Goal: Task Accomplishment & Management: Use online tool/utility

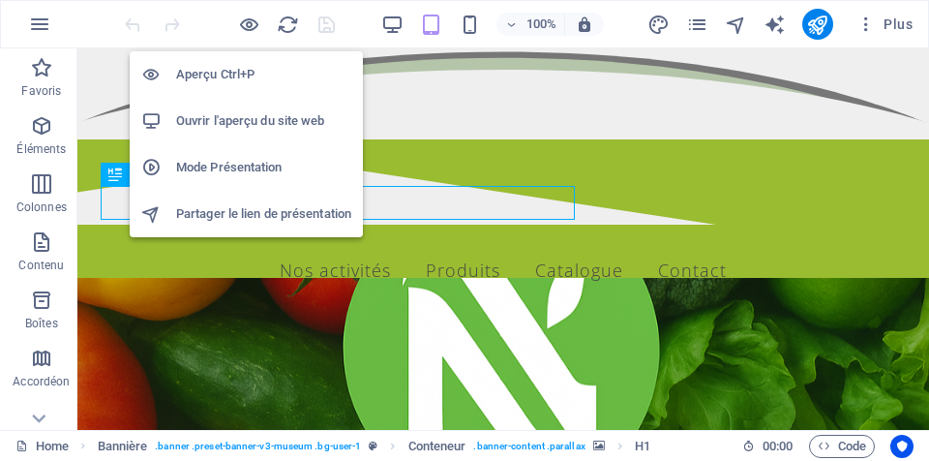
click at [237, 167] on h6 "Mode Présentation" at bounding box center [263, 167] width 175 height 23
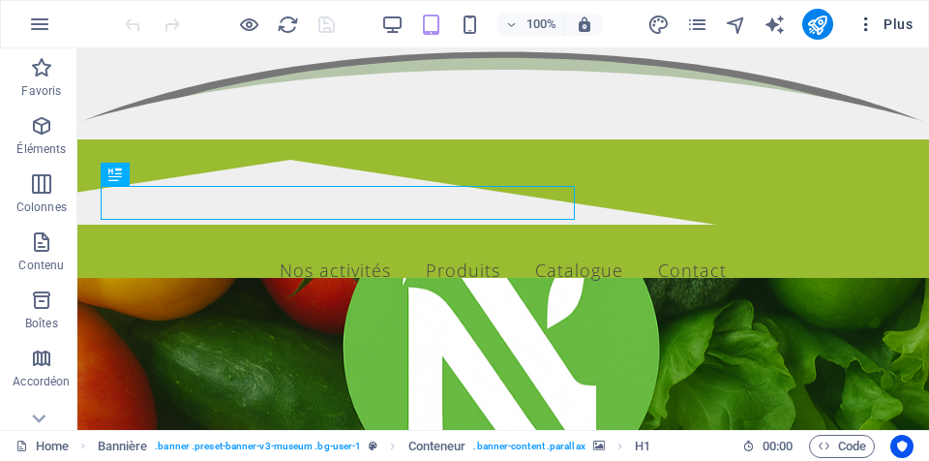
click at [865, 26] on icon "button" at bounding box center [866, 24] width 19 height 19
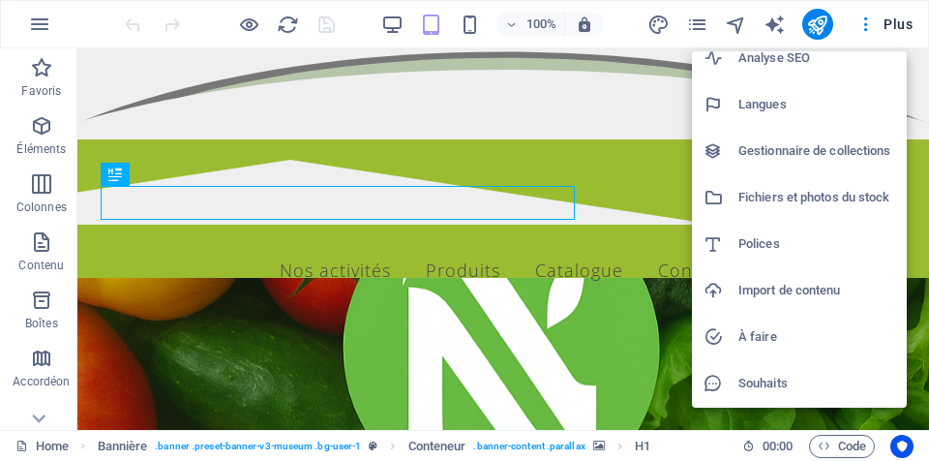
scroll to position [155, 0]
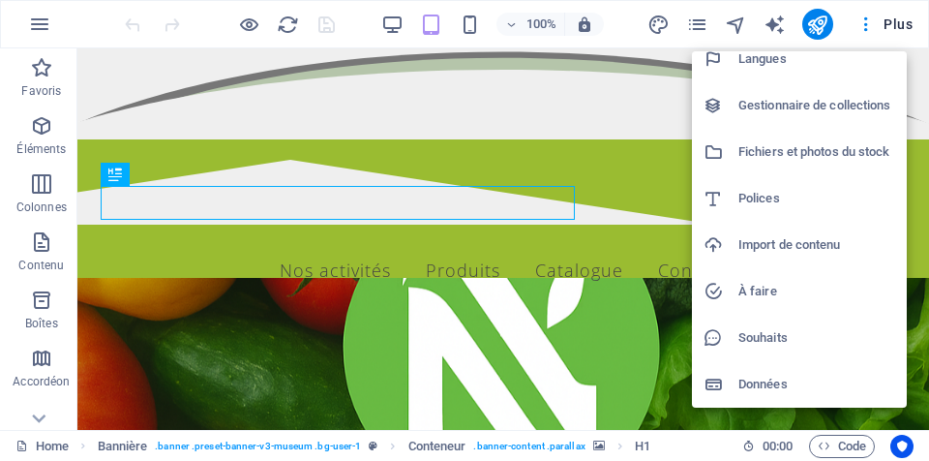
click at [898, 24] on div at bounding box center [464, 230] width 929 height 461
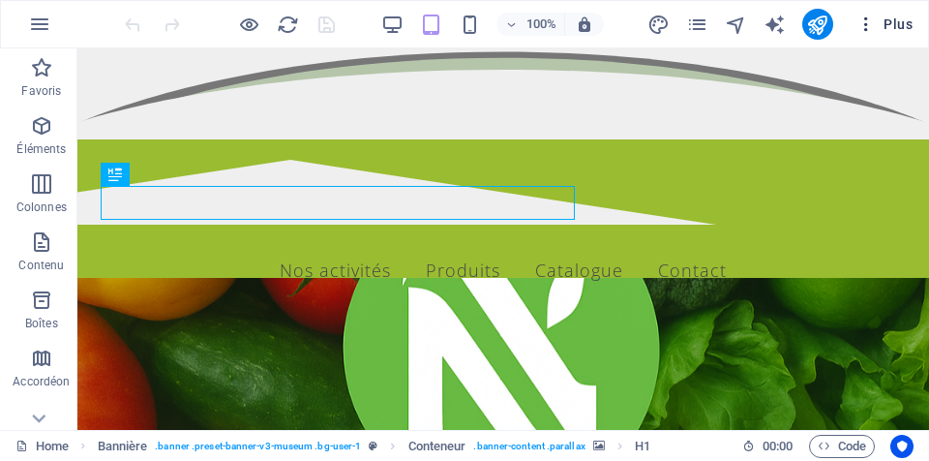
click at [870, 20] on icon "button" at bounding box center [866, 24] width 19 height 19
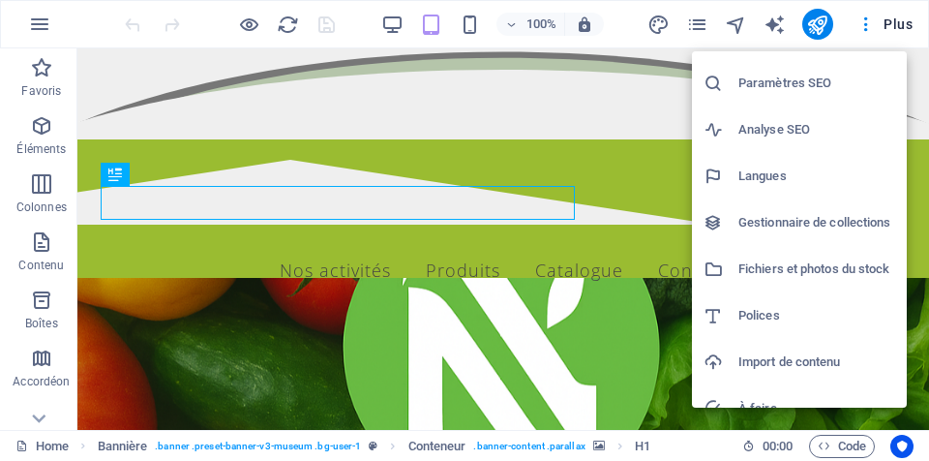
scroll to position [0, 0]
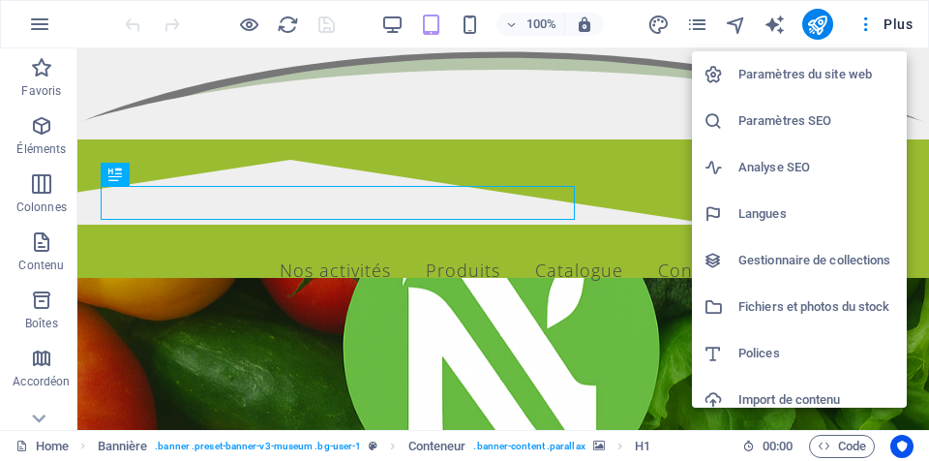
click at [594, 30] on div at bounding box center [464, 230] width 929 height 461
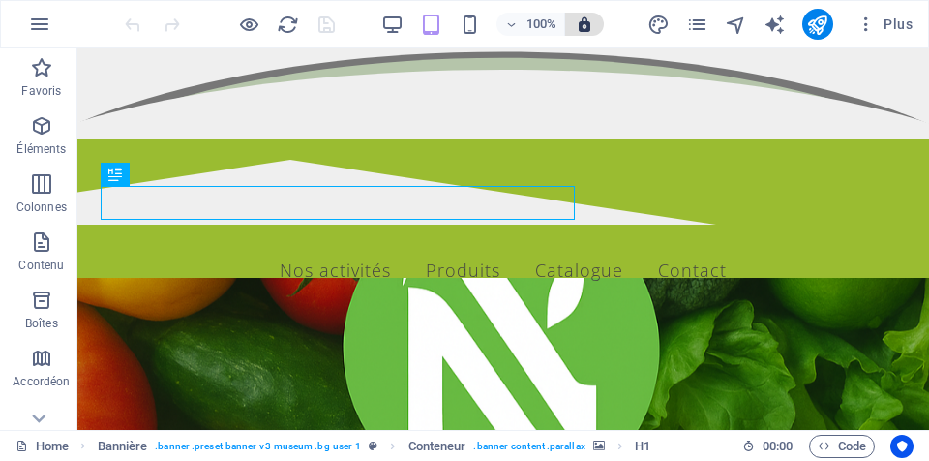
click at [594, 19] on span "button" at bounding box center [584, 23] width 23 height 17
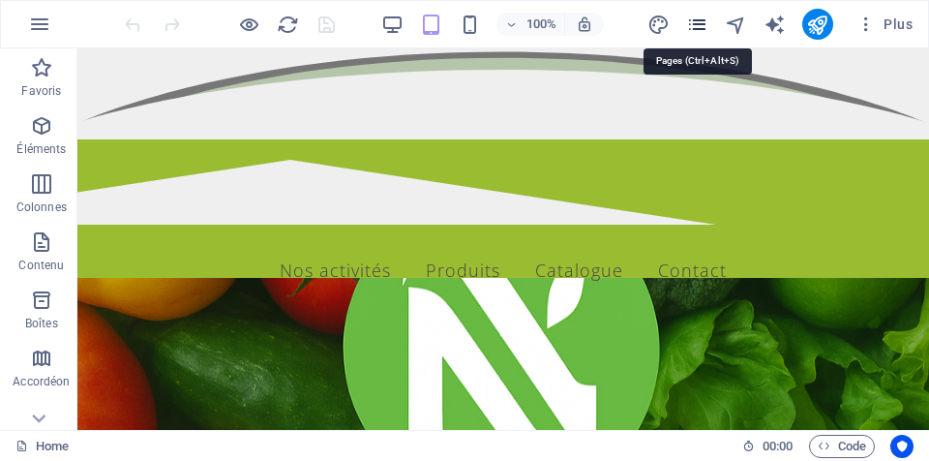
click at [693, 23] on icon "pages" at bounding box center [697, 25] width 22 height 22
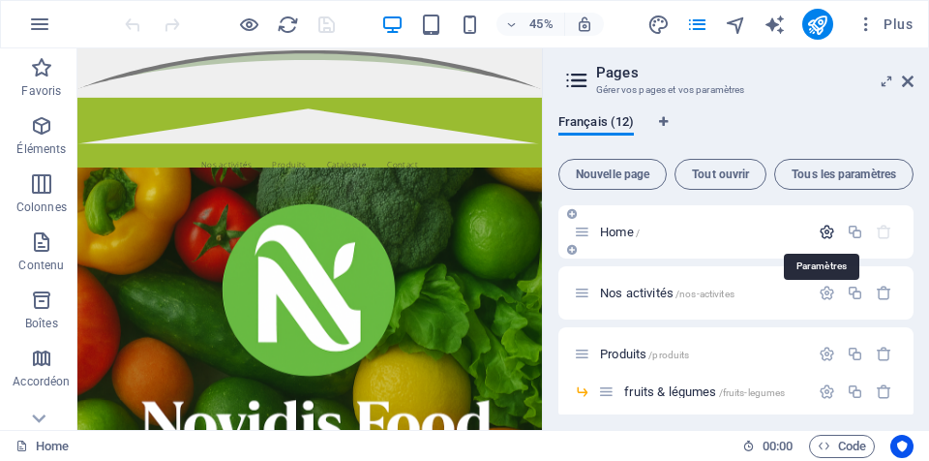
click at [820, 237] on icon "button" at bounding box center [827, 232] width 16 height 16
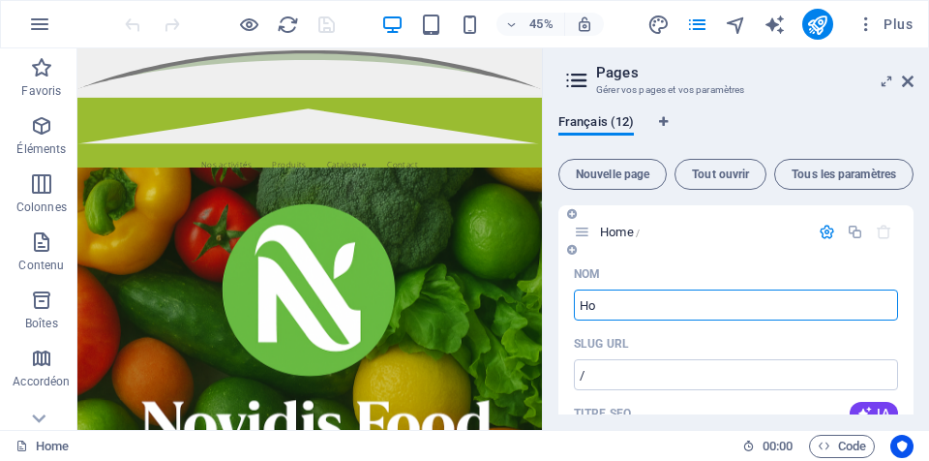
type input "H"
type input "A"
type input "/a"
type input "Accueil"
type input "/accueil"
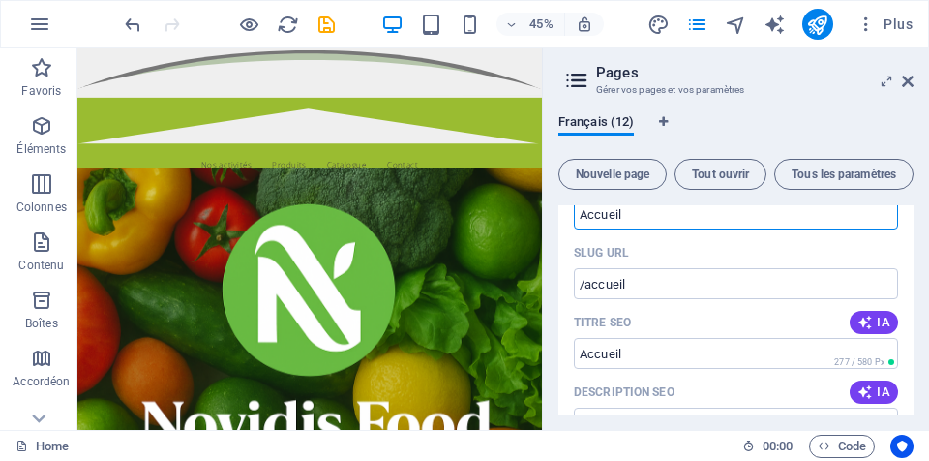
scroll to position [97, 0]
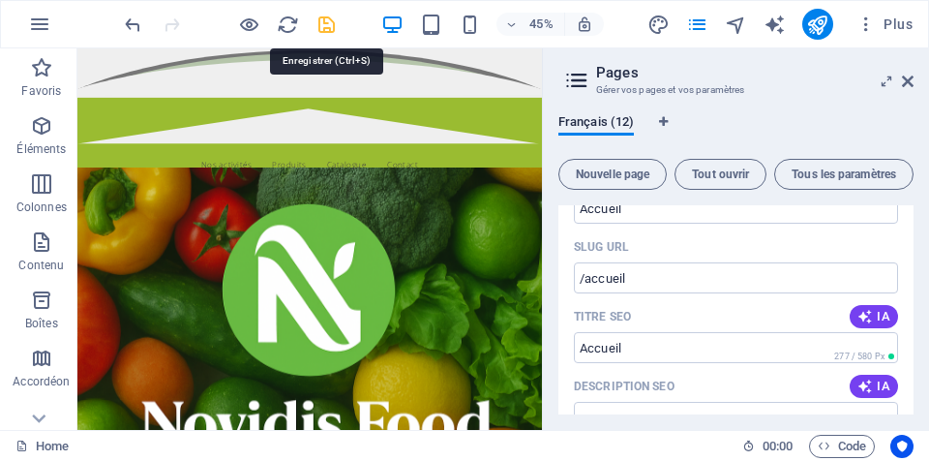
click at [325, 29] on icon "save" at bounding box center [327, 25] width 22 height 22
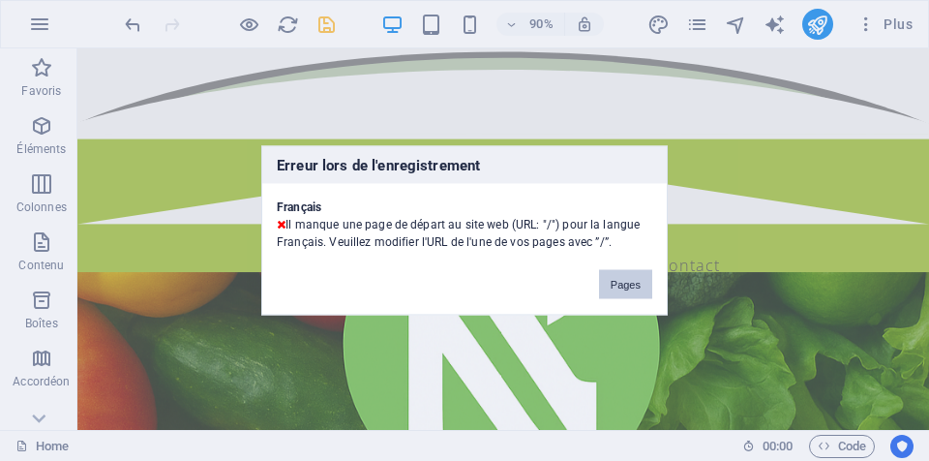
click at [635, 286] on button "Pages" at bounding box center [625, 284] width 53 height 29
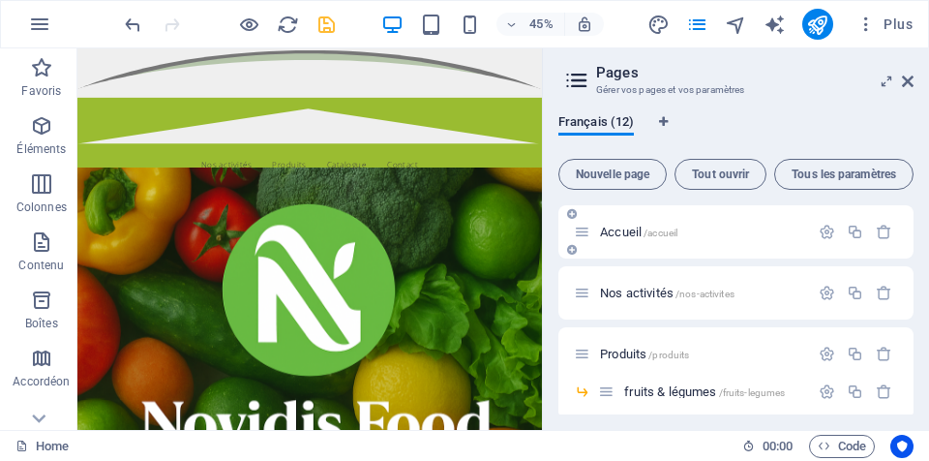
click at [699, 233] on p "Accueil /accueil" at bounding box center [701, 232] width 203 height 13
click at [691, 230] on p "Accueil /accueil" at bounding box center [701, 232] width 203 height 13
click at [821, 238] on icon "button" at bounding box center [827, 232] width 16 height 16
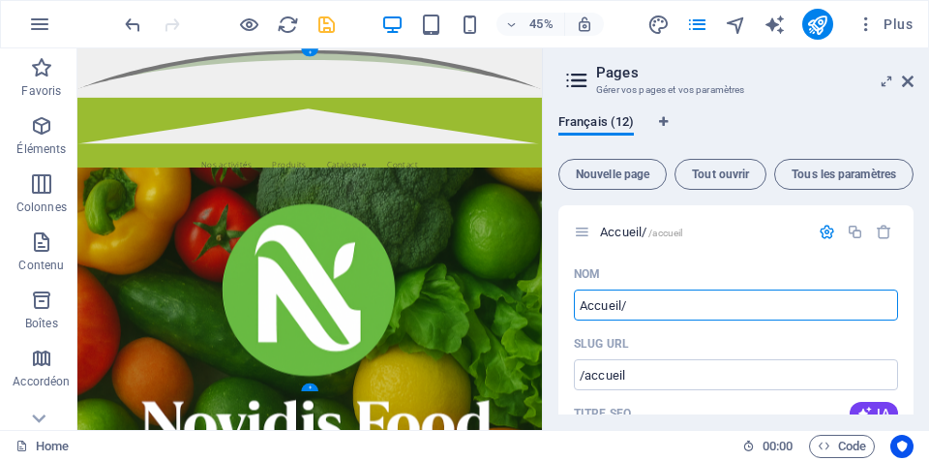
type input "Accueil/"
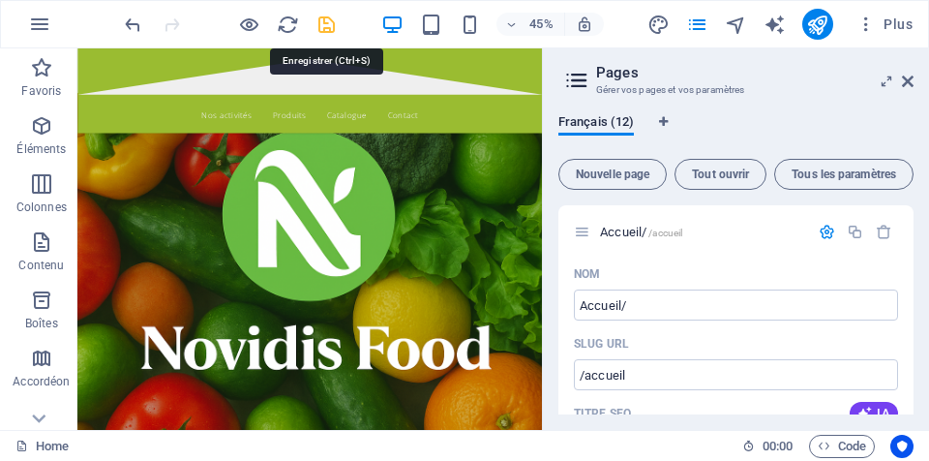
click at [320, 21] on icon "save" at bounding box center [327, 25] width 22 height 22
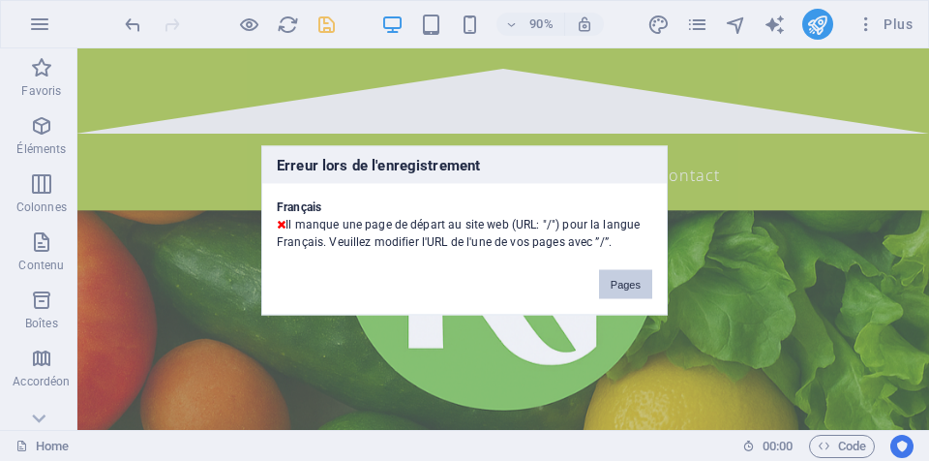
click at [636, 288] on button "Pages" at bounding box center [625, 284] width 53 height 29
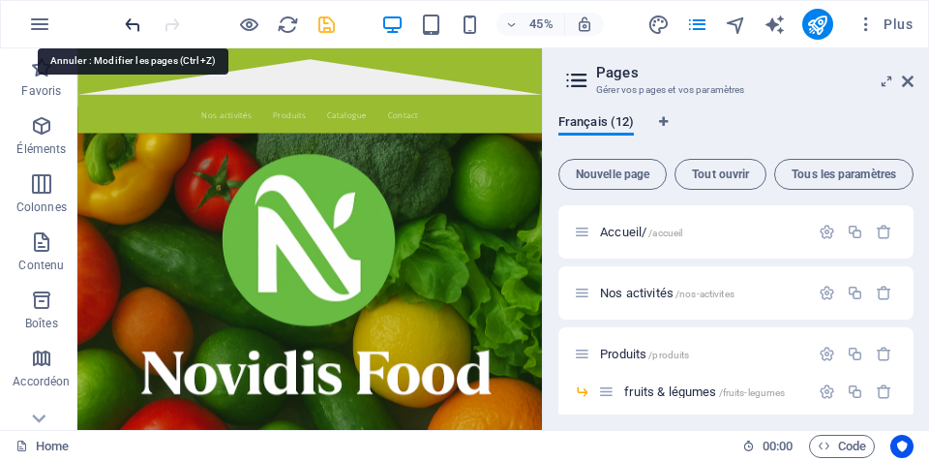
click at [134, 18] on icon "undo" at bounding box center [133, 25] width 22 height 22
click at [133, 21] on icon "undo" at bounding box center [133, 25] width 22 height 22
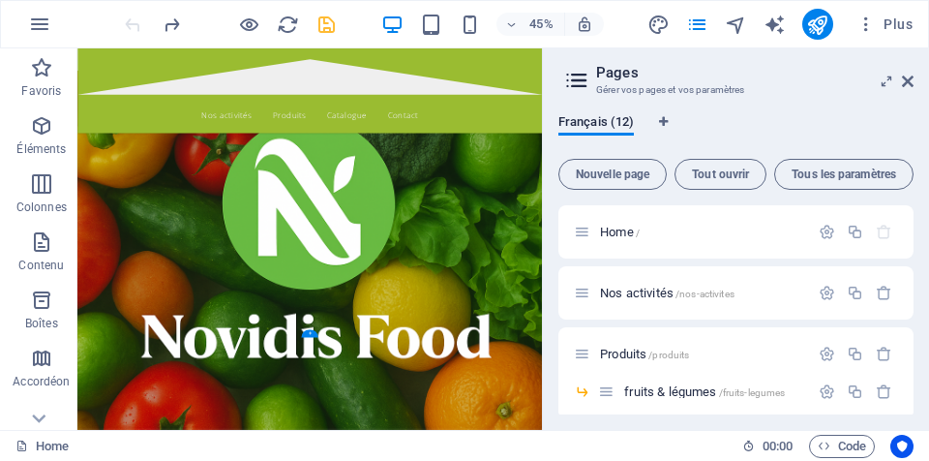
scroll to position [0, 0]
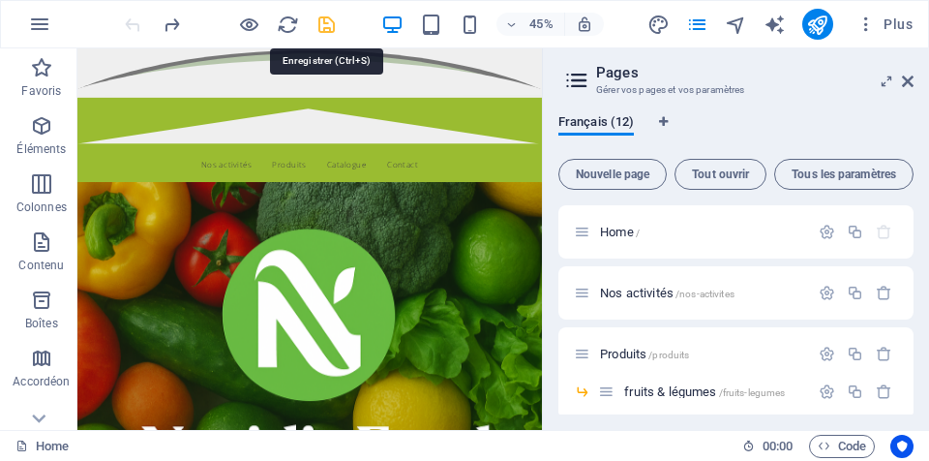
click at [327, 28] on icon "save" at bounding box center [327, 25] width 22 height 22
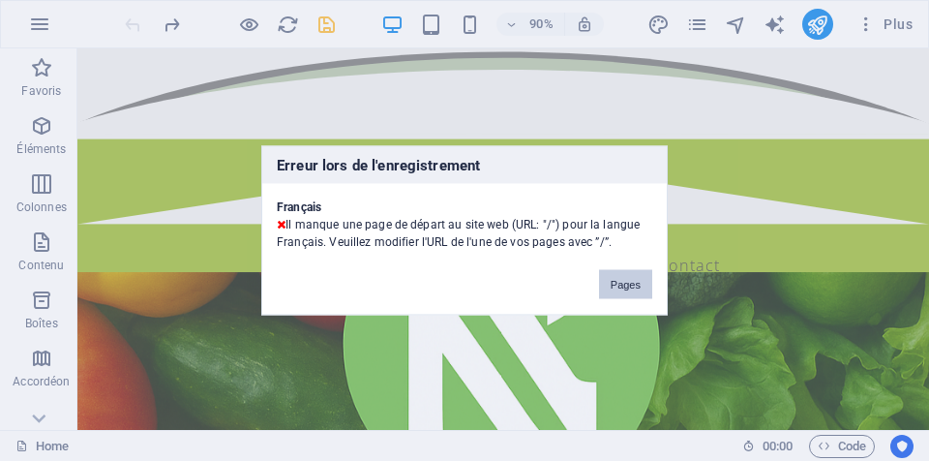
click at [645, 272] on button "Pages" at bounding box center [625, 284] width 53 height 29
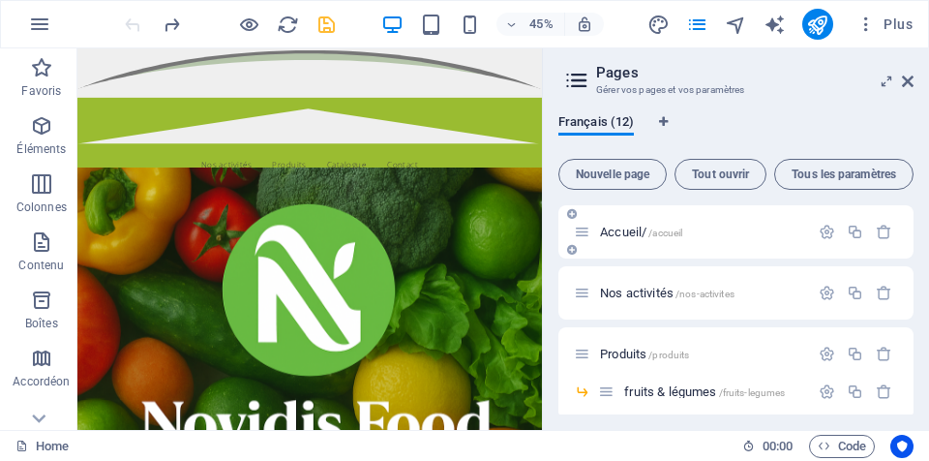
click at [687, 243] on div "Accueil/ /accueil" at bounding box center [736, 231] width 355 height 53
click at [724, 248] on div "Accueil/ /accueil" at bounding box center [736, 231] width 355 height 53
click at [679, 233] on span "/accueil" at bounding box center [666, 232] width 34 height 11
click at [601, 235] on span "Accueil/ /accueil" at bounding box center [641, 232] width 82 height 15
click at [616, 235] on span "Accueil/ /accueil" at bounding box center [641, 232] width 82 height 15
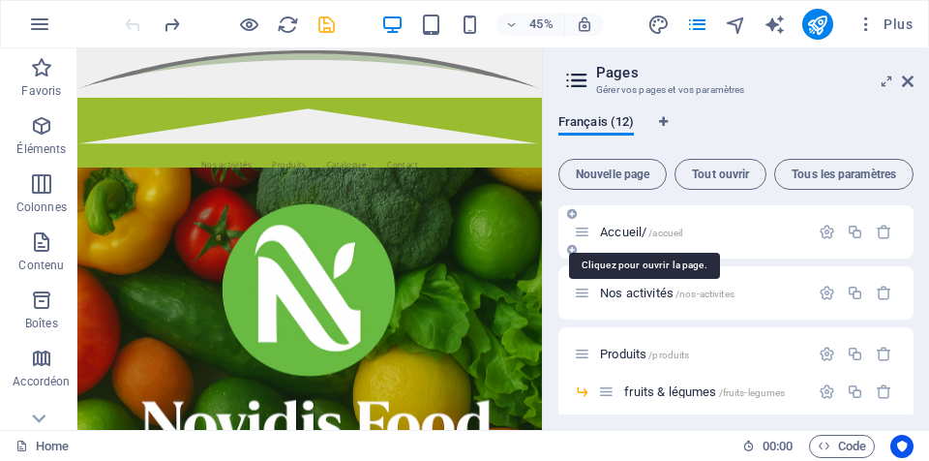
click at [616, 235] on span "Accueil/ /accueil" at bounding box center [641, 232] width 82 height 15
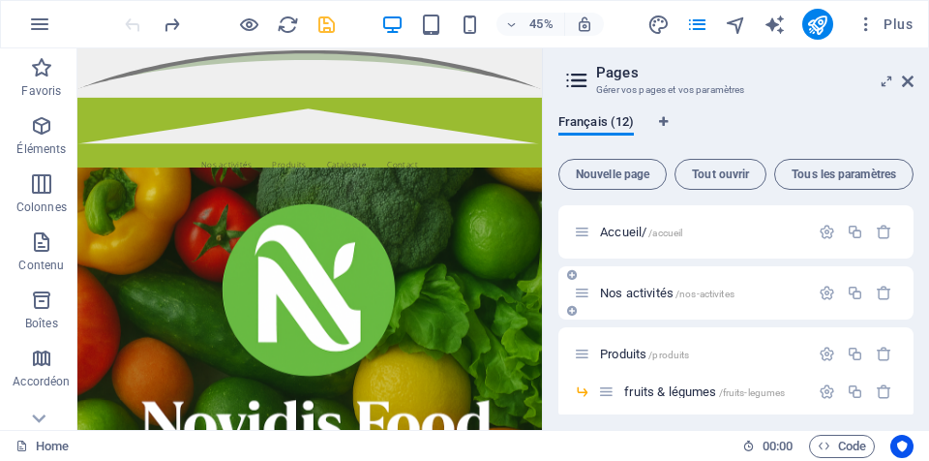
click at [774, 310] on div "Nos activités /nos-activites" at bounding box center [736, 292] width 355 height 53
click at [608, 290] on span "Nos activités /nos-activites" at bounding box center [667, 293] width 135 height 15
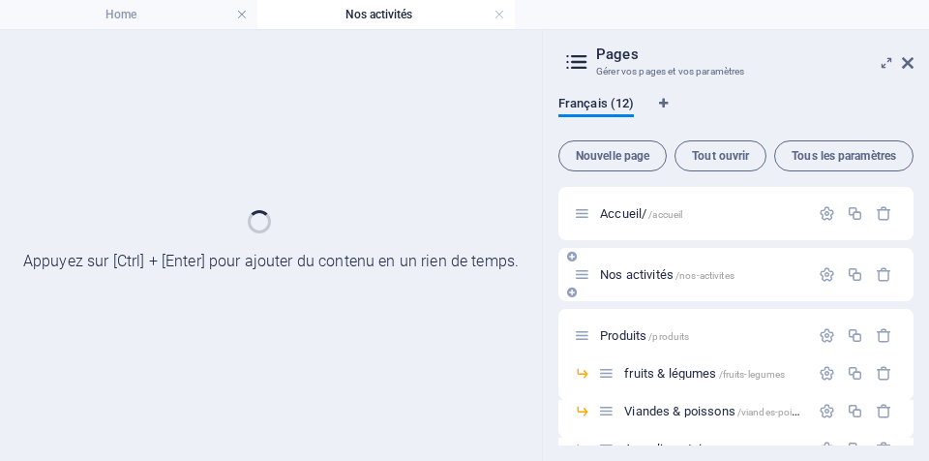
click at [608, 290] on div "Nos activités /nos-activites" at bounding box center [736, 274] width 355 height 53
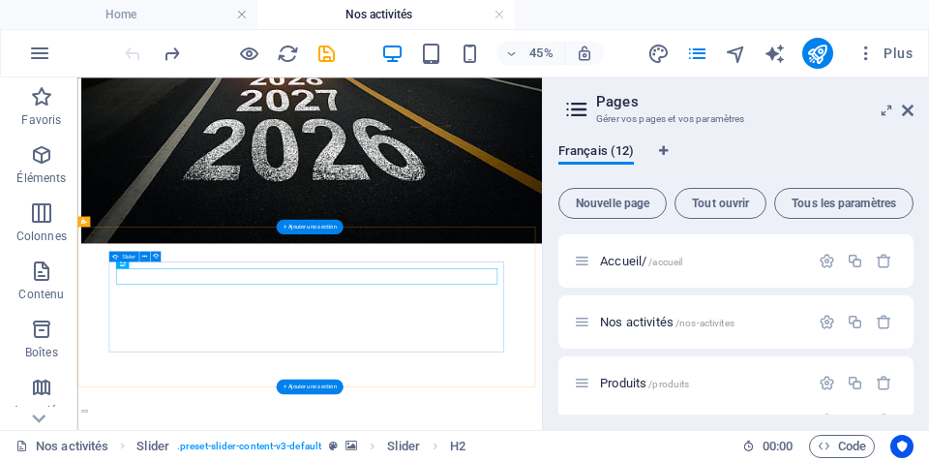
scroll to position [432, 0]
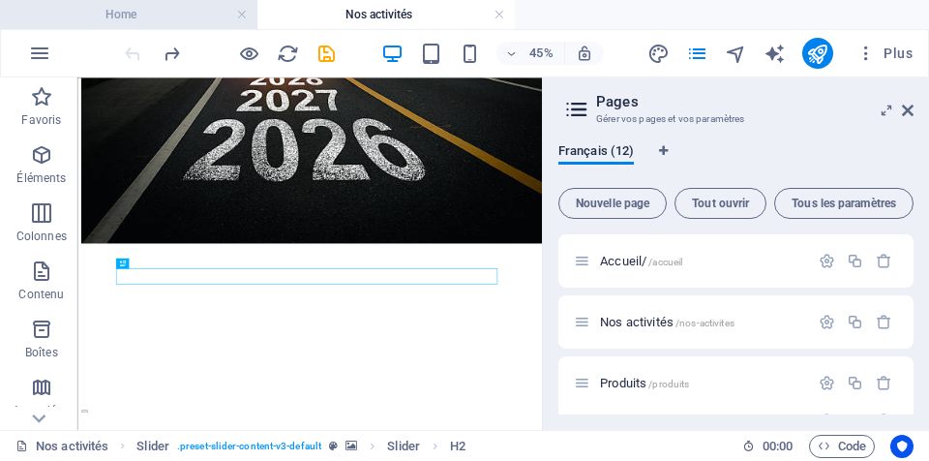
click at [179, 18] on h4 "Home" at bounding box center [128, 14] width 257 height 21
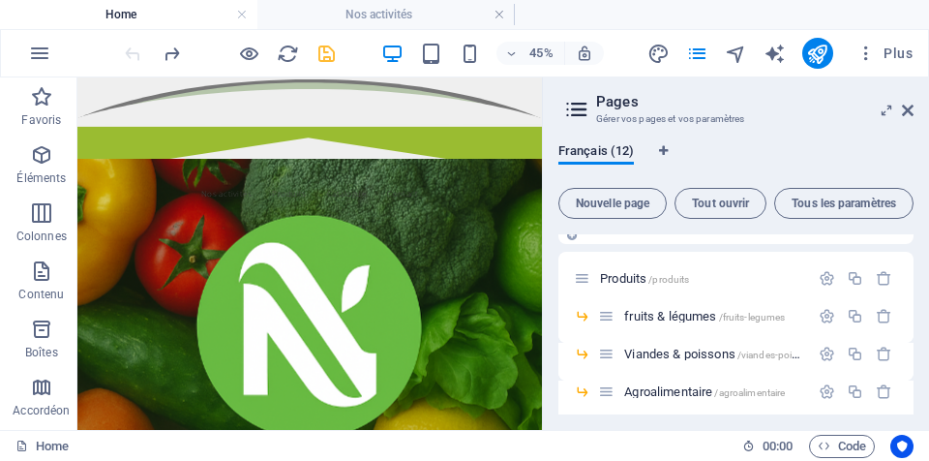
scroll to position [0, 0]
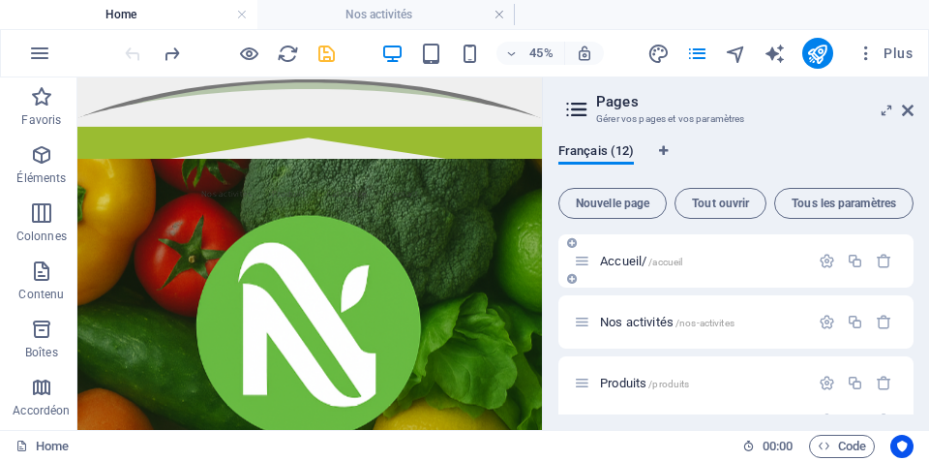
click at [712, 265] on p "Accueil/ /accueil" at bounding box center [701, 261] width 203 height 13
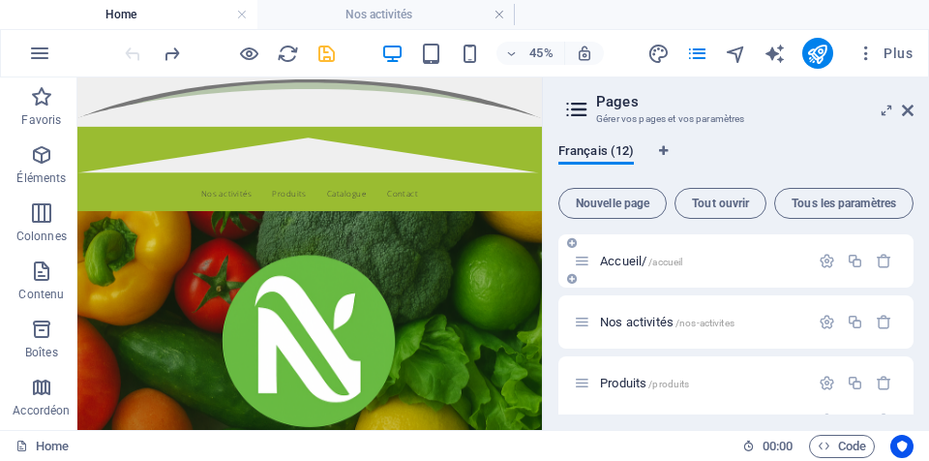
click at [680, 266] on span "/accueil" at bounding box center [666, 262] width 34 height 11
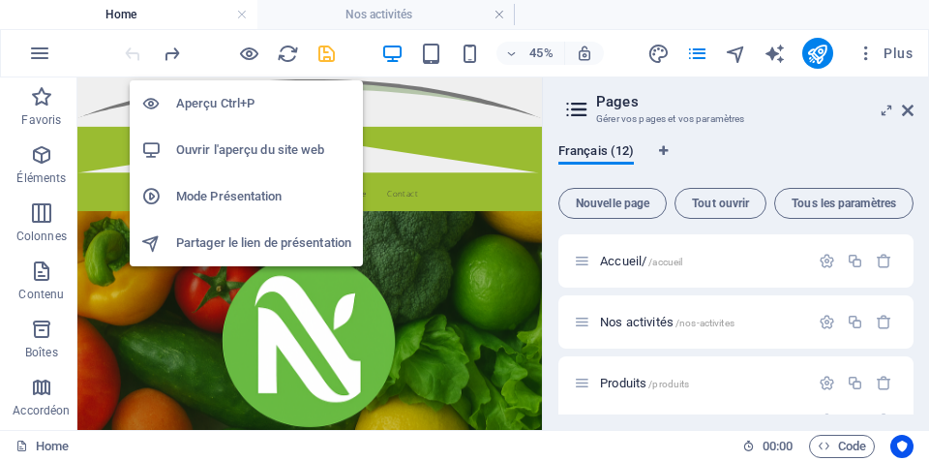
click at [228, 109] on h6 "Aperçu Ctrl+P" at bounding box center [263, 103] width 175 height 23
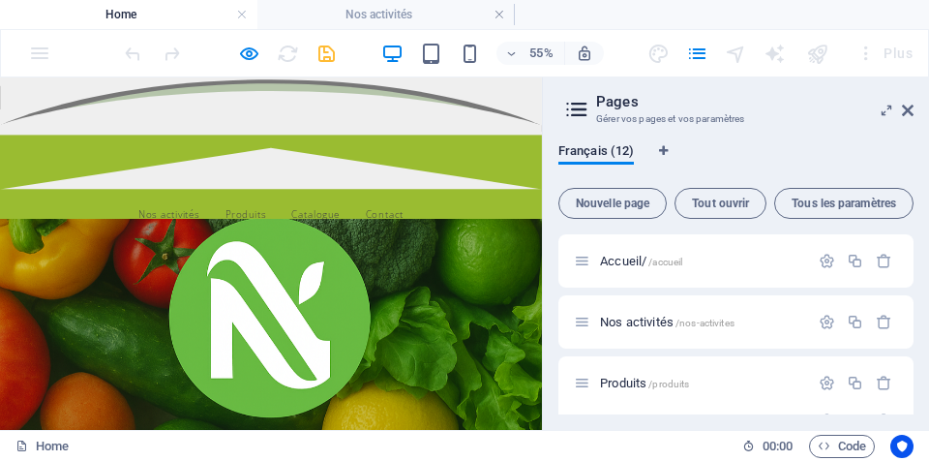
click at [728, 273] on div "Accueil/ /accueil" at bounding box center [736, 260] width 355 height 53
click at [573, 106] on icon at bounding box center [576, 109] width 29 height 27
click at [760, 257] on p "Accueil/ /accueil" at bounding box center [701, 261] width 203 height 13
click at [906, 119] on header "Pages Gérer vos pages et vos paramètres" at bounding box center [737, 102] width 351 height 50
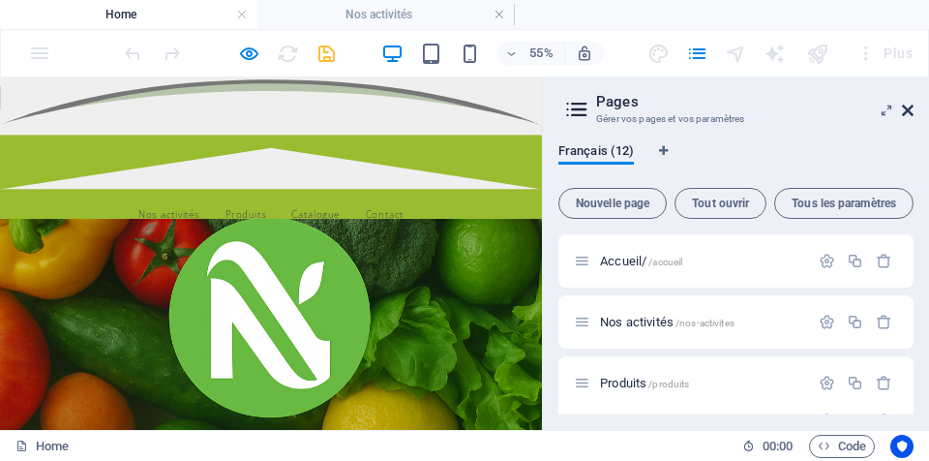
click at [905, 113] on icon at bounding box center [908, 110] width 12 height 15
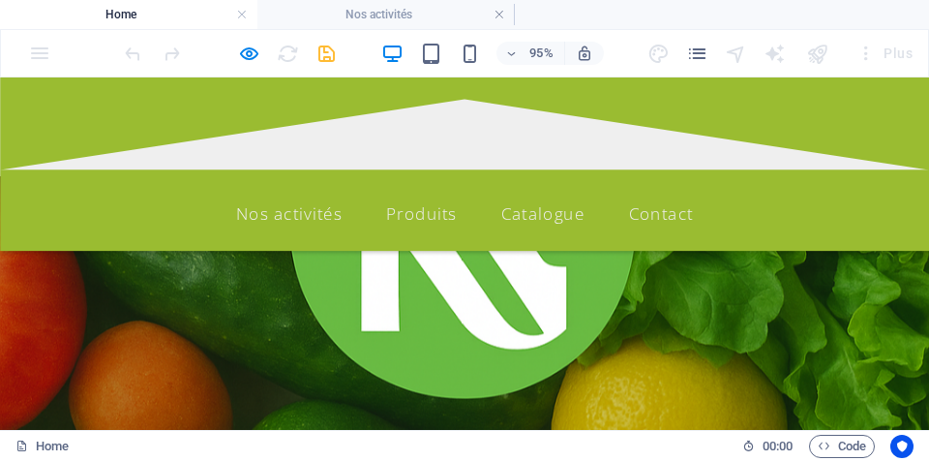
scroll to position [97, 0]
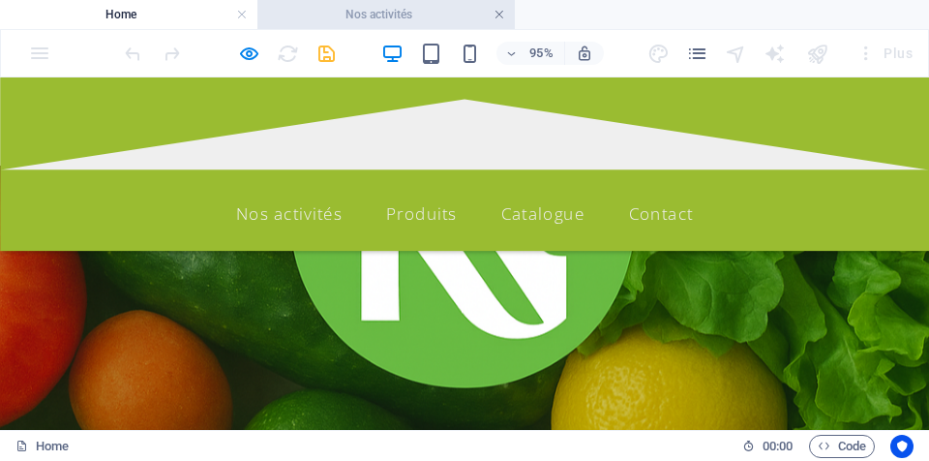
click at [503, 16] on link at bounding box center [500, 15] width 12 height 18
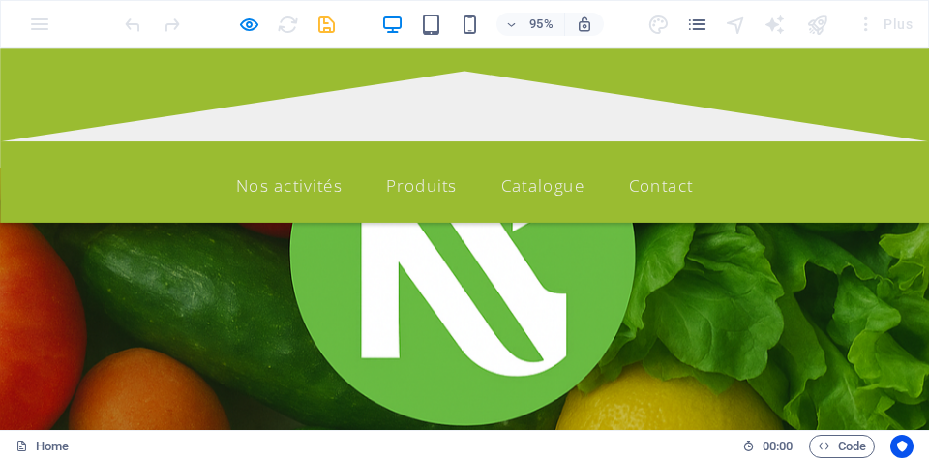
click at [262, 26] on div at bounding box center [229, 24] width 217 height 31
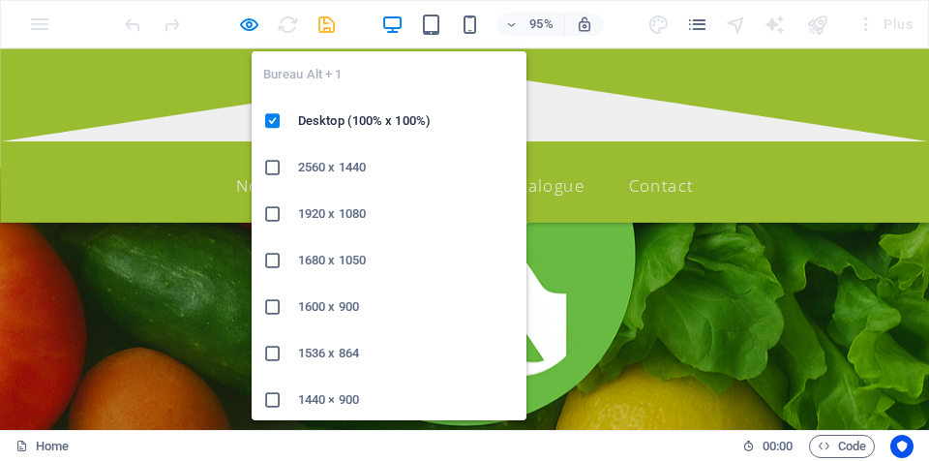
click at [399, 16] on icon "button" at bounding box center [392, 25] width 22 height 22
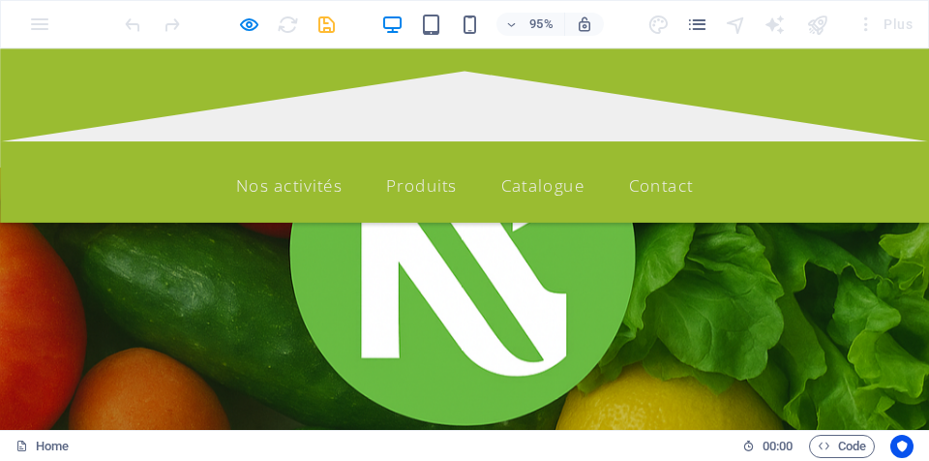
click at [618, 26] on div "95% Plus" at bounding box center [521, 24] width 800 height 31
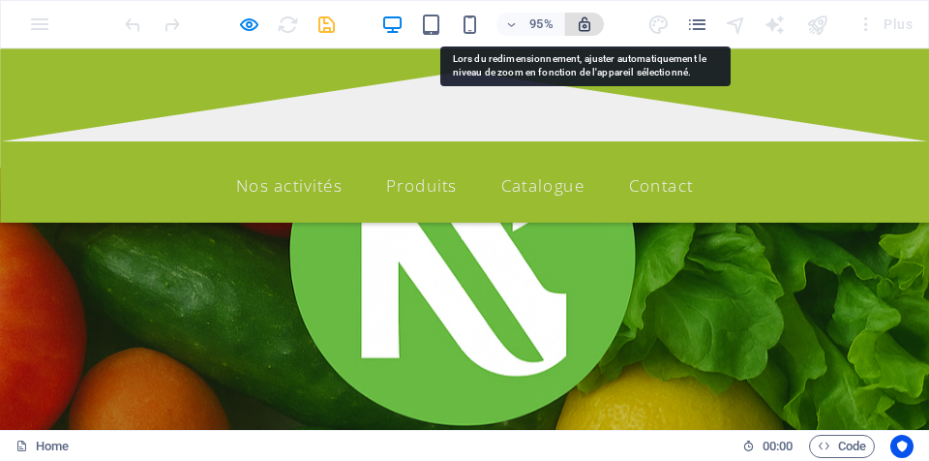
click at [580, 31] on icon "button" at bounding box center [584, 23] width 17 height 17
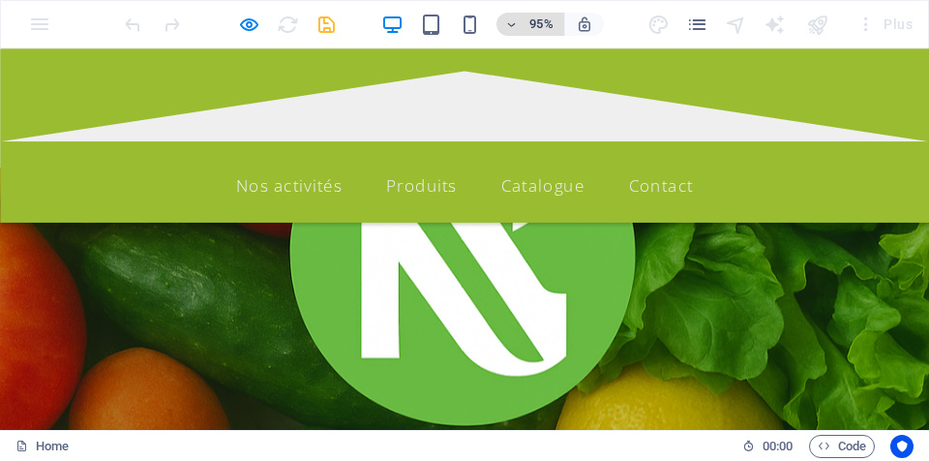
click at [510, 23] on icon "button" at bounding box center [511, 24] width 14 height 13
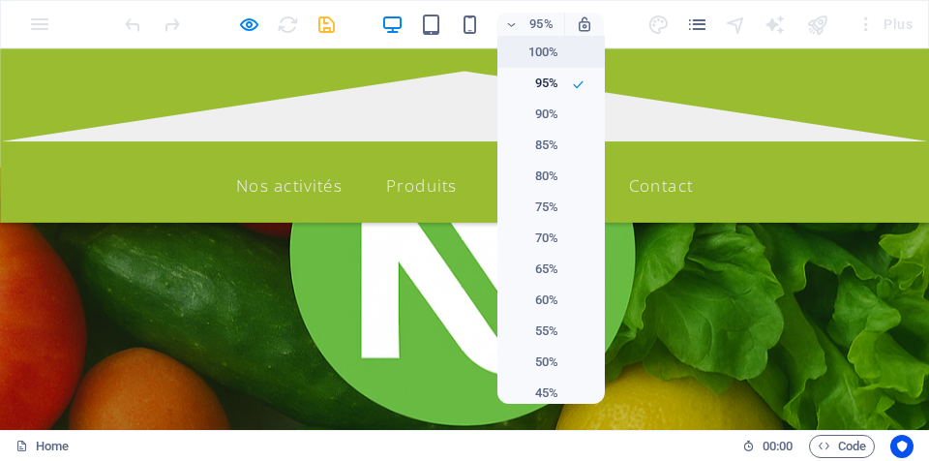
click at [540, 60] on h6 "100%" at bounding box center [533, 52] width 49 height 23
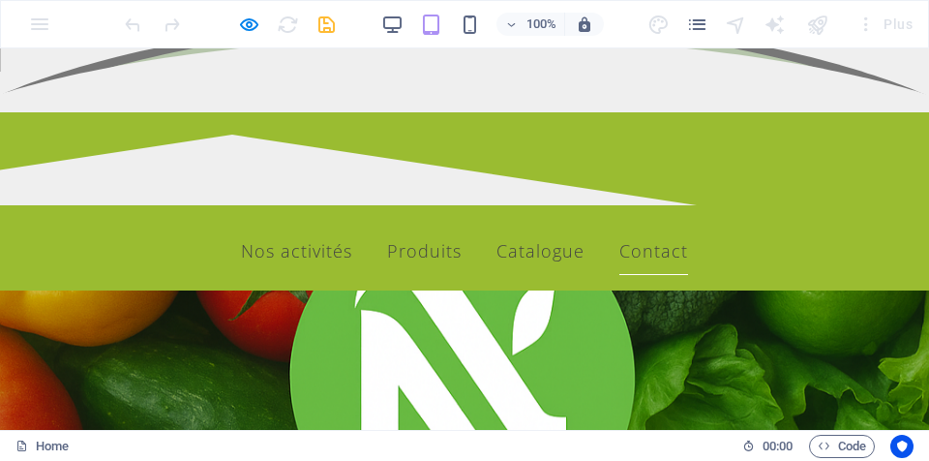
scroll to position [0, 0]
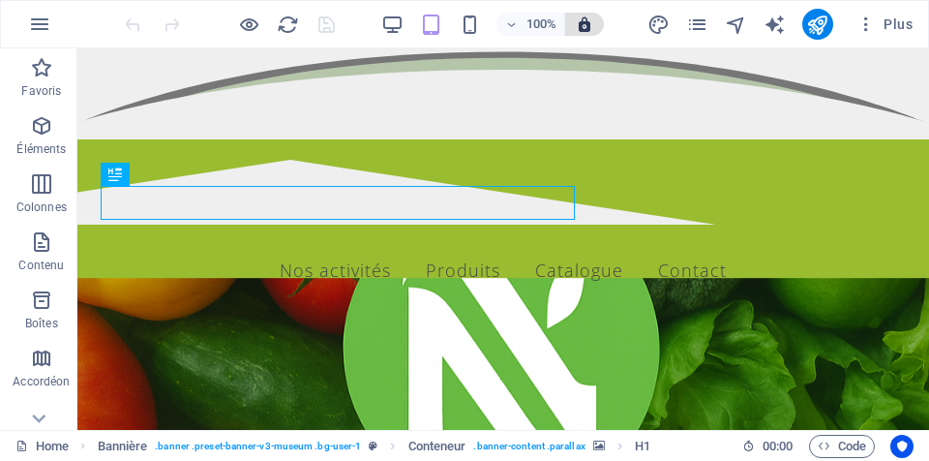
click at [594, 22] on span "button" at bounding box center [584, 23] width 23 height 17
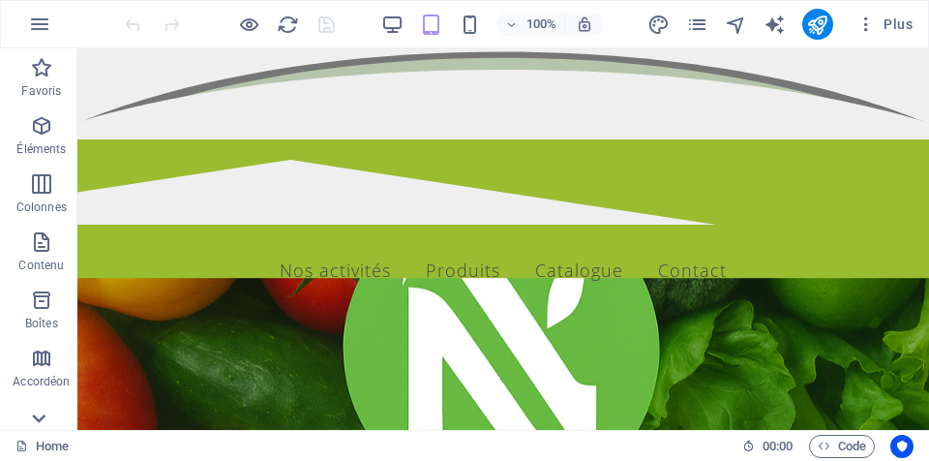
click at [37, 413] on icon at bounding box center [38, 418] width 27 height 27
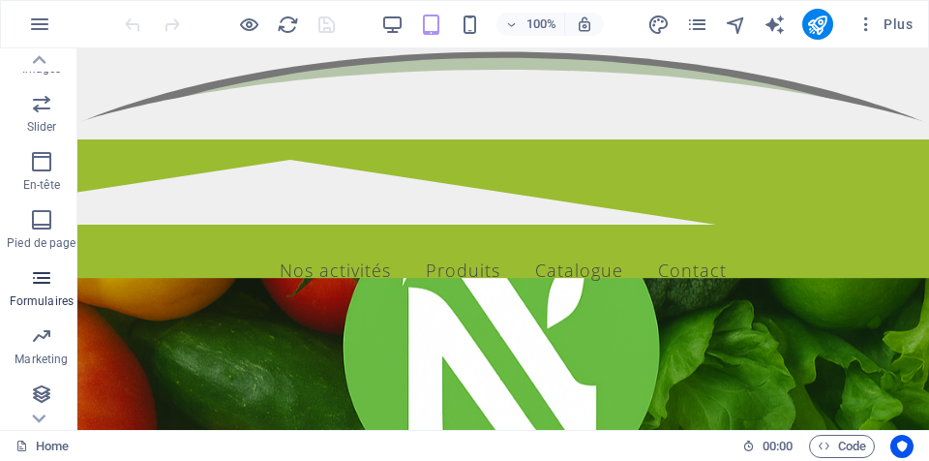
scroll to position [490, 0]
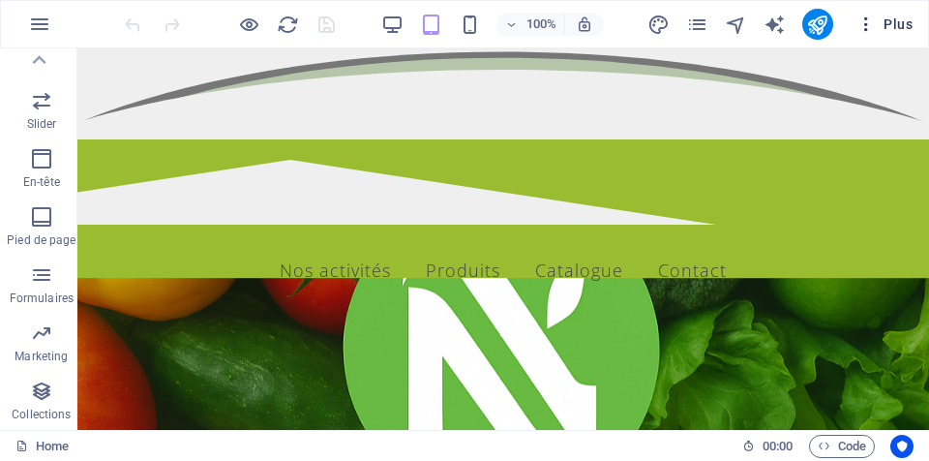
click at [873, 22] on icon "button" at bounding box center [866, 24] width 19 height 19
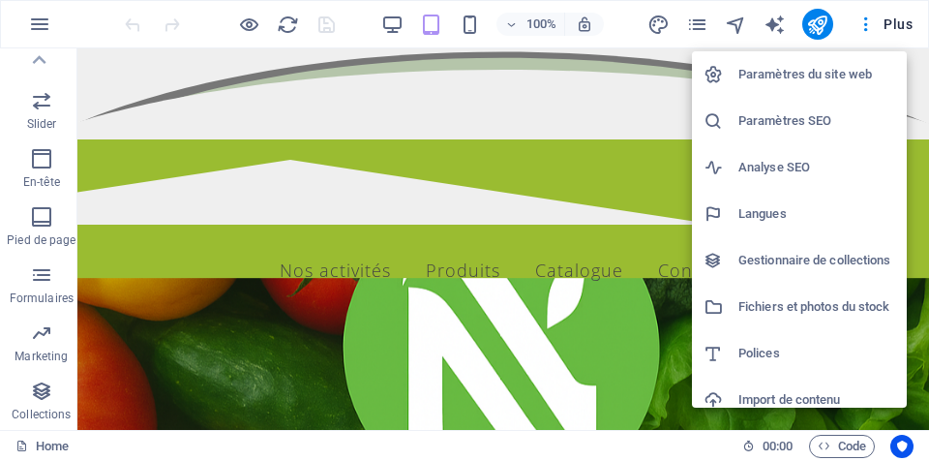
click at [862, 26] on div at bounding box center [464, 230] width 929 height 461
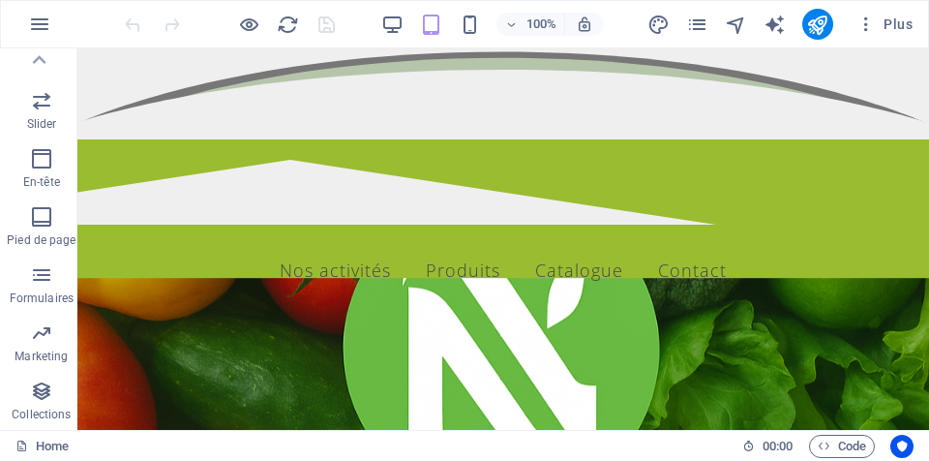
drag, startPoint x: 693, startPoint y: 24, endPoint x: 709, endPoint y: 41, distance: 22.6
click at [709, 41] on div "100% Plus" at bounding box center [464, 24] width 927 height 46
click at [700, 30] on icon "pages" at bounding box center [697, 25] width 22 height 22
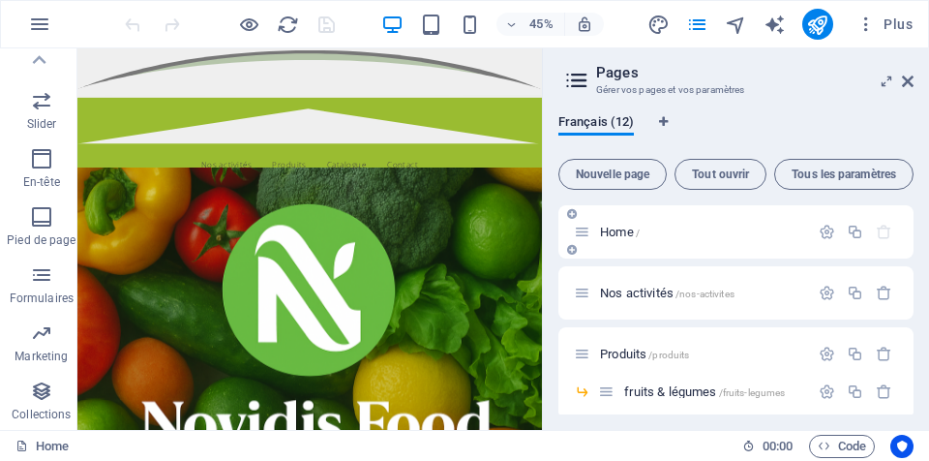
click at [712, 235] on p "Home /" at bounding box center [701, 232] width 203 height 13
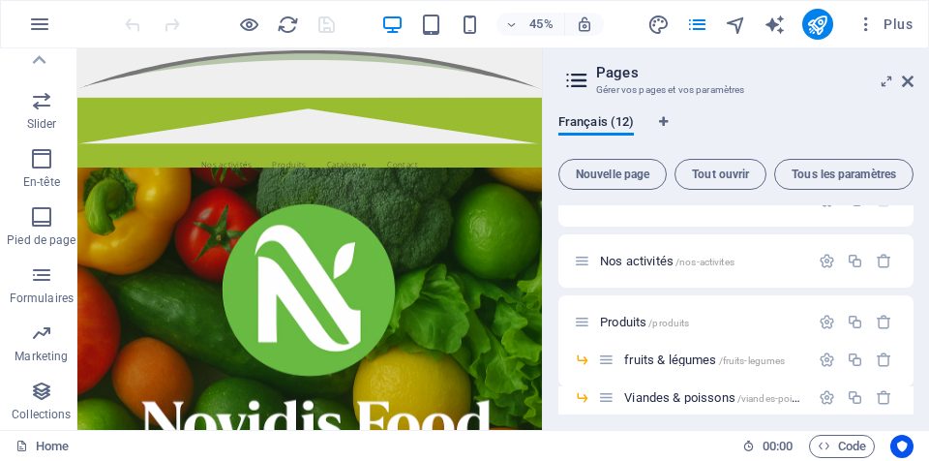
scroll to position [0, 0]
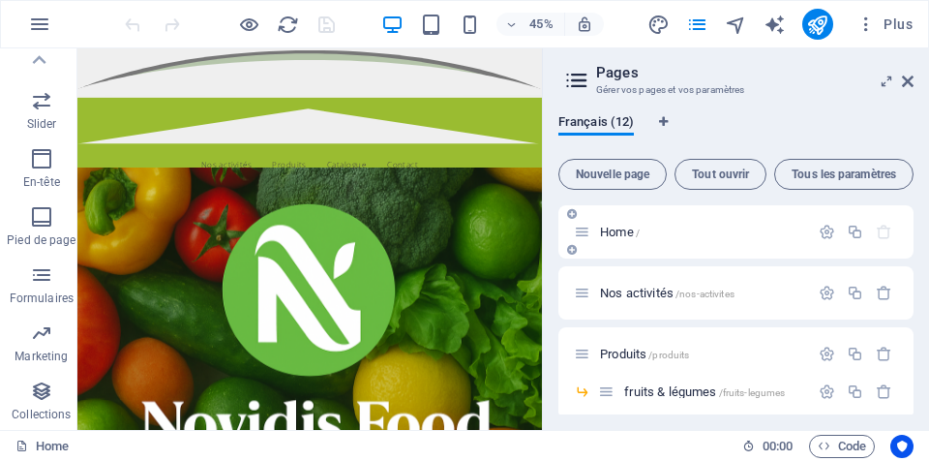
click at [683, 229] on p "Home /" at bounding box center [701, 232] width 203 height 13
click at [825, 235] on icon "button" at bounding box center [827, 232] width 16 height 16
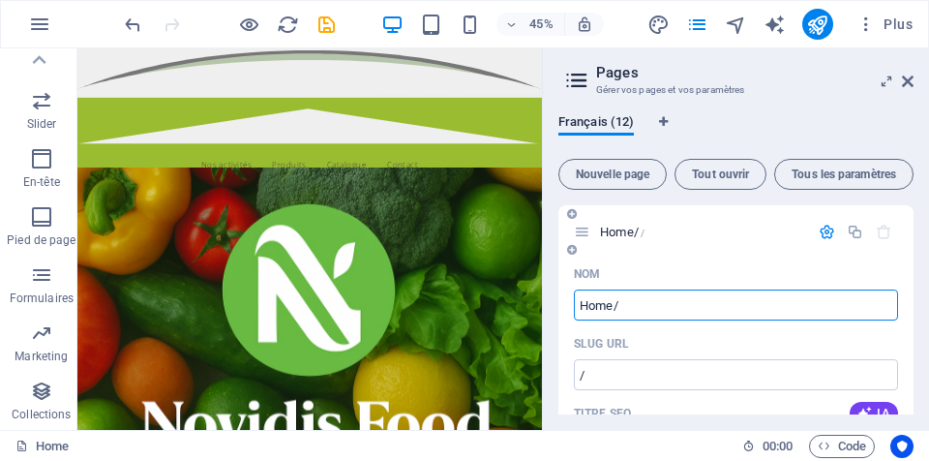
scroll to position [97, 0]
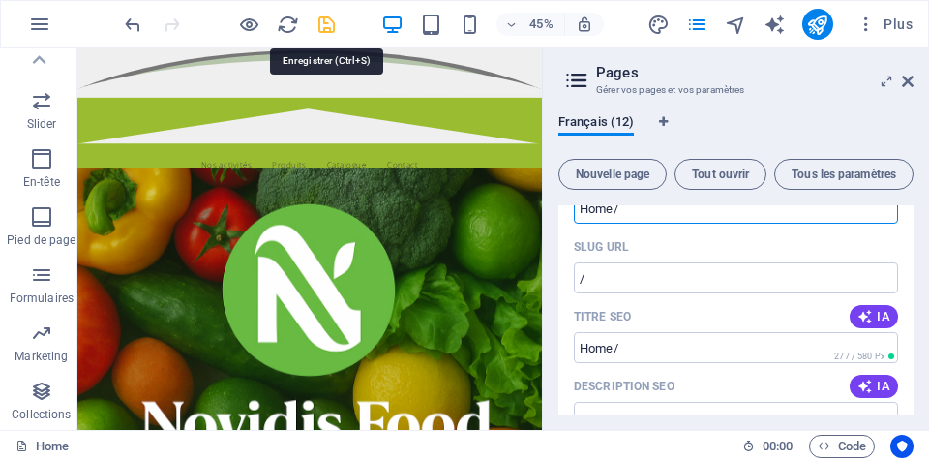
type input "Home/"
click at [333, 23] on icon "save" at bounding box center [327, 25] width 22 height 22
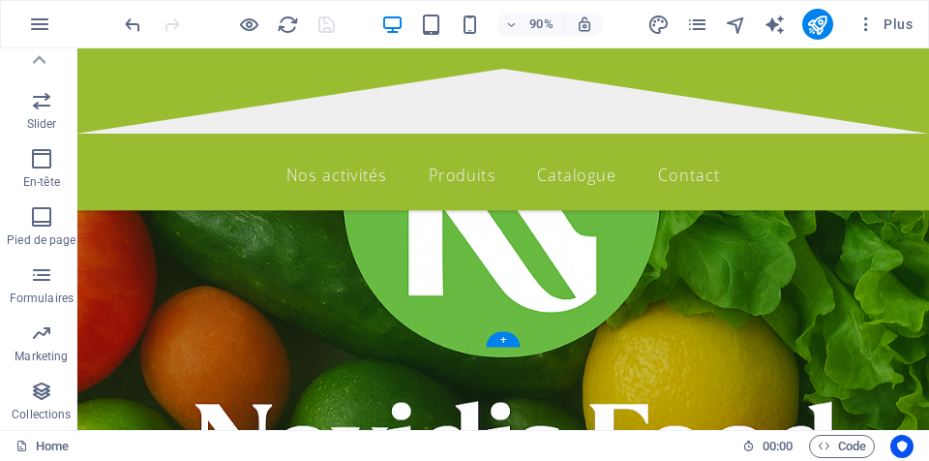
scroll to position [0, 0]
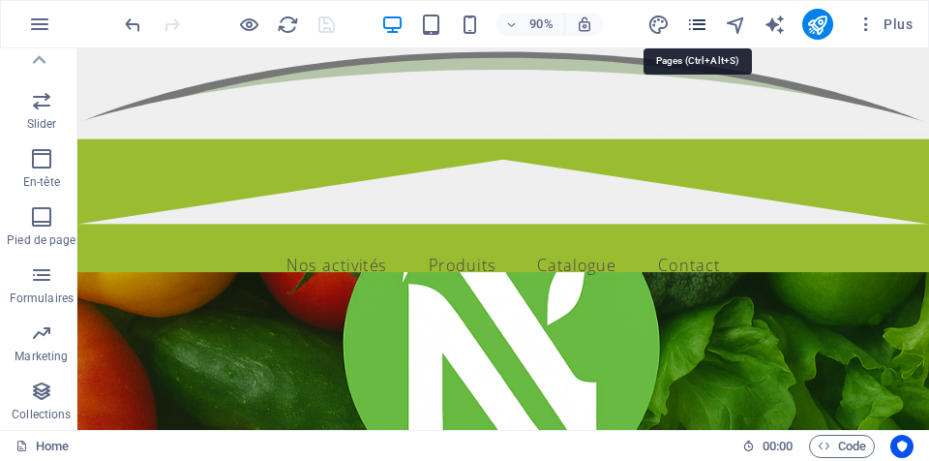
click at [706, 33] on icon "pages" at bounding box center [697, 25] width 22 height 22
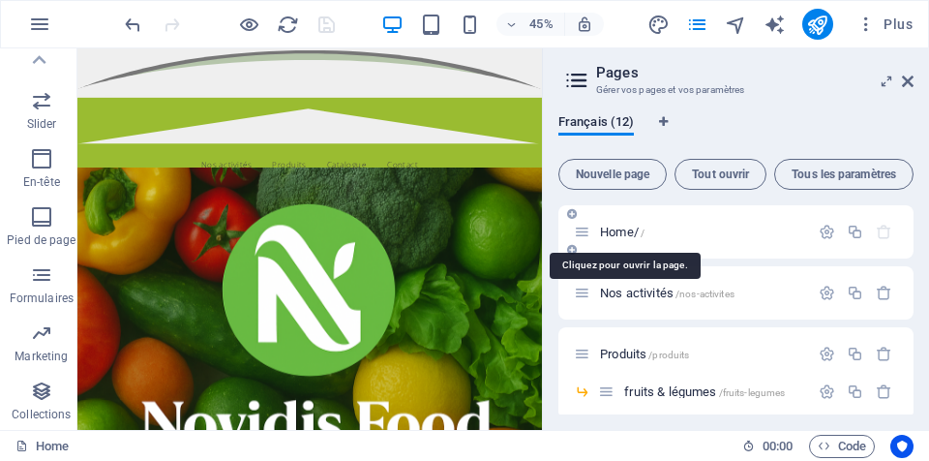
click at [610, 233] on span "Home/ /" at bounding box center [622, 232] width 45 height 15
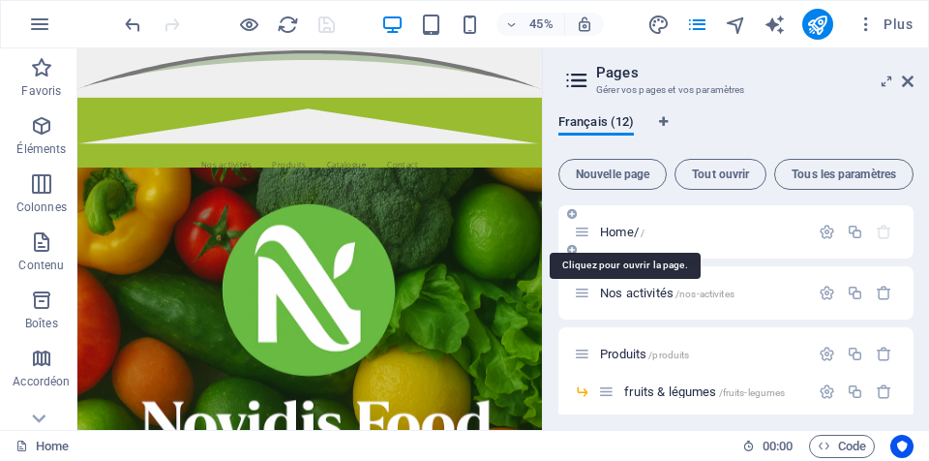
click at [608, 227] on span "Home/ /" at bounding box center [622, 232] width 45 height 15
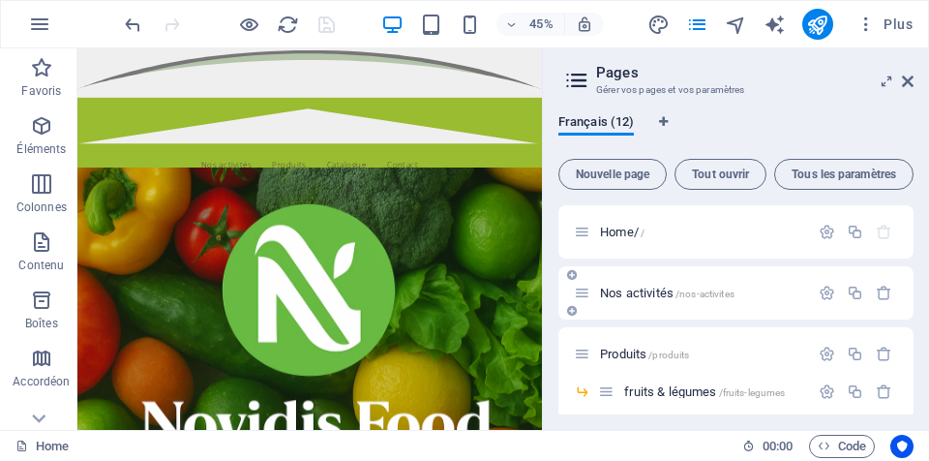
click at [573, 314] on icon at bounding box center [572, 311] width 10 height 12
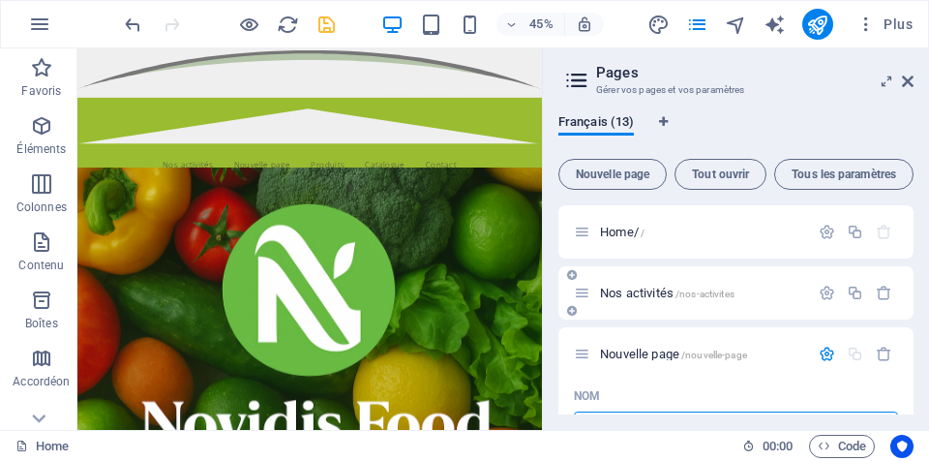
scroll to position [28, 0]
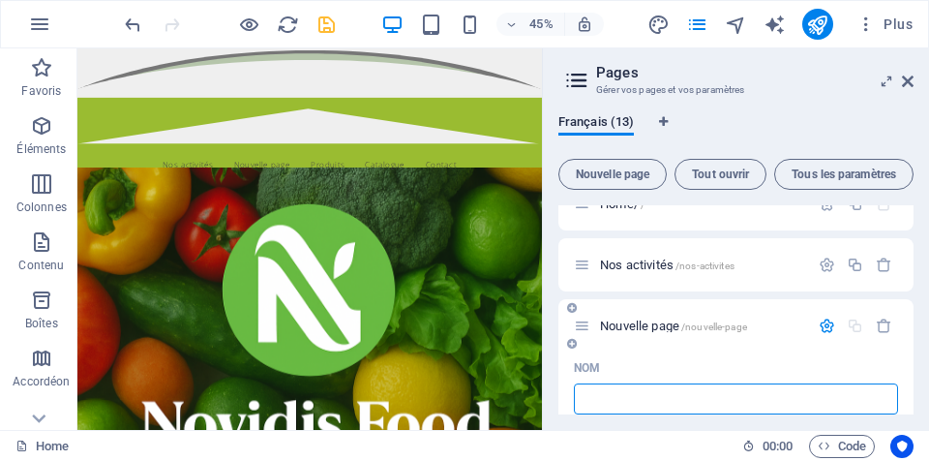
type input "A"
type input "/"
type input "A"
type input "/a"
type input "A"
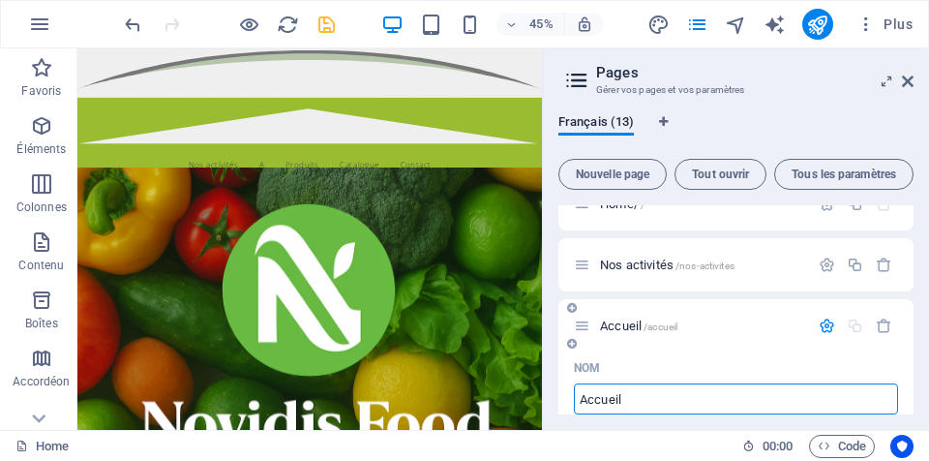
type input "Accueil"
type input "/accueil"
type input "Accueil"
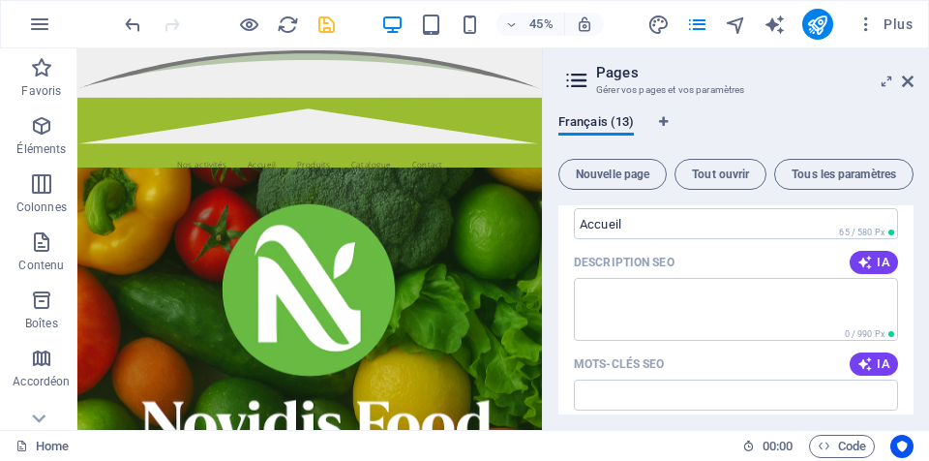
scroll to position [415, 0]
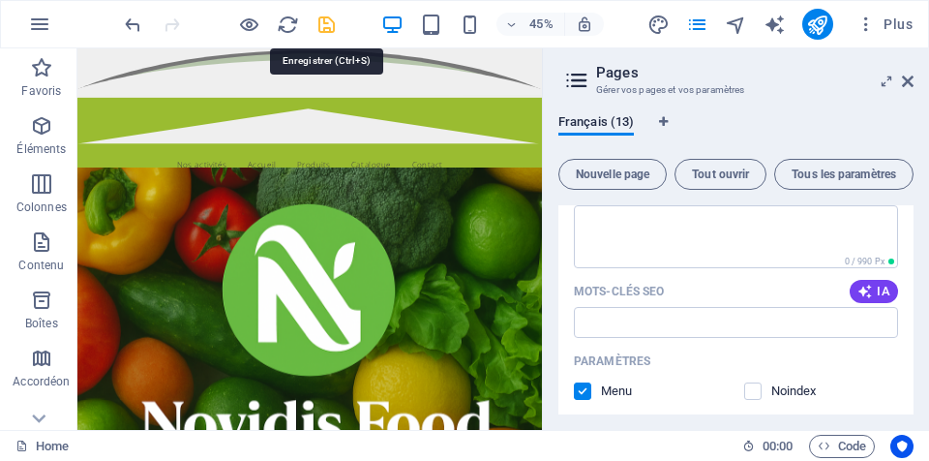
click at [323, 23] on icon "save" at bounding box center [327, 25] width 22 height 22
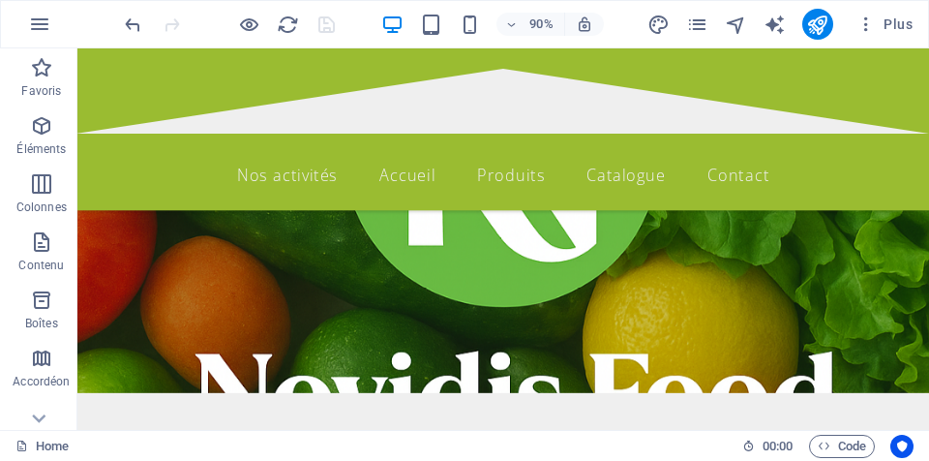
scroll to position [0, 0]
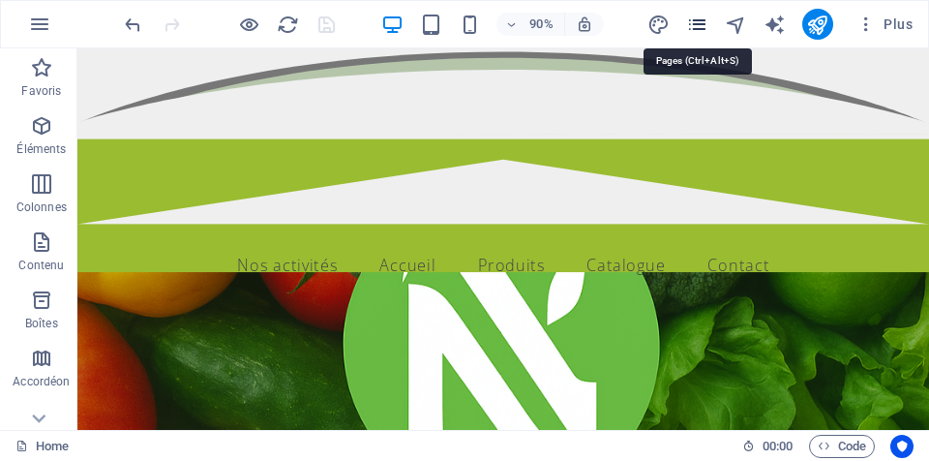
click at [697, 33] on icon "pages" at bounding box center [697, 25] width 22 height 22
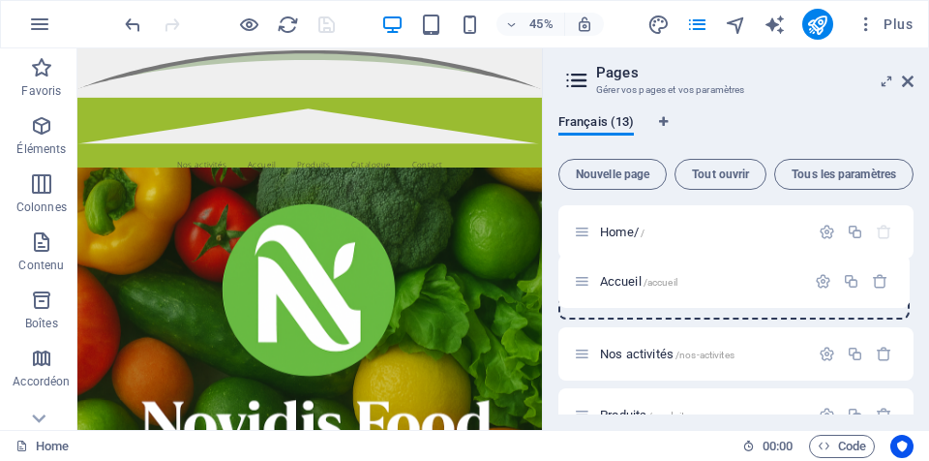
drag, startPoint x: 583, startPoint y: 361, endPoint x: 583, endPoint y: 282, distance: 79.4
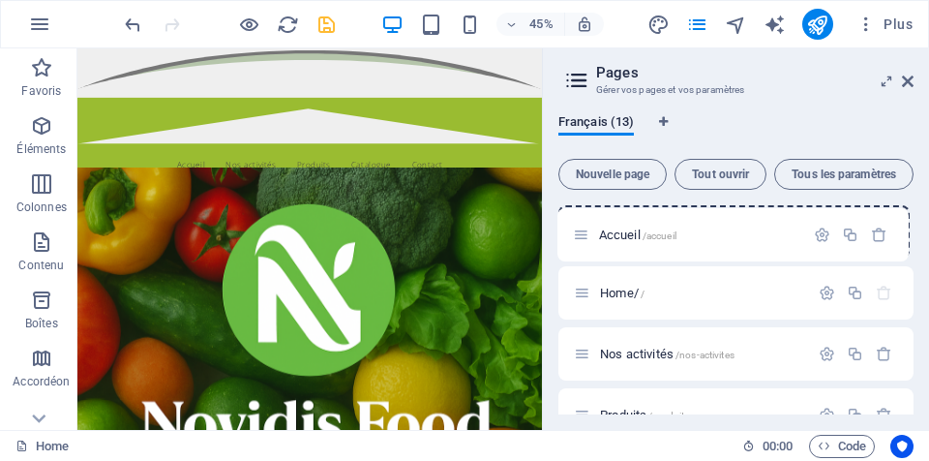
drag, startPoint x: 577, startPoint y: 300, endPoint x: 576, endPoint y: 233, distance: 66.8
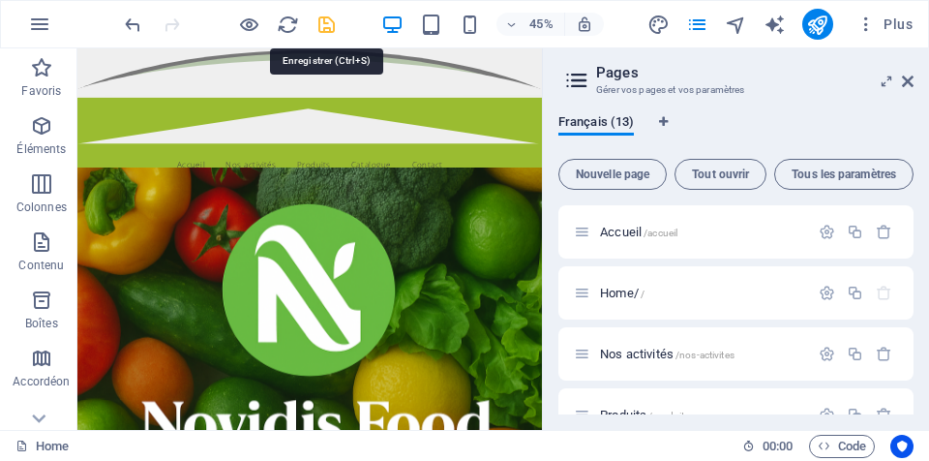
click at [333, 20] on icon "save" at bounding box center [327, 25] width 22 height 22
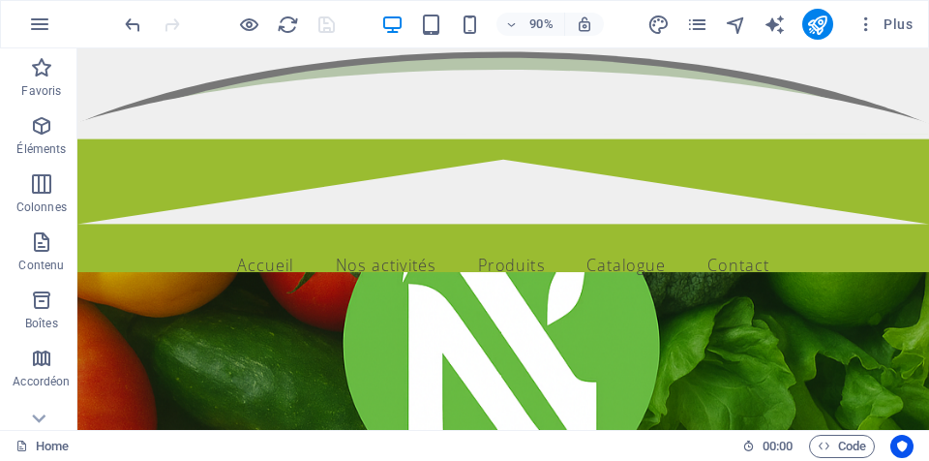
click at [711, 24] on div "Plus" at bounding box center [784, 24] width 273 height 31
click at [701, 21] on icon "pages" at bounding box center [697, 25] width 22 height 22
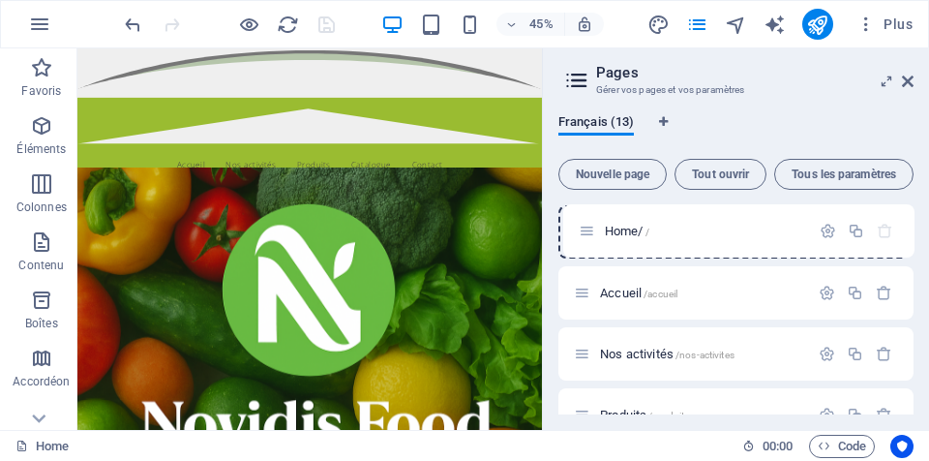
drag, startPoint x: 585, startPoint y: 297, endPoint x: 587, endPoint y: 224, distance: 73.6
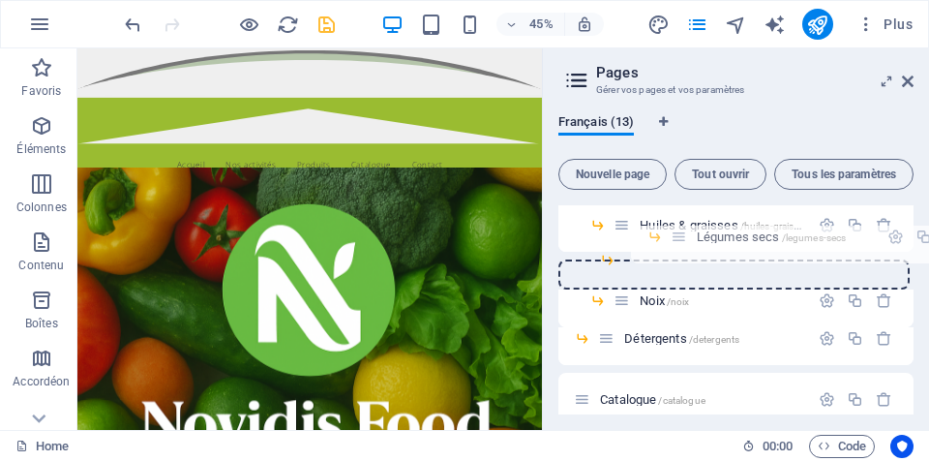
scroll to position [339, 0]
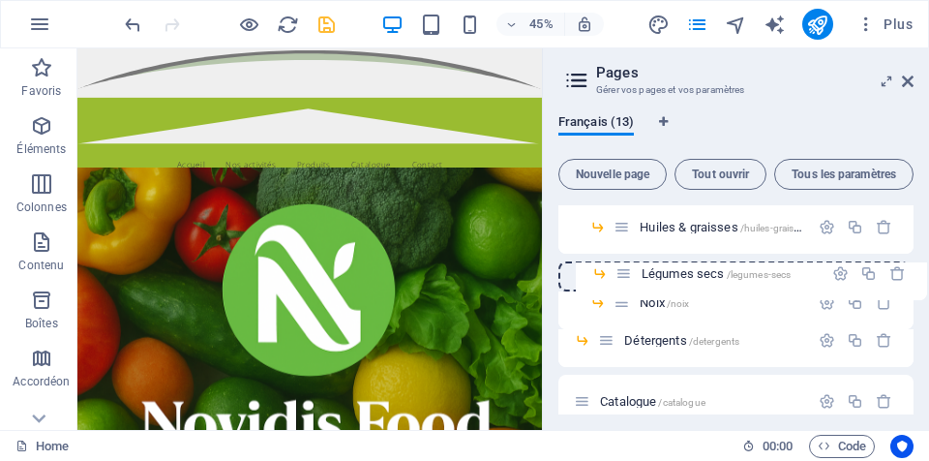
drag, startPoint x: 607, startPoint y: 361, endPoint x: 630, endPoint y: 280, distance: 84.6
click at [630, 280] on div "Home/ / Accueil /accueil Nos activités /nos-activites Produits /produits fruits…" at bounding box center [736, 177] width 355 height 622
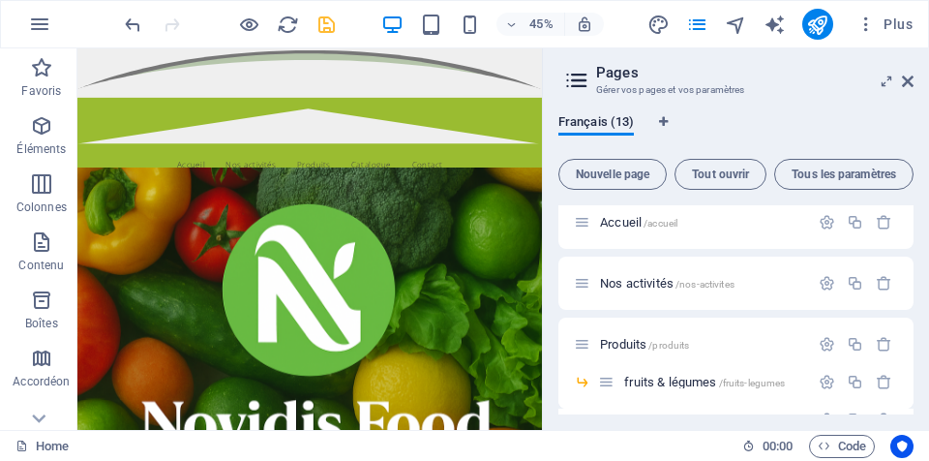
scroll to position [0, 0]
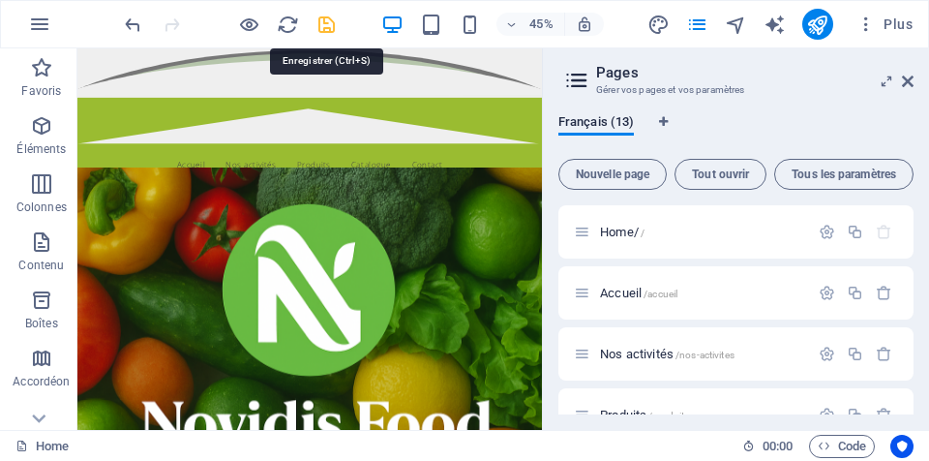
click at [323, 14] on icon "save" at bounding box center [327, 25] width 22 height 22
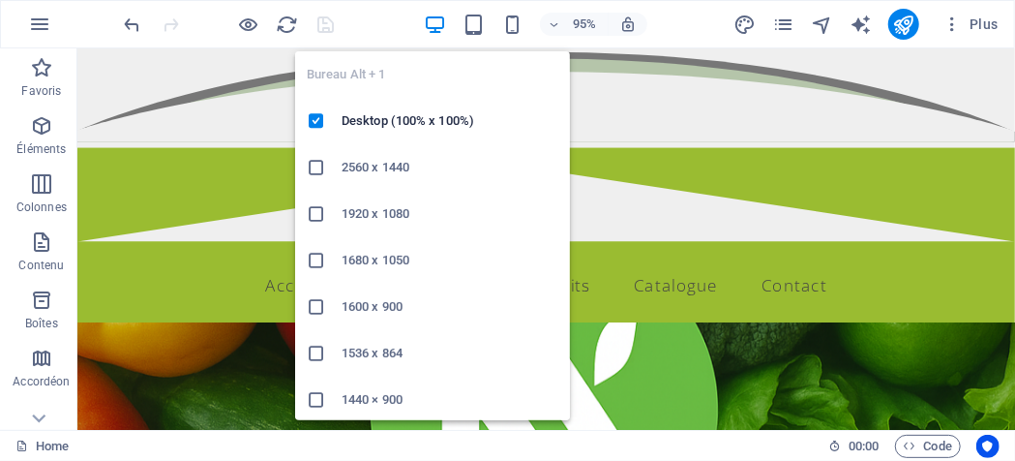
click at [432, 26] on icon "button" at bounding box center [435, 25] width 22 height 22
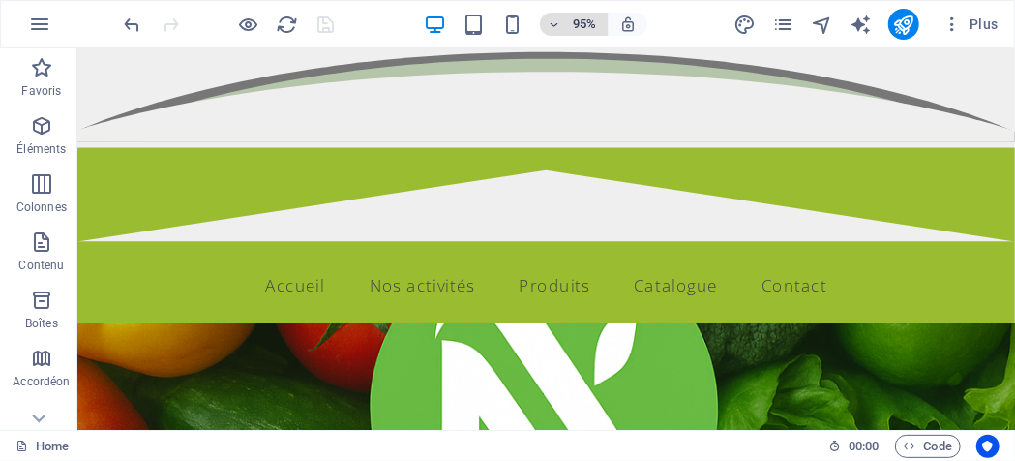
click at [560, 24] on icon "button" at bounding box center [555, 24] width 14 height 13
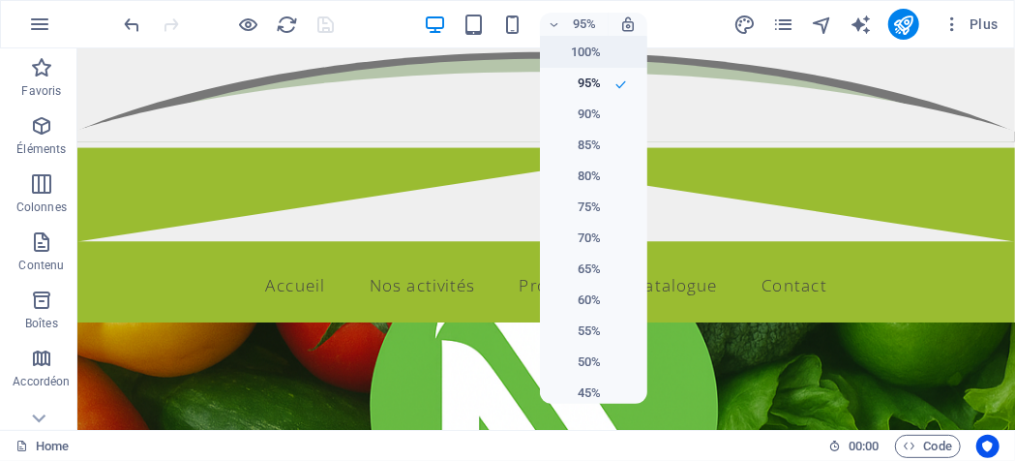
click at [578, 58] on h6 "100%" at bounding box center [576, 52] width 49 height 23
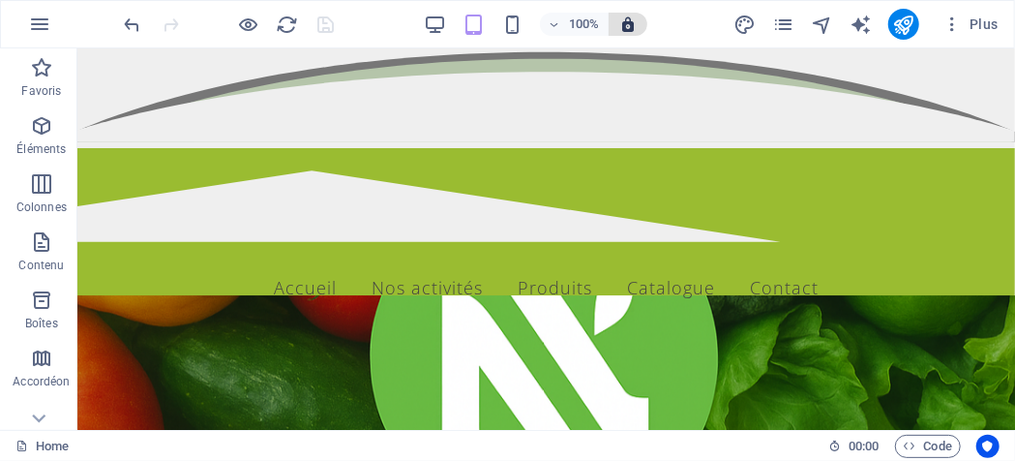
click at [629, 33] on button "button" at bounding box center [628, 24] width 39 height 23
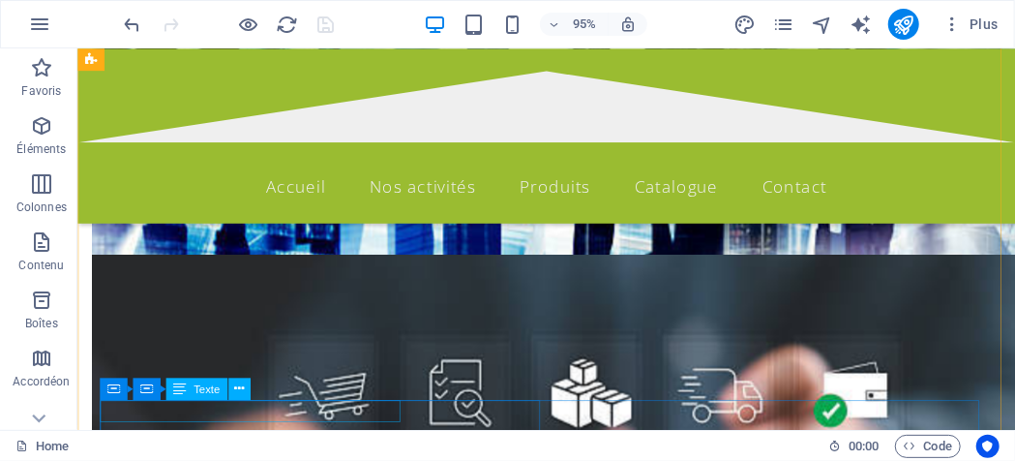
scroll to position [1772, 0]
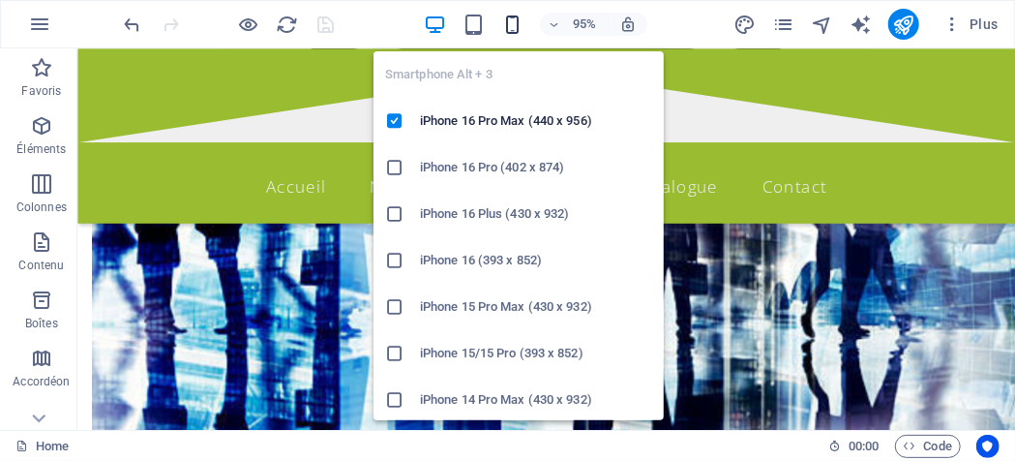
click at [509, 26] on icon "button" at bounding box center [512, 25] width 22 height 22
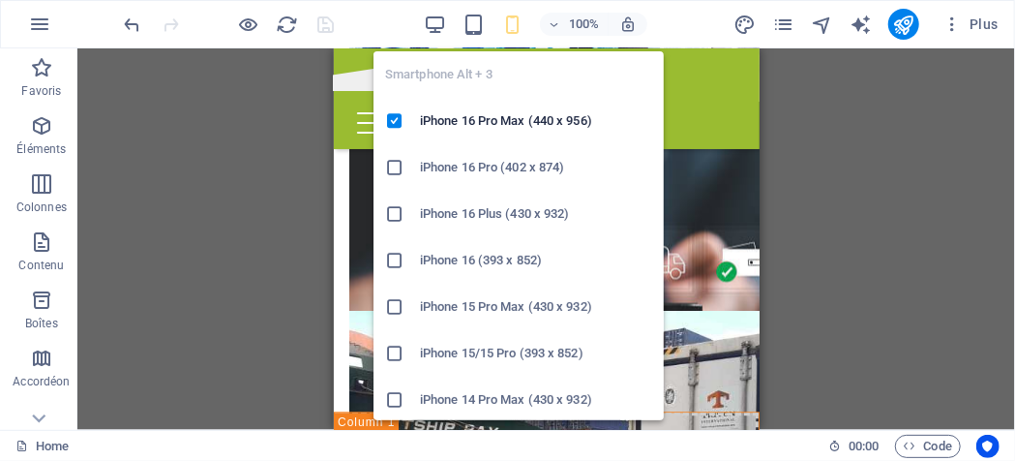
scroll to position [1748, 0]
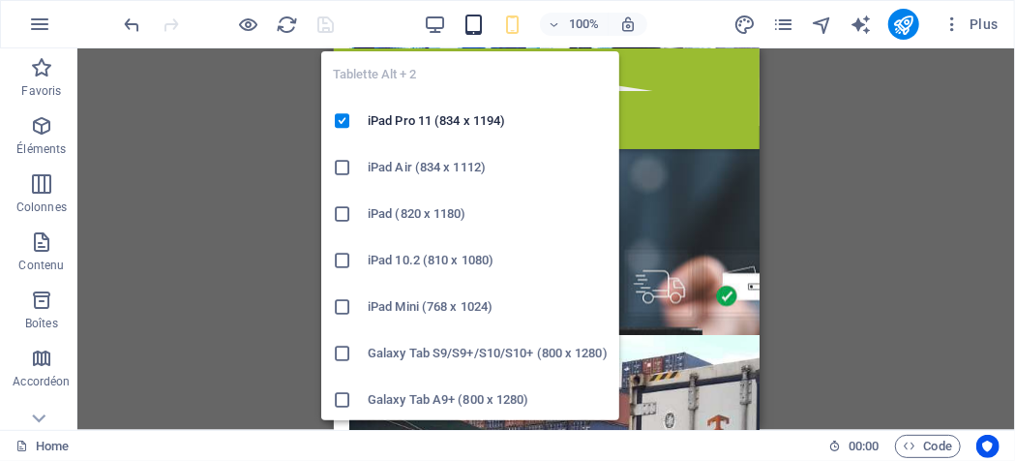
click at [476, 27] on icon "button" at bounding box center [474, 25] width 22 height 22
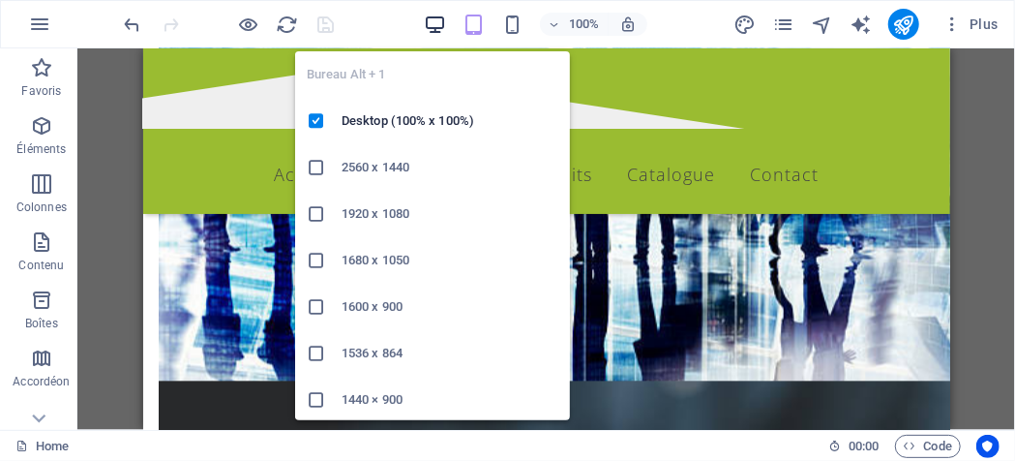
click at [439, 16] on icon "button" at bounding box center [435, 25] width 22 height 22
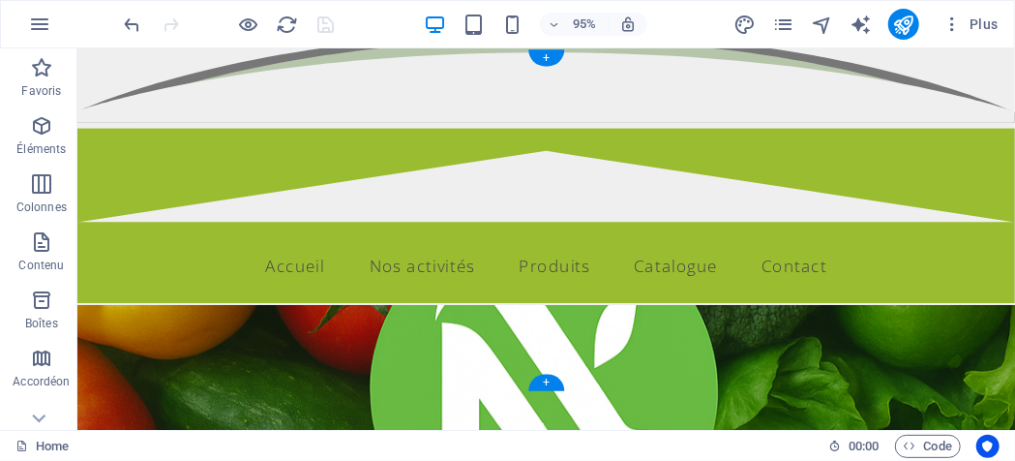
scroll to position [0, 0]
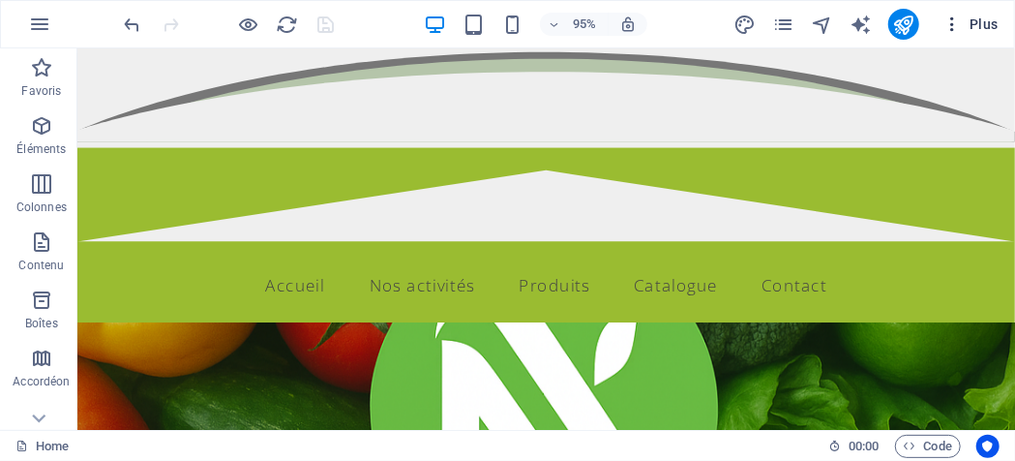
click at [928, 28] on icon "button" at bounding box center [952, 24] width 19 height 19
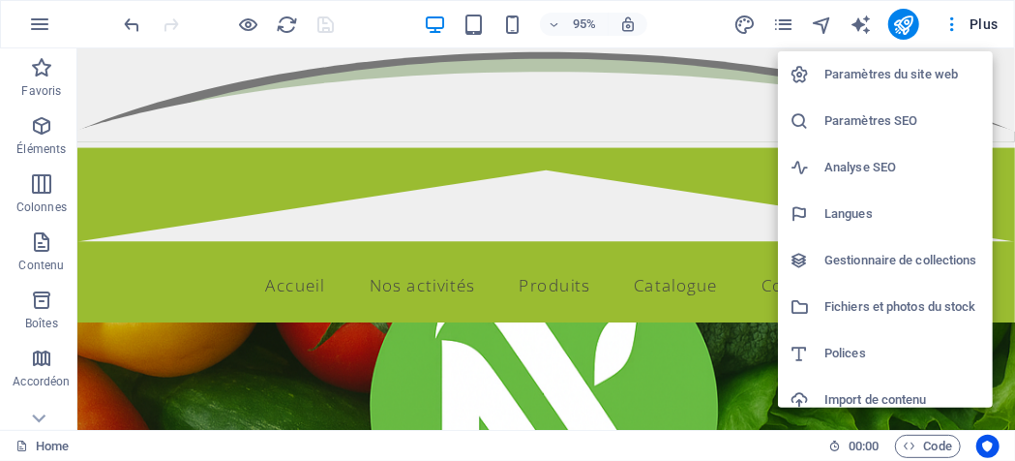
click at [867, 125] on h6 "Paramètres SEO" at bounding box center [903, 120] width 157 height 23
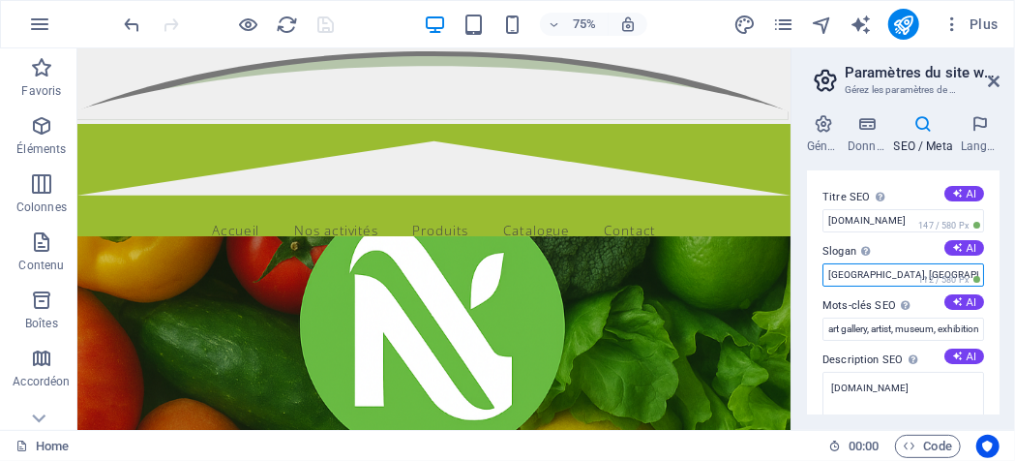
click at [900, 276] on input "[GEOGRAPHIC_DATA], [GEOGRAPHIC_DATA]" at bounding box center [904, 274] width 162 height 23
type input "H"
type input "S"
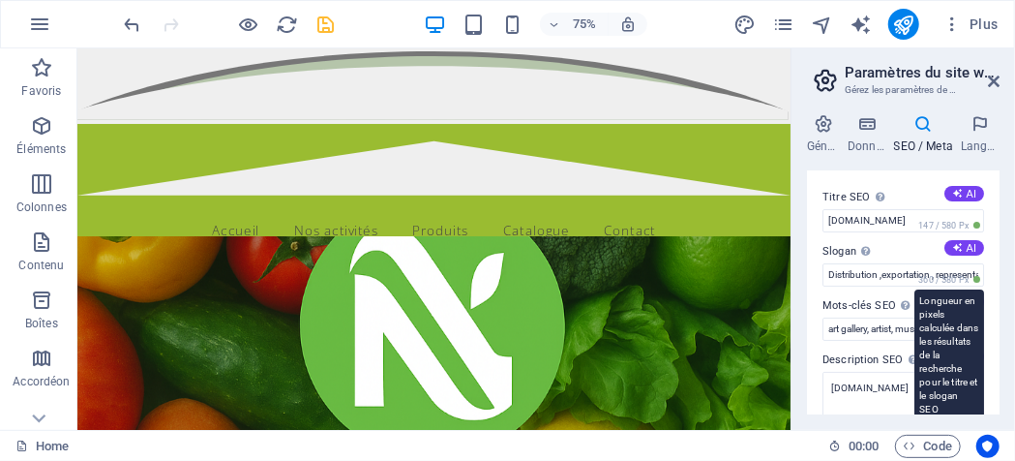
click at [928, 273] on span "360 / 580 Px" at bounding box center [950, 280] width 70 height 14
click at [927, 280] on span "360 / 580 Px" at bounding box center [950, 280] width 70 height 14
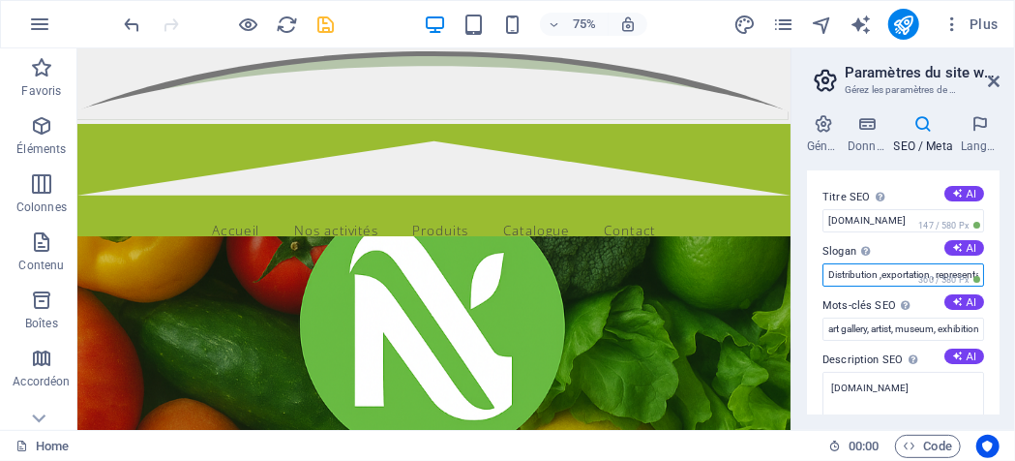
click at [837, 272] on input "Distribution ,exportation , representation" at bounding box center [904, 274] width 162 height 23
type input "Agroalimentaire Distribution ,exportation , representation"
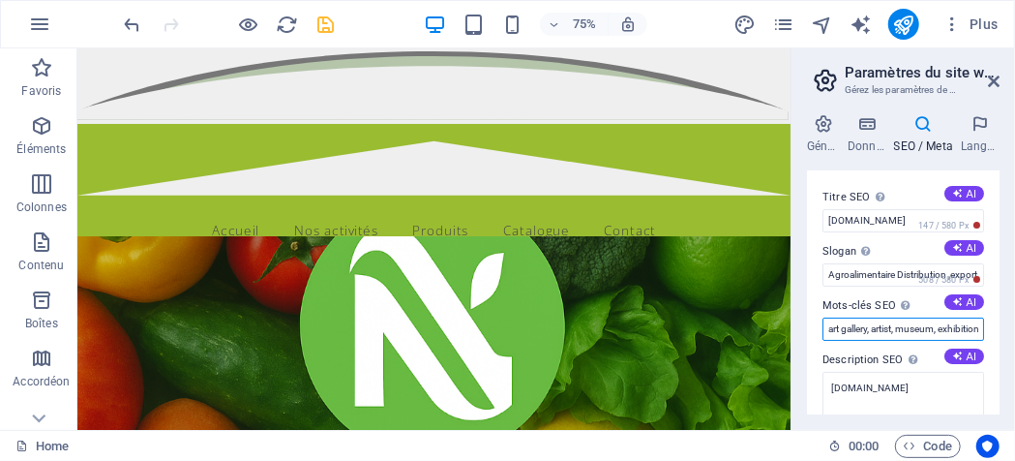
click at [891, 334] on input "art gallery, artist, museum, exhibition, gallery, painting, [DOMAIN_NAME], [GEO…" at bounding box center [904, 329] width 162 height 23
drag, startPoint x: 949, startPoint y: 329, endPoint x: 855, endPoint y: 355, distance: 97.5
click at [855, 355] on div "Titre SEO Titre du site web. Optez pour un titre qui se démarque dans les résul…" at bounding box center [903, 292] width 193 height 244
click at [908, 335] on input "[PERSON_NAME], painting, [DOMAIN_NAME], [GEOGRAPHIC_DATA], [GEOGRAPHIC_DATA]" at bounding box center [904, 329] width 162 height 23
click at [928, 326] on input "[DOMAIN_NAME], [GEOGRAPHIC_DATA], [GEOGRAPHIC_DATA]" at bounding box center [904, 329] width 162 height 23
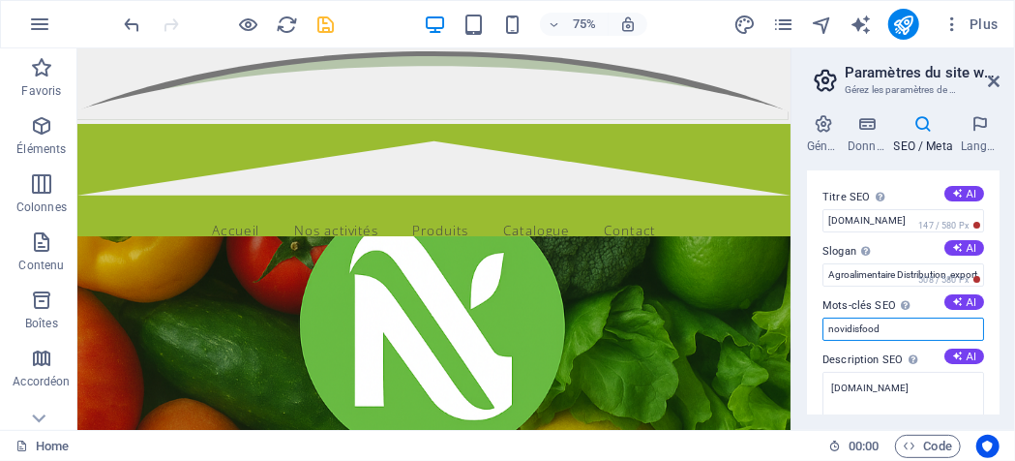
click at [829, 326] on input "novidisfood" at bounding box center [904, 329] width 162 height 23
click at [928, 332] on input "agroalimentaire novidisfood" at bounding box center [904, 329] width 162 height 23
click at [901, 326] on input "agroalimentaire novidisfood" at bounding box center [904, 329] width 162 height 23
click at [896, 328] on input "agroalimentaire novidisfood" at bounding box center [904, 329] width 162 height 23
click at [928, 330] on input "agroalimentaire distributionexort novidisfood" at bounding box center [904, 329] width 162 height 23
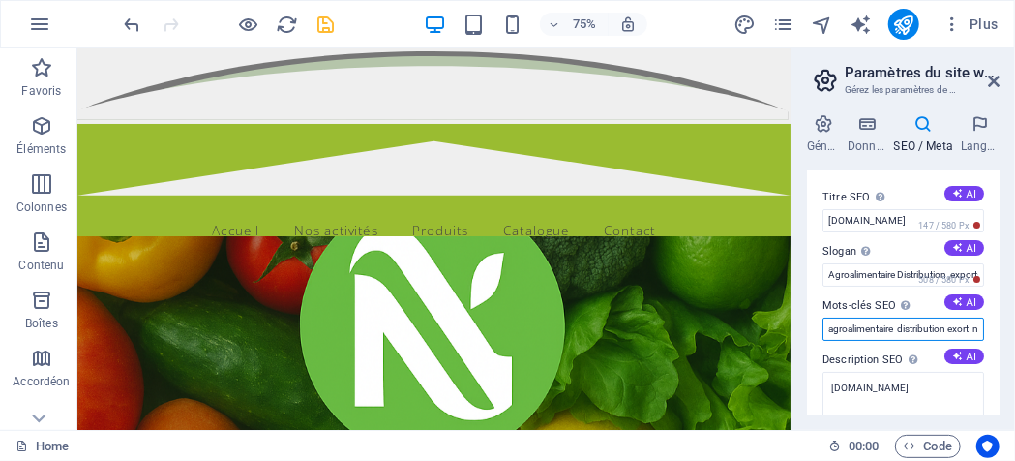
click at [928, 324] on input "agroalimentaire distribution exort novidisfood" at bounding box center [904, 329] width 162 height 23
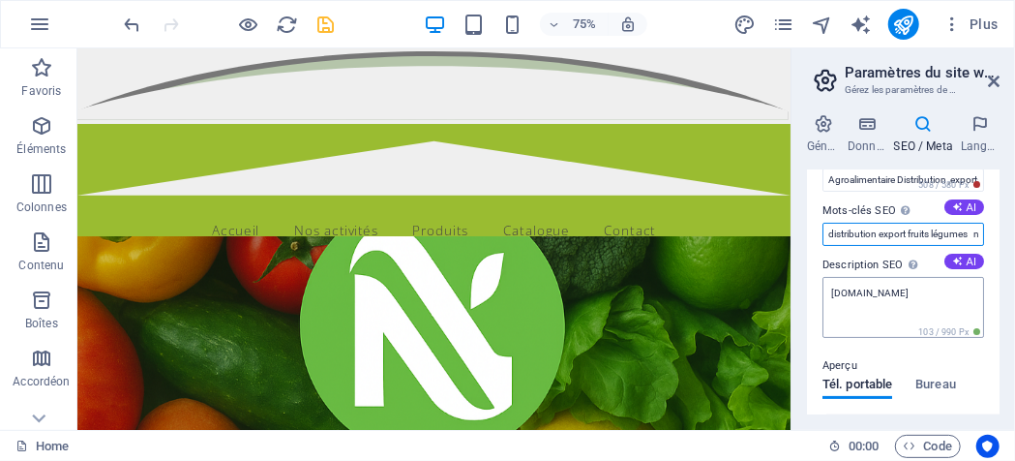
scroll to position [97, 0]
type input "agroalimentaire distribution export fruits légumes novidisfood"
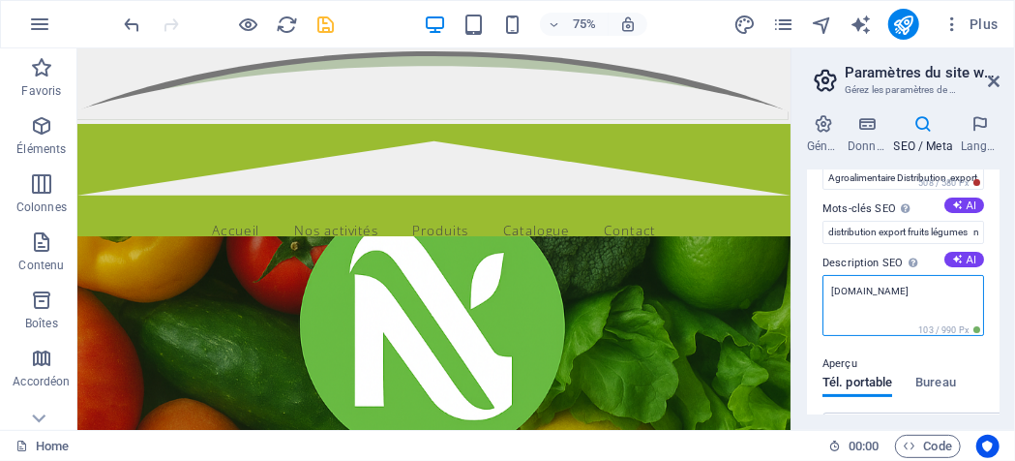
click at [928, 288] on textarea "[DOMAIN_NAME]" at bounding box center [904, 305] width 162 height 61
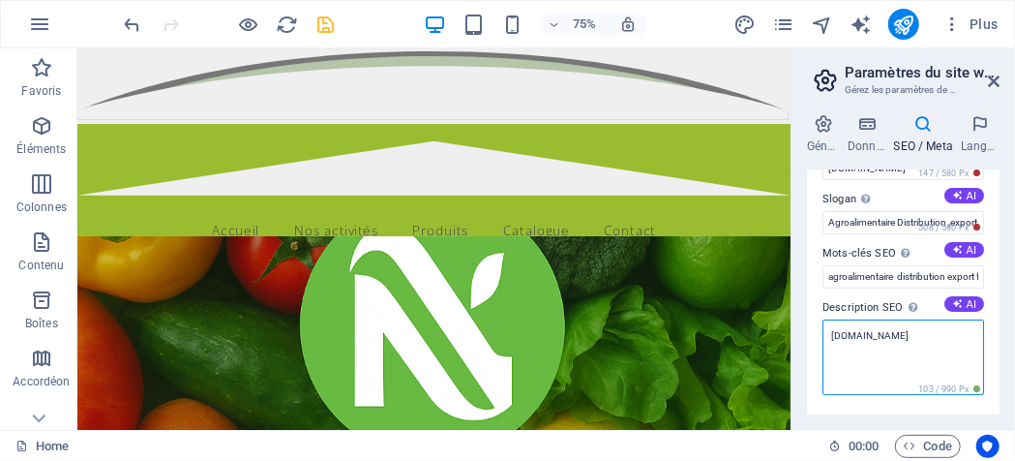
scroll to position [50, 0]
click at [920, 336] on textarea "[DOMAIN_NAME]" at bounding box center [904, 359] width 162 height 76
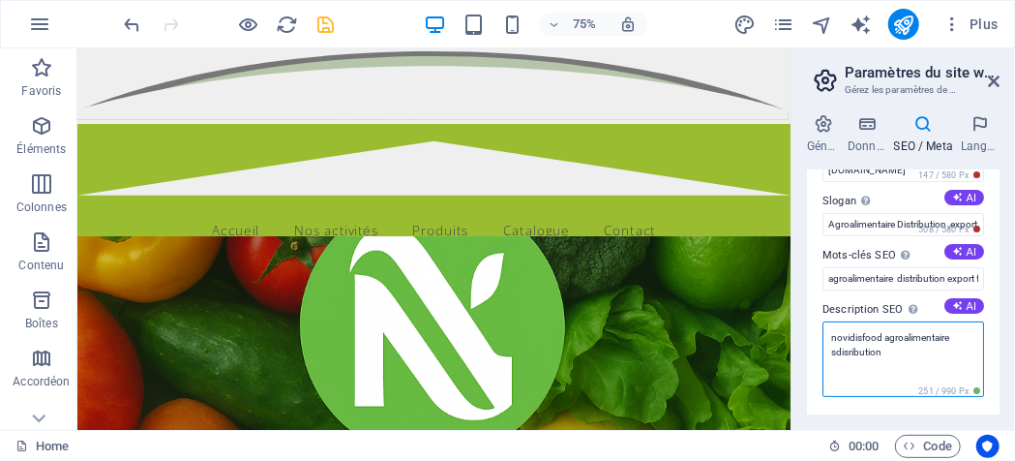
click at [842, 363] on textarea "novidisfood agroalimentaire sdisribution" at bounding box center [904, 359] width 162 height 76
click at [883, 334] on textarea "novidisfood agroalimentaire distribution représentation" at bounding box center [904, 359] width 162 height 76
click at [909, 354] on textarea "agroalimentaire distribution représentation" at bounding box center [904, 359] width 162 height 76
click at [914, 346] on textarea "agroalimentaire distribution représentation export fruits légumes" at bounding box center [904, 366] width 162 height 90
click at [907, 378] on textarea "agroalimentaire distribution représentation export fruits légumes" at bounding box center [904, 366] width 162 height 90
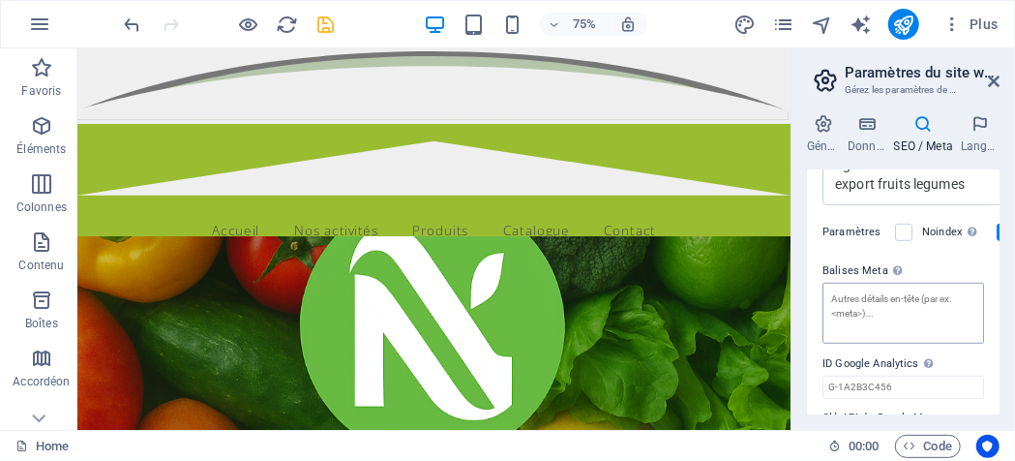
scroll to position [534, 0]
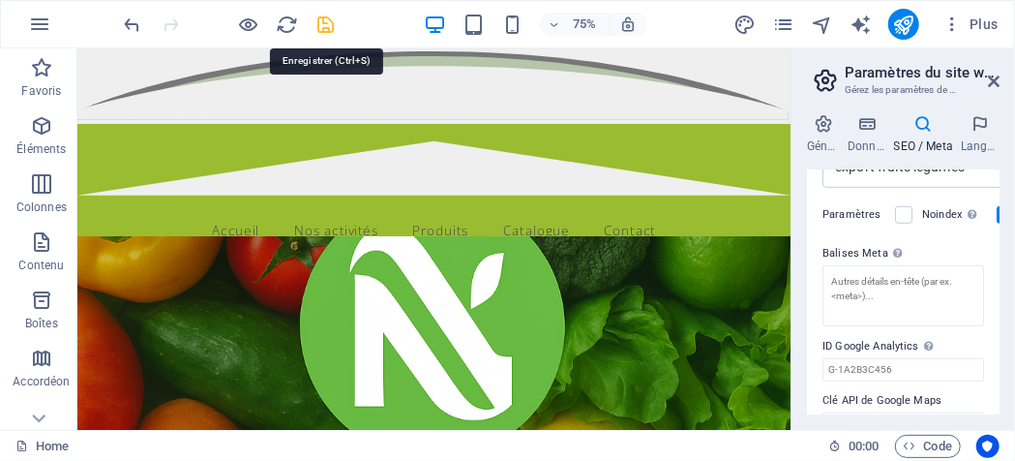
type textarea "agroalimentaire distribution représentation export fruits légumes"
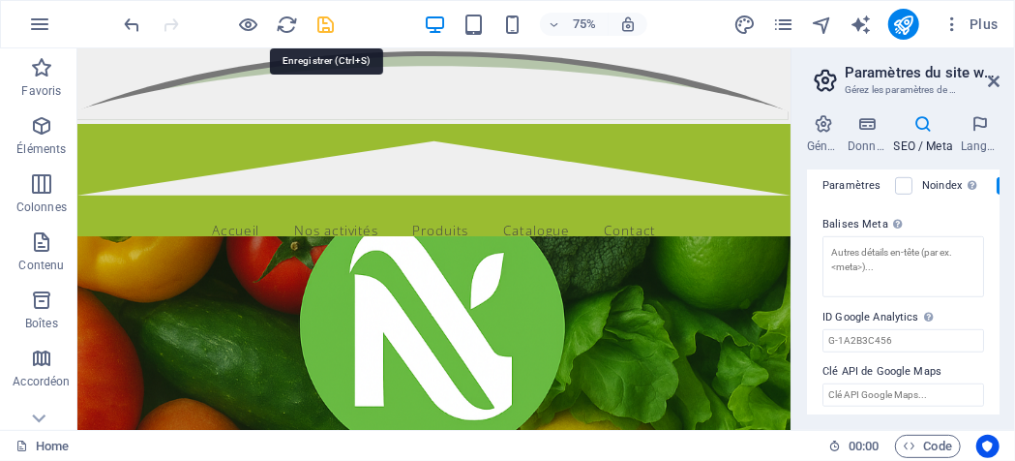
click at [321, 22] on icon "save" at bounding box center [327, 25] width 22 height 22
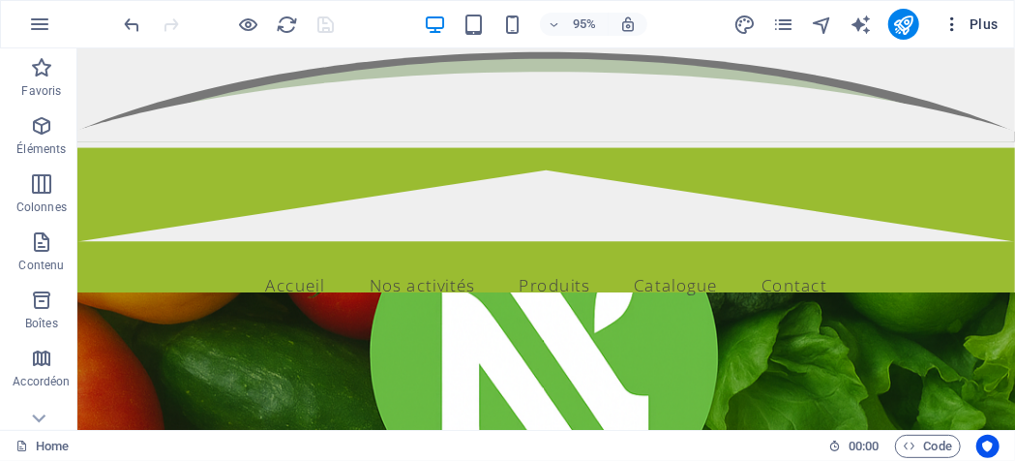
click at [928, 34] on button "Plus" at bounding box center [971, 24] width 72 height 31
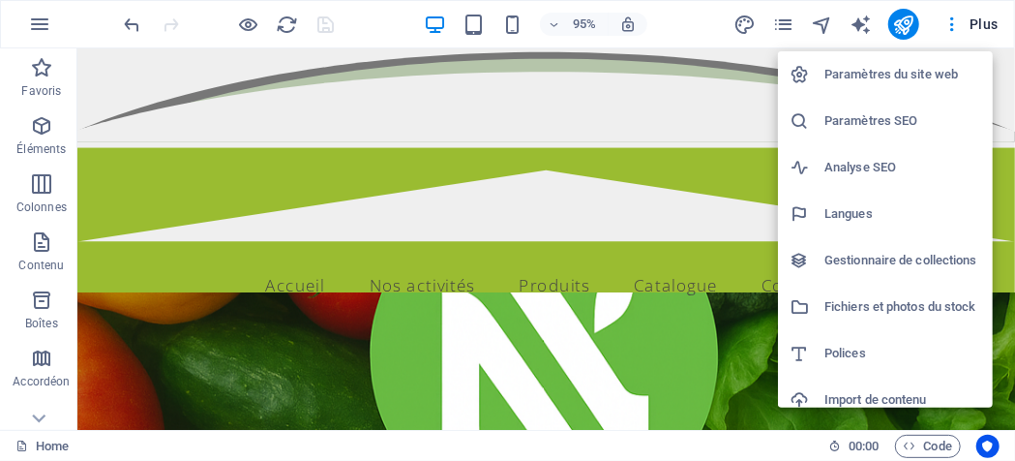
click at [868, 167] on h6 "Analyse SEO" at bounding box center [903, 167] width 157 height 23
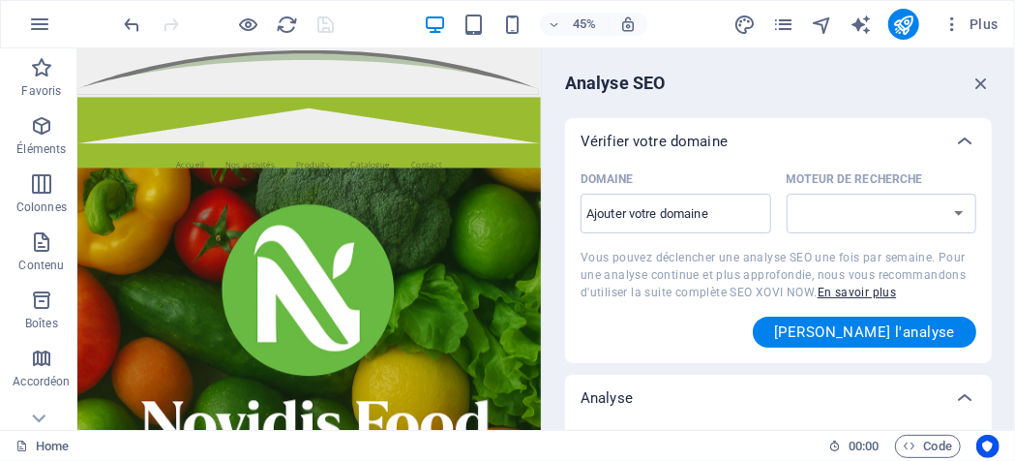
select select "[DOMAIN_NAME]"
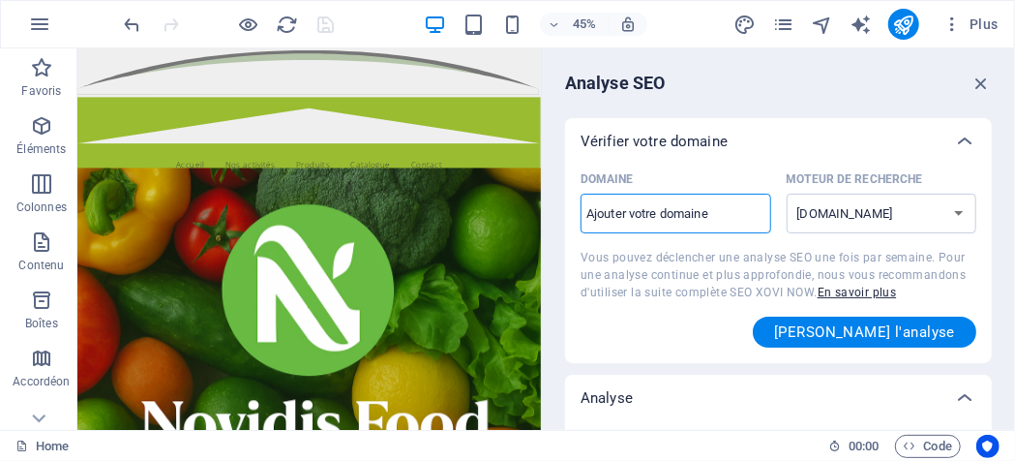
click at [681, 222] on input "Domaine ​" at bounding box center [676, 213] width 191 height 31
type input "[DOMAIN_NAME]"
select select "[DOMAIN_NAME]"
type input "[DOMAIN_NAME]"
select select "[DOMAIN_NAME]"
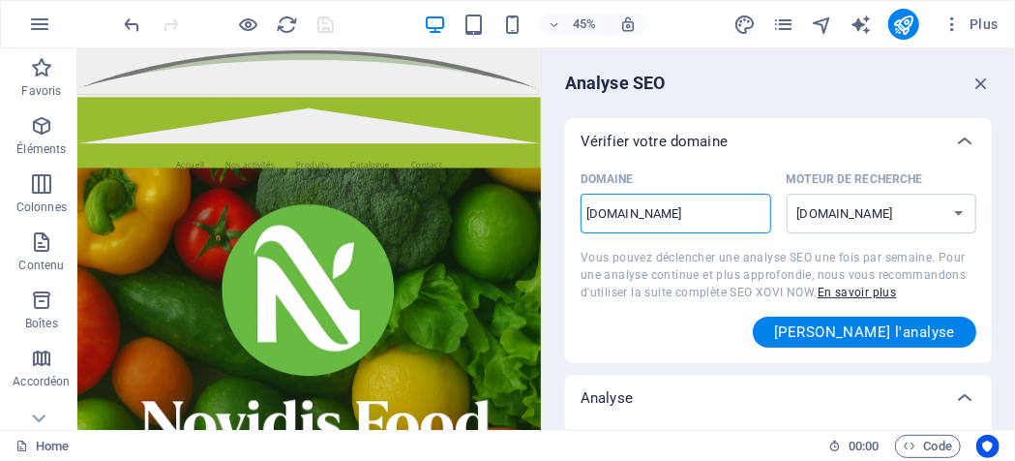
click at [750, 226] on input "[DOMAIN_NAME]" at bounding box center [676, 213] width 191 height 31
type input "[DOMAIN_NAME]"
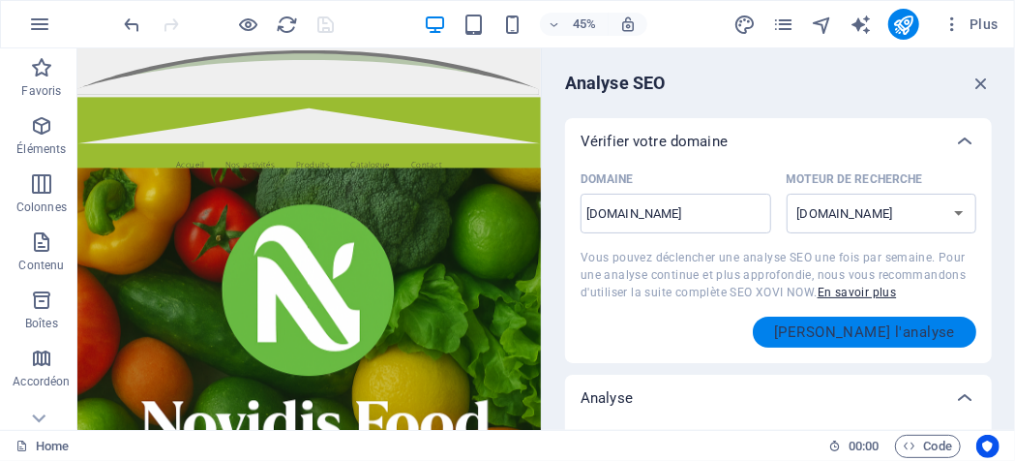
click at [845, 332] on span "[PERSON_NAME] l'analyse" at bounding box center [864, 331] width 181 height 15
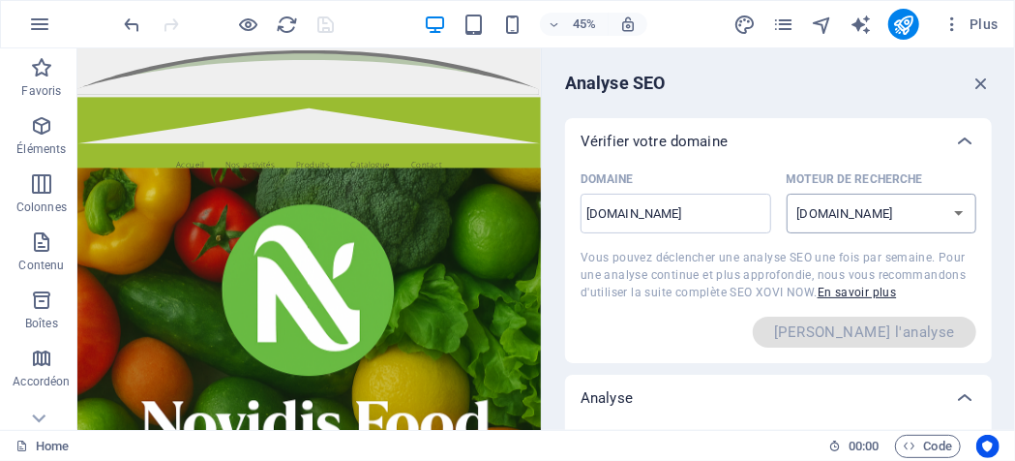
click at [928, 223] on select "[DOMAIN_NAME] [DOMAIN_NAME] [DOMAIN_NAME] [DOMAIN_NAME] [DOMAIN_NAME] [DOMAIN_N…" at bounding box center [882, 214] width 191 height 40
click at [706, 222] on input "[DOMAIN_NAME]" at bounding box center [676, 213] width 191 height 31
click at [612, 216] on input "[DOMAIN_NAME]" at bounding box center [676, 213] width 191 height 31
click at [620, 214] on input "[DOMAIN_NAME]" at bounding box center [676, 213] width 191 height 31
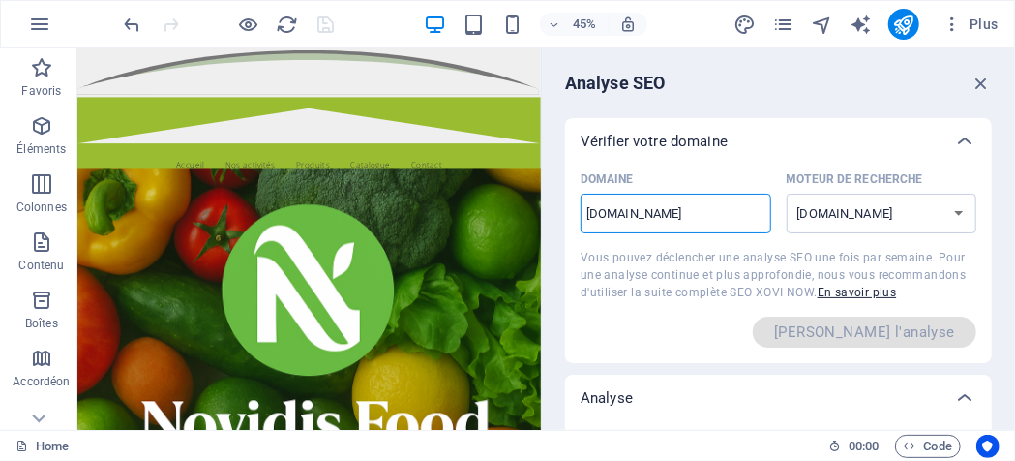
click at [623, 207] on input "[DOMAIN_NAME]" at bounding box center [676, 213] width 191 height 31
click at [732, 218] on input "[DOMAIN_NAME]" at bounding box center [676, 213] width 191 height 31
click at [928, 84] on icon "button" at bounding box center [981, 83] width 21 height 21
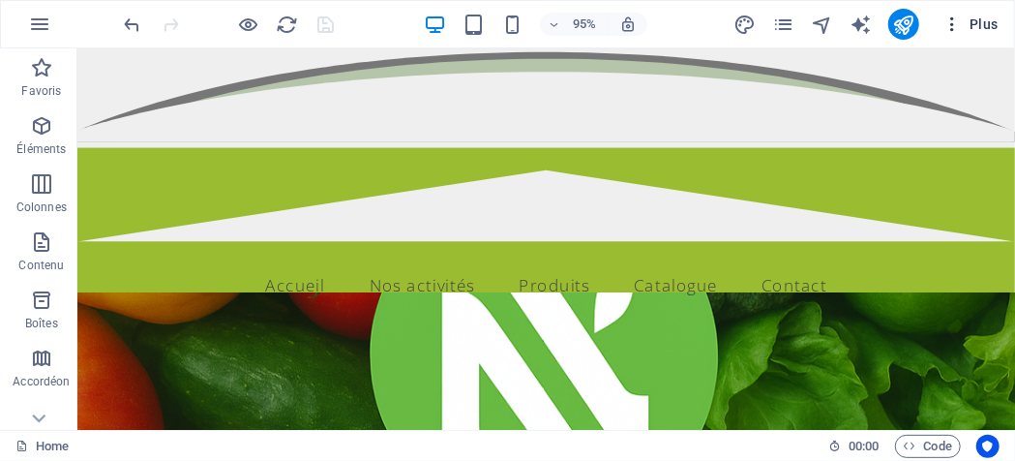
click at [928, 26] on icon "button" at bounding box center [952, 24] width 19 height 19
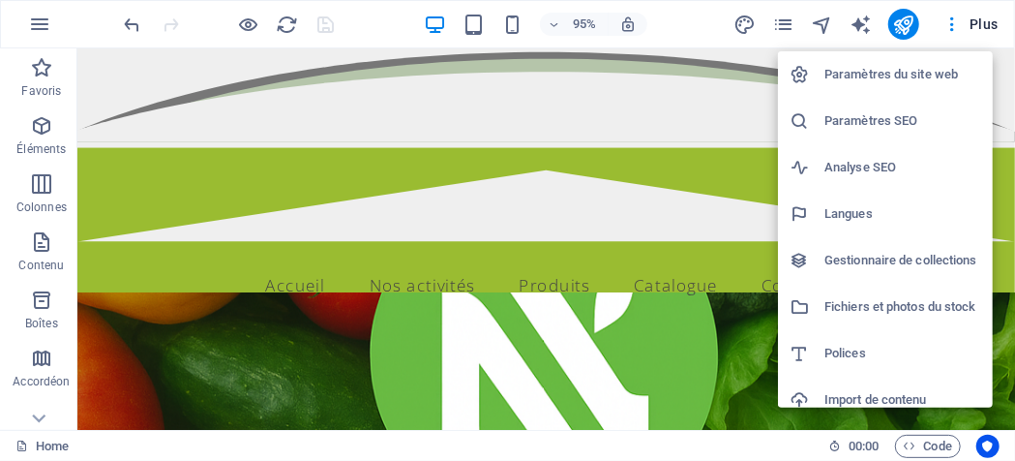
click at [858, 78] on h6 "Paramètres du site web" at bounding box center [903, 74] width 157 height 23
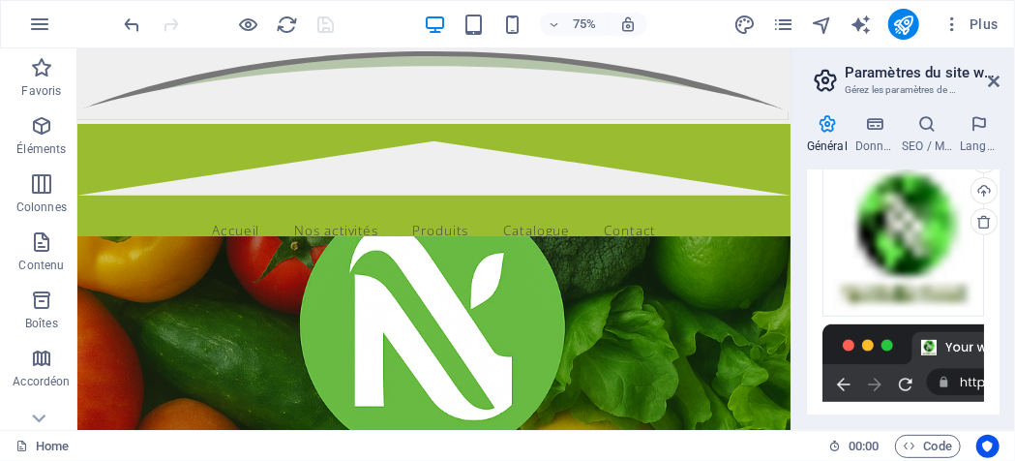
scroll to position [244, 0]
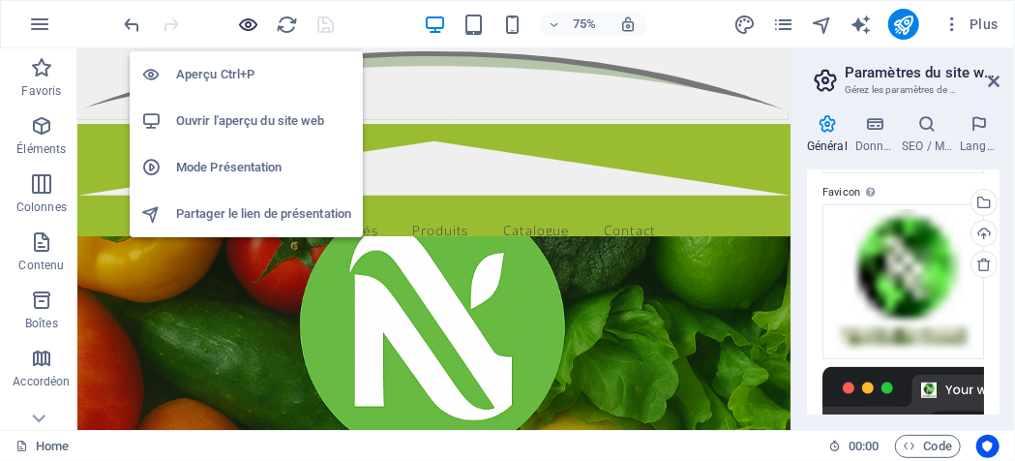
click at [250, 20] on icon "button" at bounding box center [249, 25] width 22 height 22
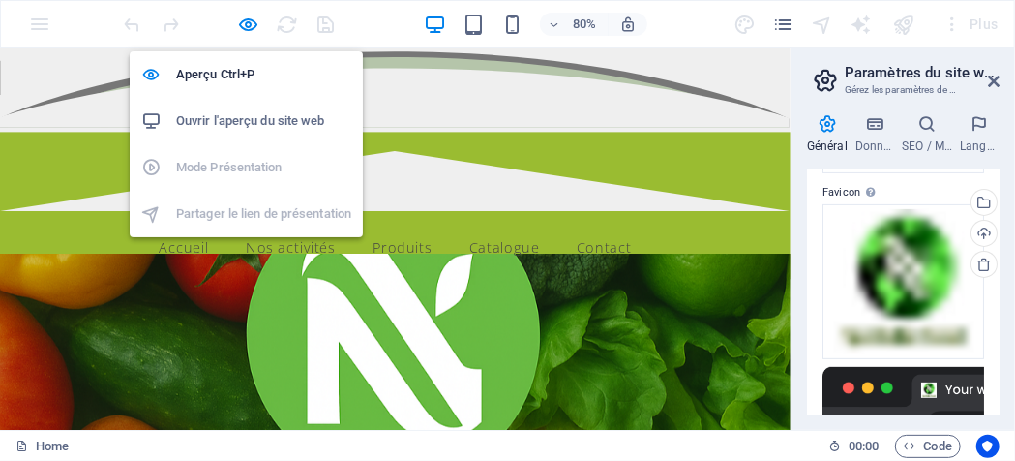
click at [237, 120] on h6 "Ouvrir l'aperçu du site web" at bounding box center [263, 120] width 175 height 23
click at [256, 27] on icon "button" at bounding box center [249, 25] width 22 height 22
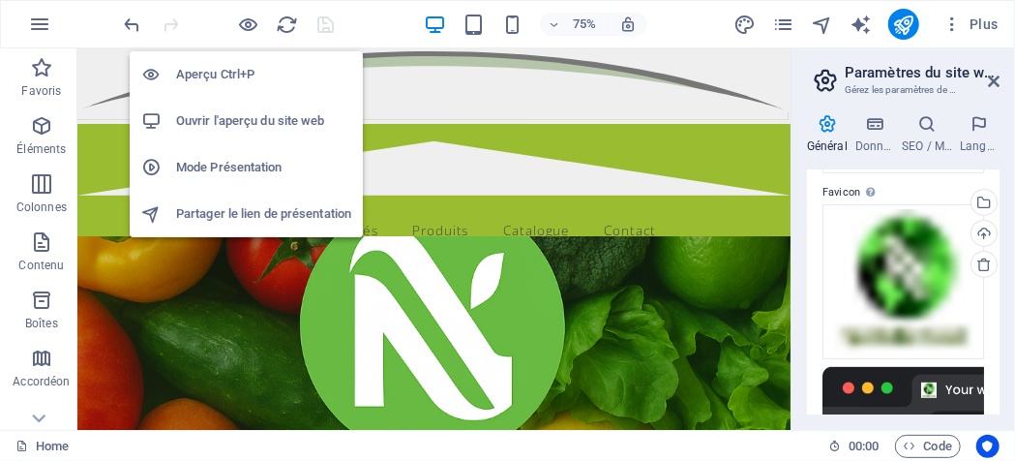
click at [246, 125] on h6 "Ouvrir l'aperçu du site web" at bounding box center [263, 120] width 175 height 23
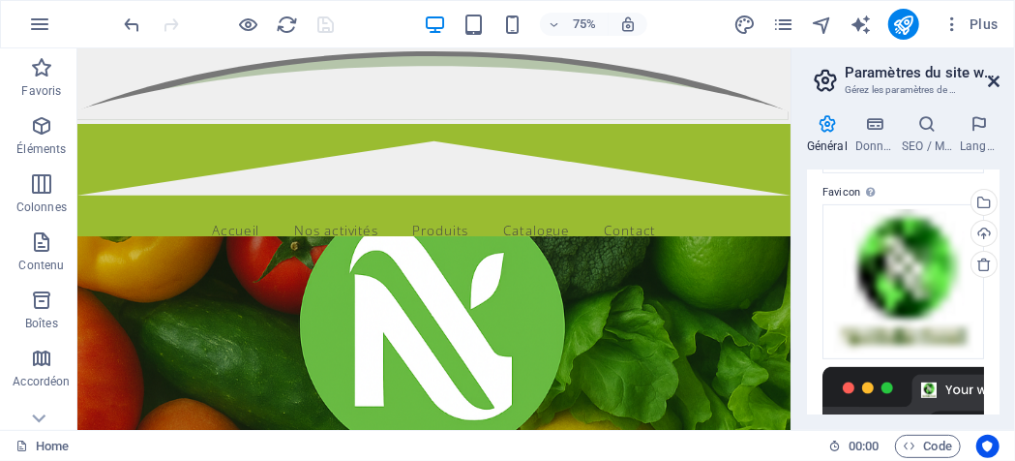
click at [928, 84] on icon at bounding box center [994, 81] width 12 height 15
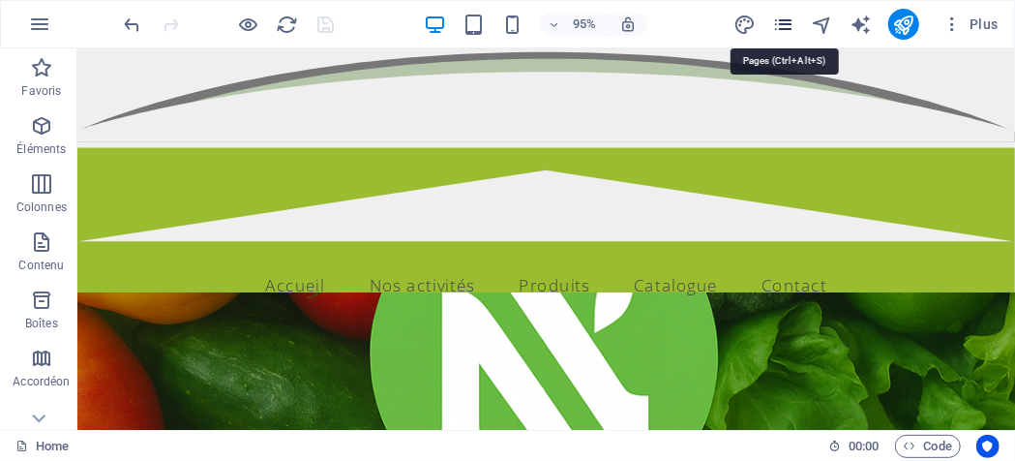
click at [785, 32] on icon "pages" at bounding box center [783, 25] width 22 height 22
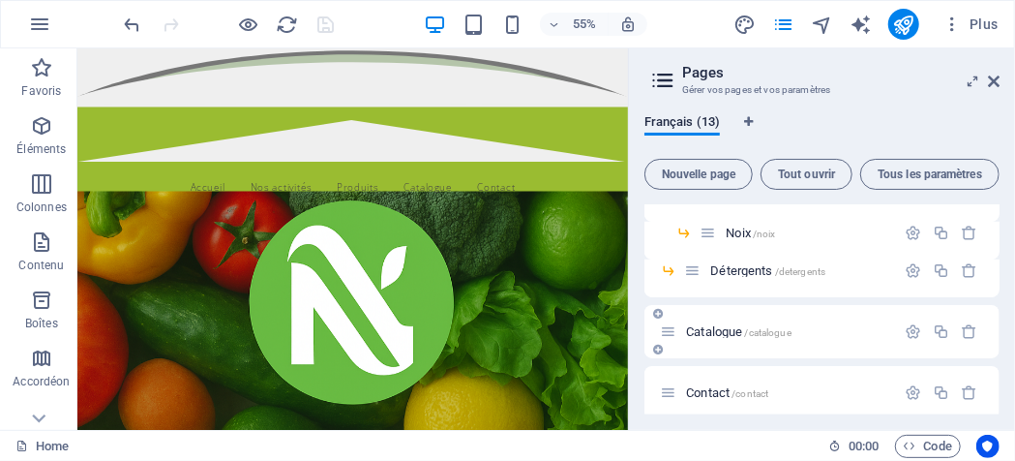
scroll to position [421, 0]
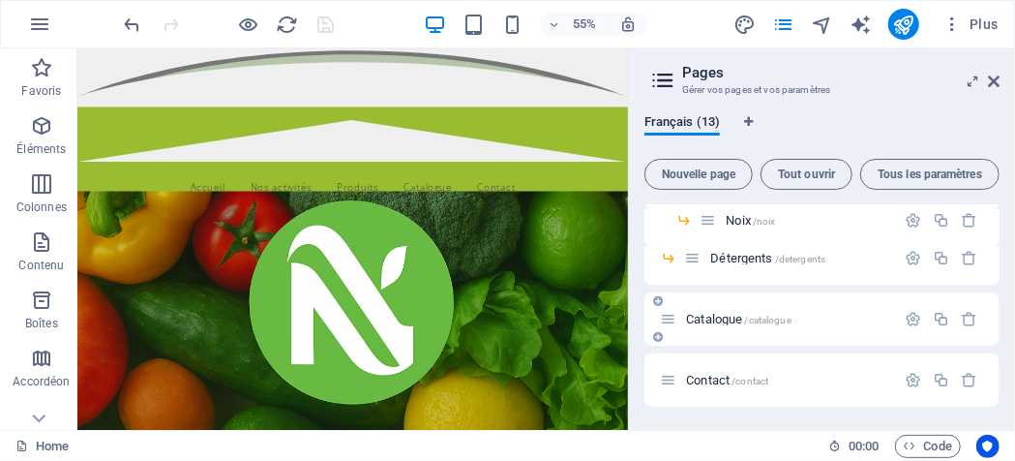
click at [713, 317] on span "Catalogue /catalogue" at bounding box center [739, 319] width 106 height 15
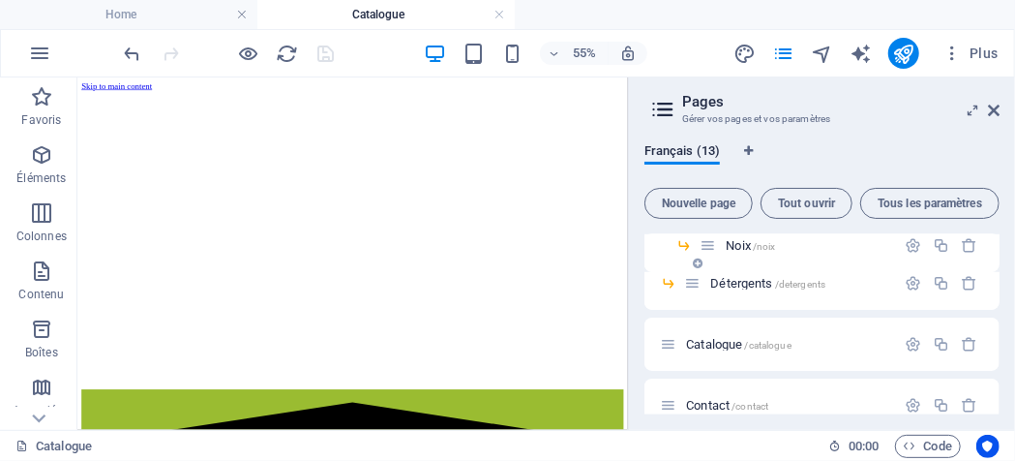
scroll to position [450, 0]
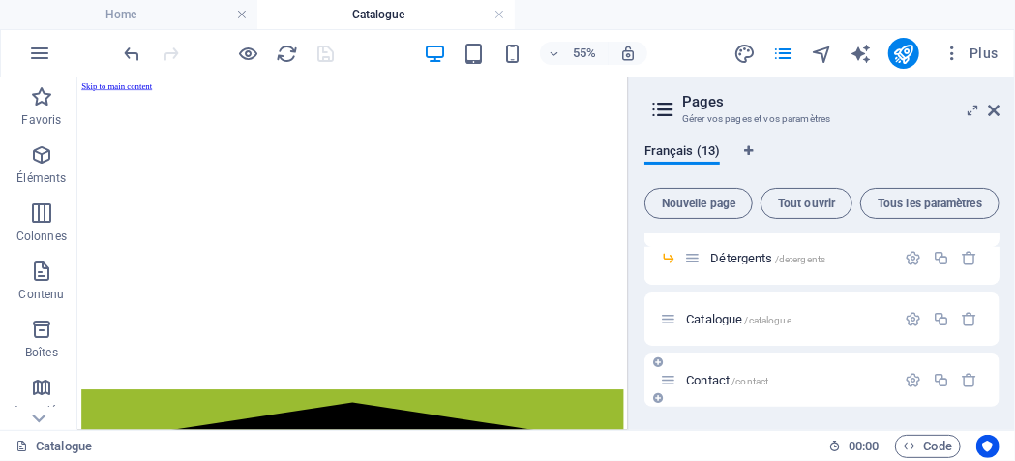
click at [720, 378] on span "Contact /contact" at bounding box center [727, 380] width 82 height 15
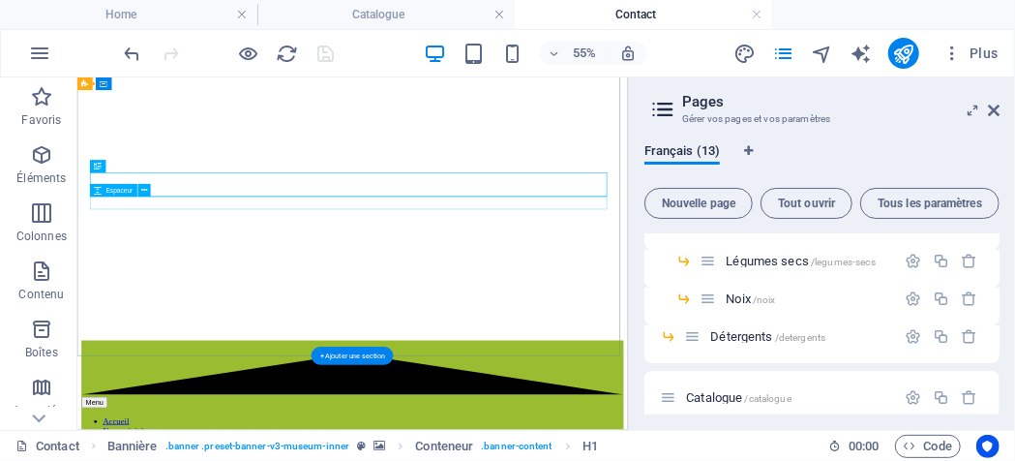
scroll to position [0, 0]
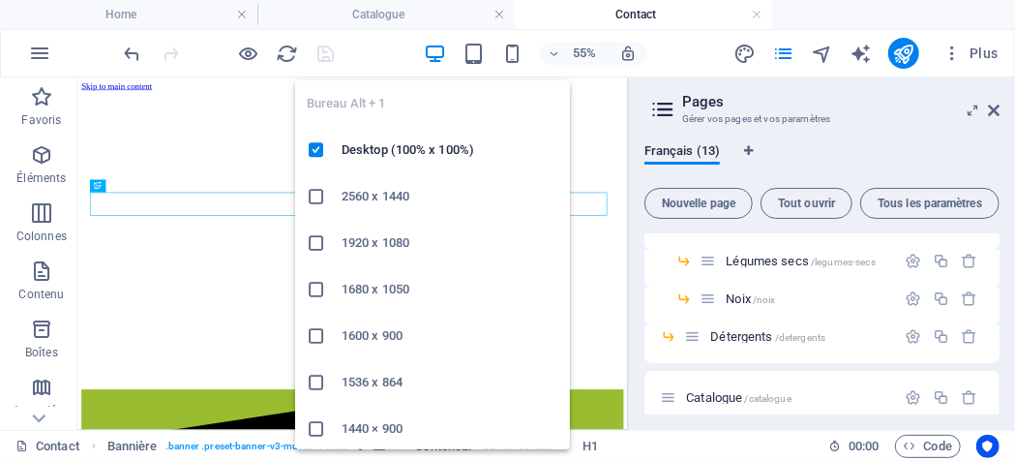
click at [432, 52] on icon "button" at bounding box center [435, 54] width 22 height 22
click at [432, 45] on icon "button" at bounding box center [435, 54] width 22 height 22
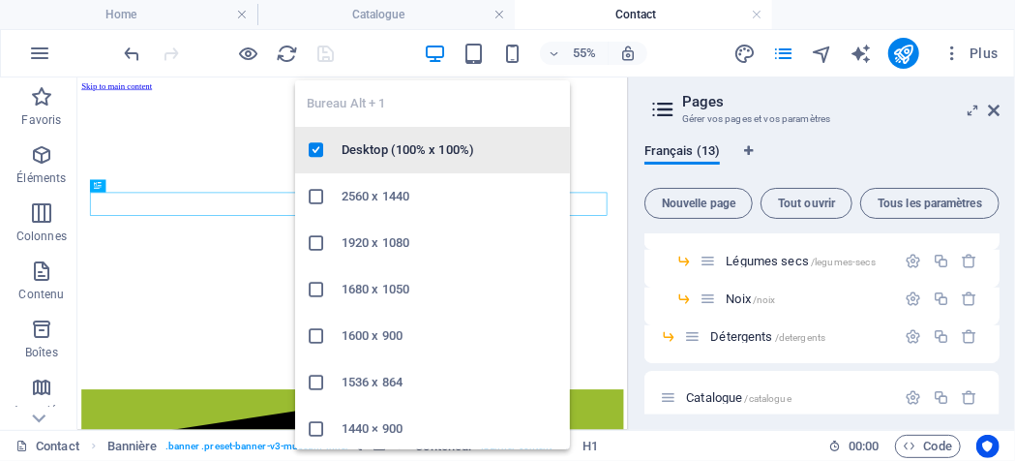
click at [409, 148] on h6 "Desktop (100% x 100%)" at bounding box center [450, 149] width 217 height 23
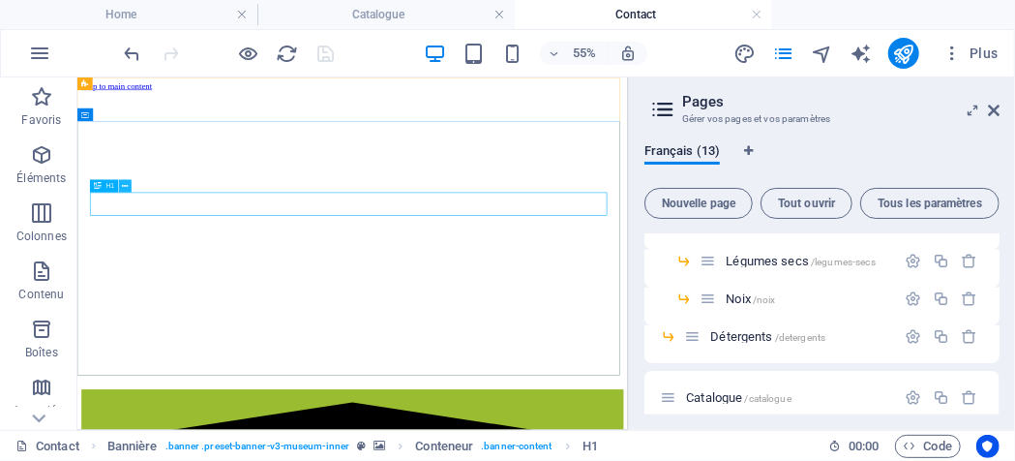
click at [127, 186] on icon at bounding box center [126, 186] width 6 height 12
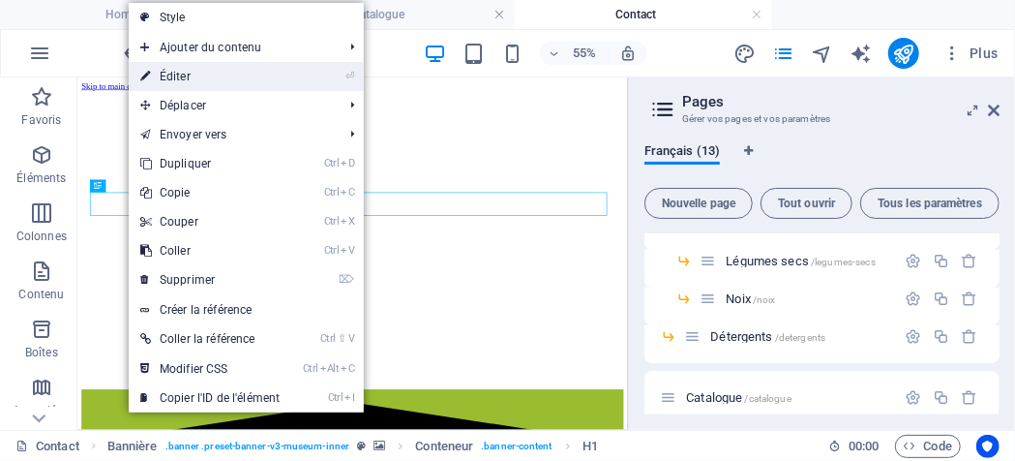
click at [189, 77] on link "⏎ Éditer" at bounding box center [210, 76] width 163 height 29
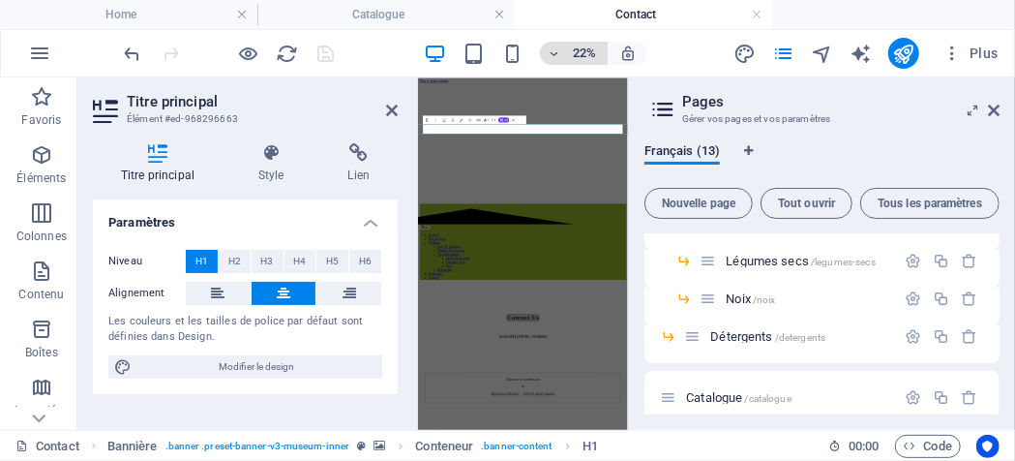
click at [587, 52] on h6 "22%" at bounding box center [584, 53] width 31 height 23
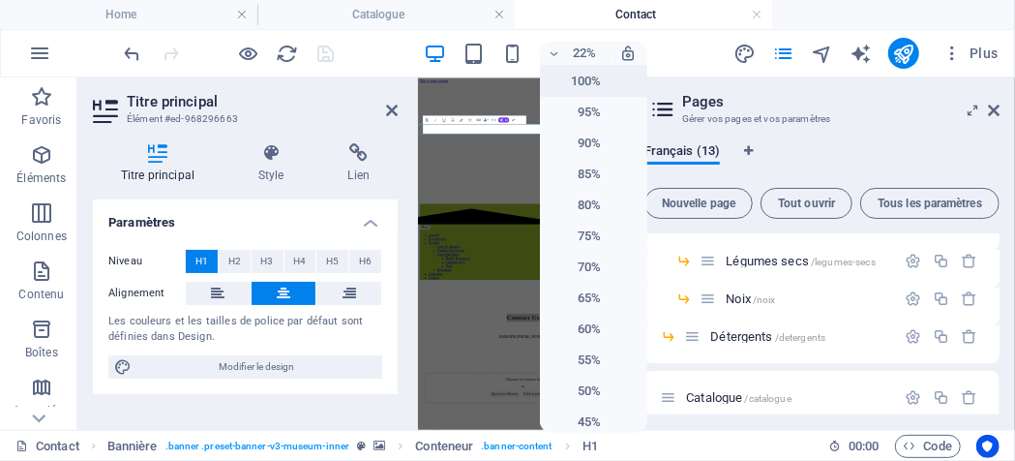
click at [569, 80] on h6 "100%" at bounding box center [576, 81] width 49 height 23
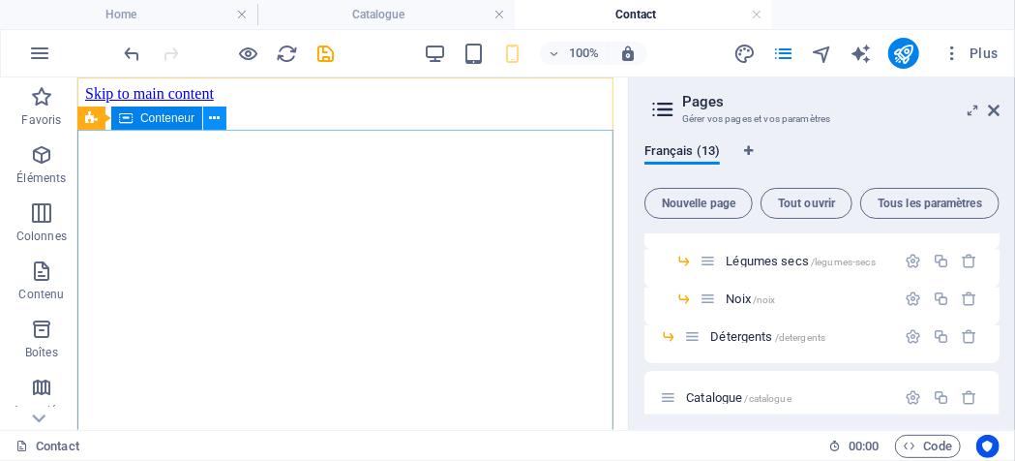
click at [219, 122] on icon at bounding box center [215, 118] width 11 height 20
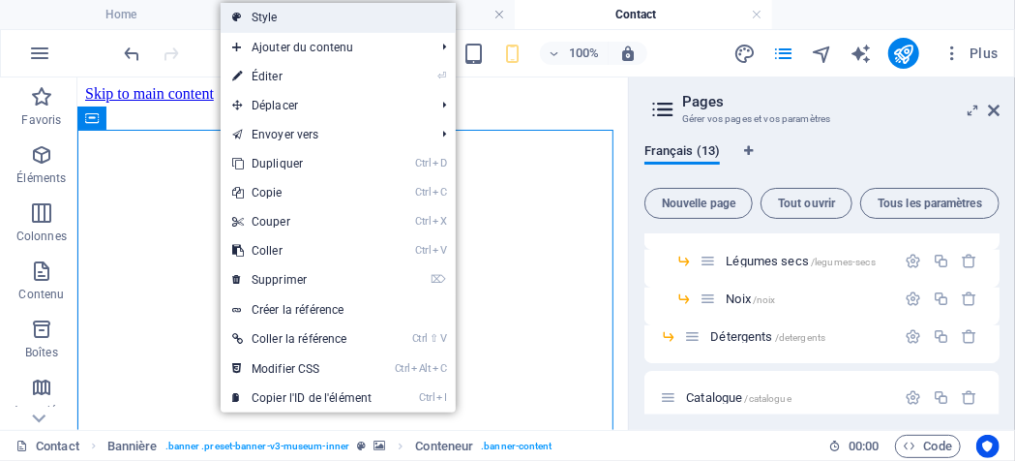
click at [264, 16] on link "Style" at bounding box center [338, 17] width 235 height 29
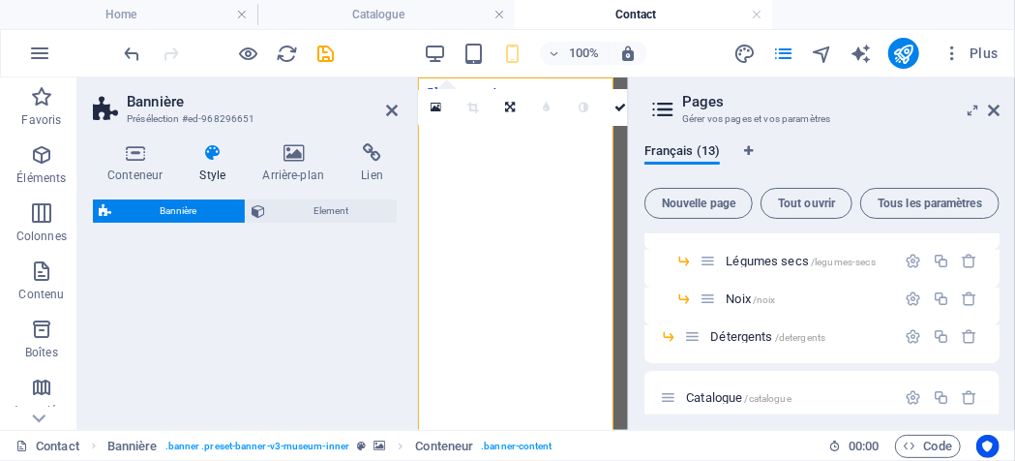
select select "preset-banner-v3-museum-inner"
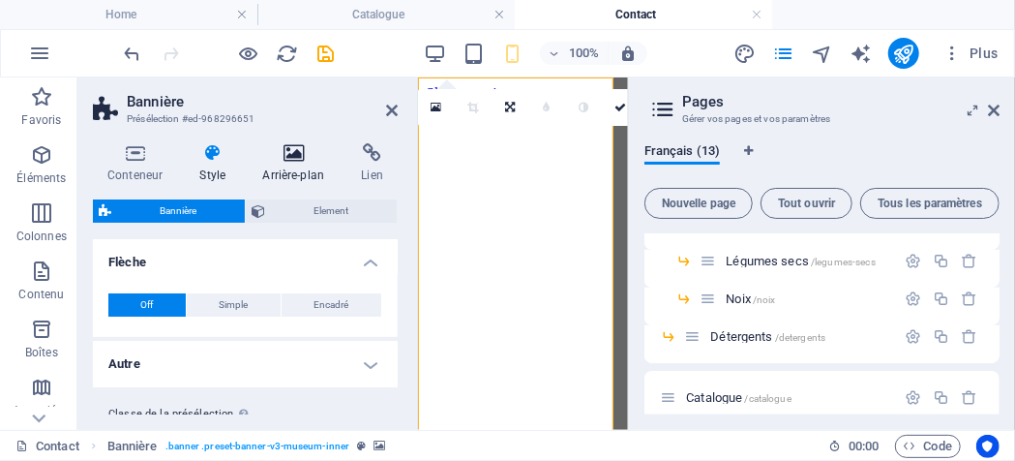
click at [296, 149] on icon at bounding box center [293, 152] width 91 height 19
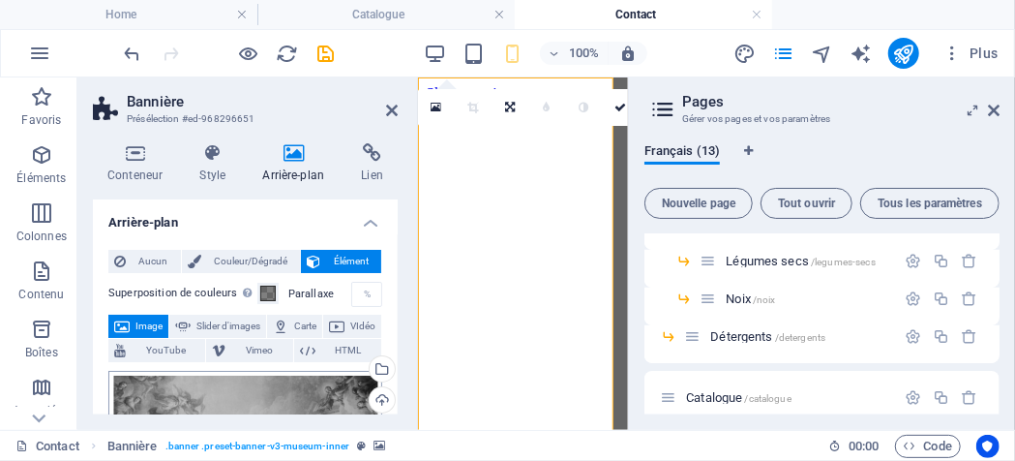
scroll to position [97, 0]
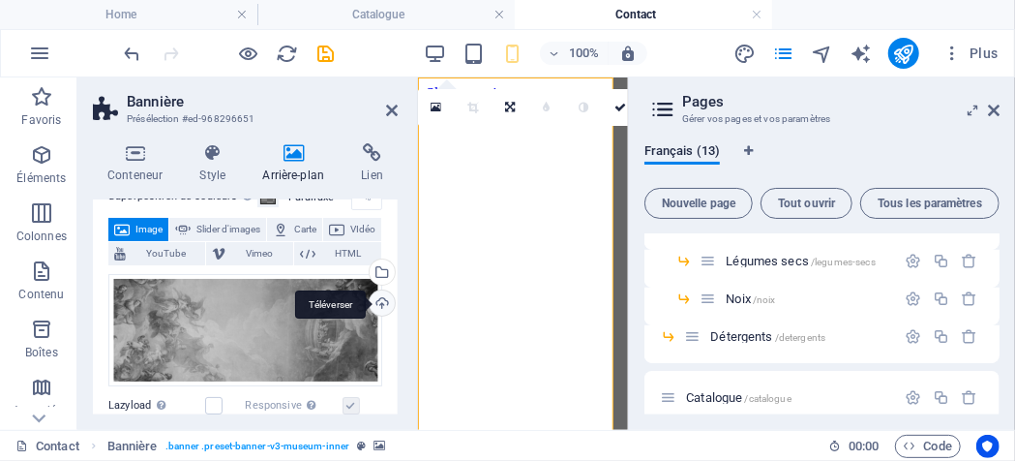
click at [382, 305] on div "Téléverser" at bounding box center [380, 304] width 29 height 29
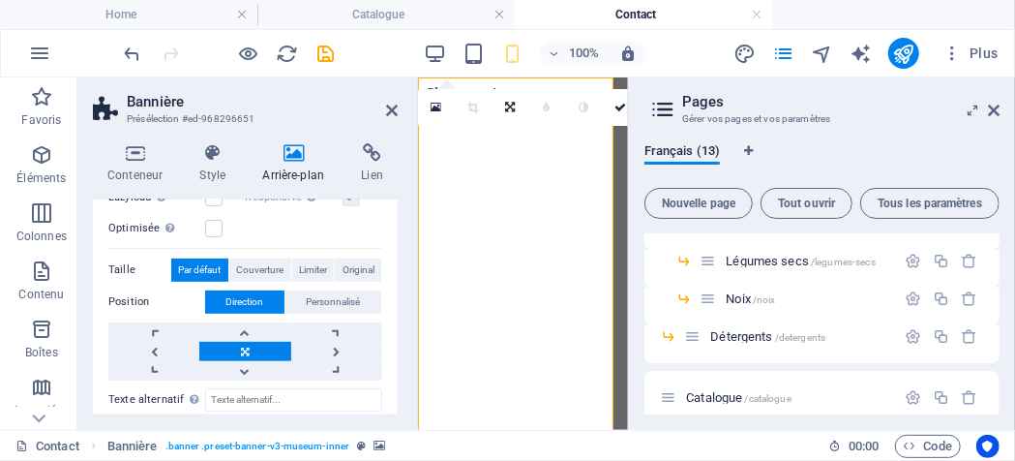
scroll to position [290, 0]
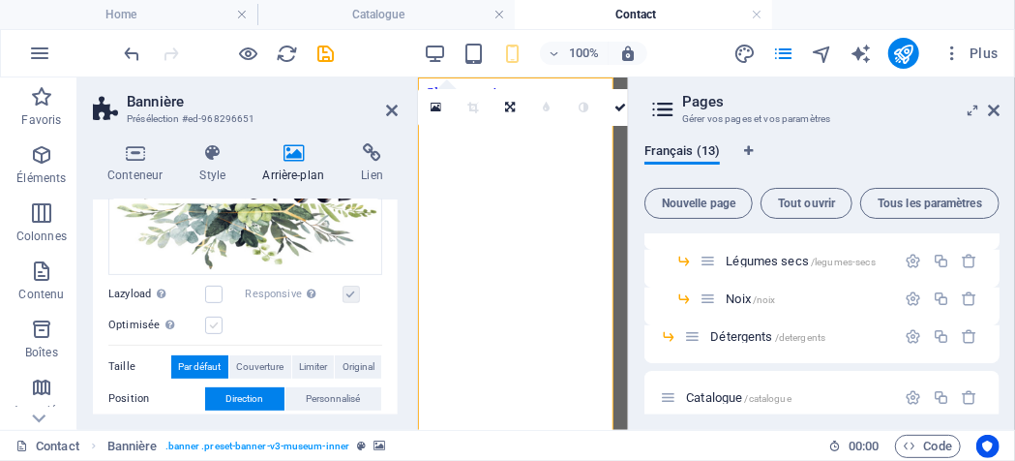
click at [216, 323] on label at bounding box center [213, 325] width 17 height 17
click at [0, 0] on input "Optimisée Les images sont compressées pour améliorer la vitesse de la page." at bounding box center [0, 0] width 0 height 0
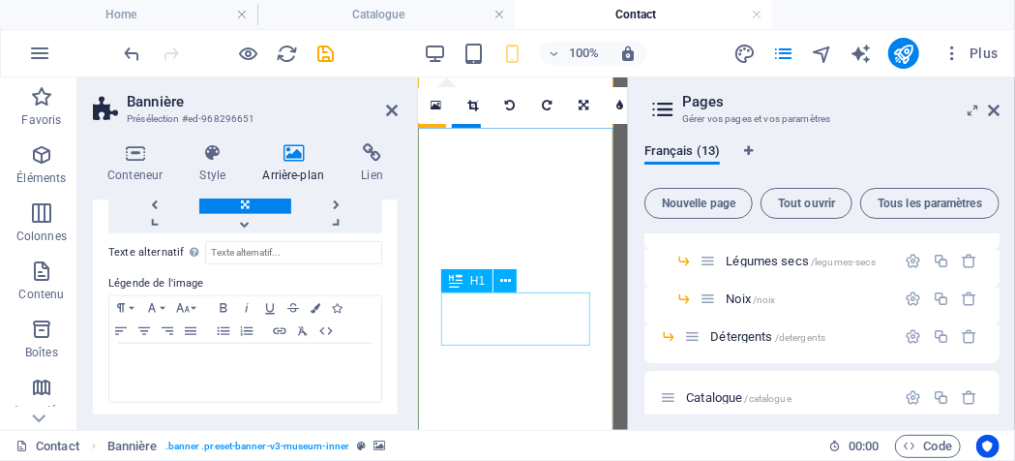
scroll to position [97, 0]
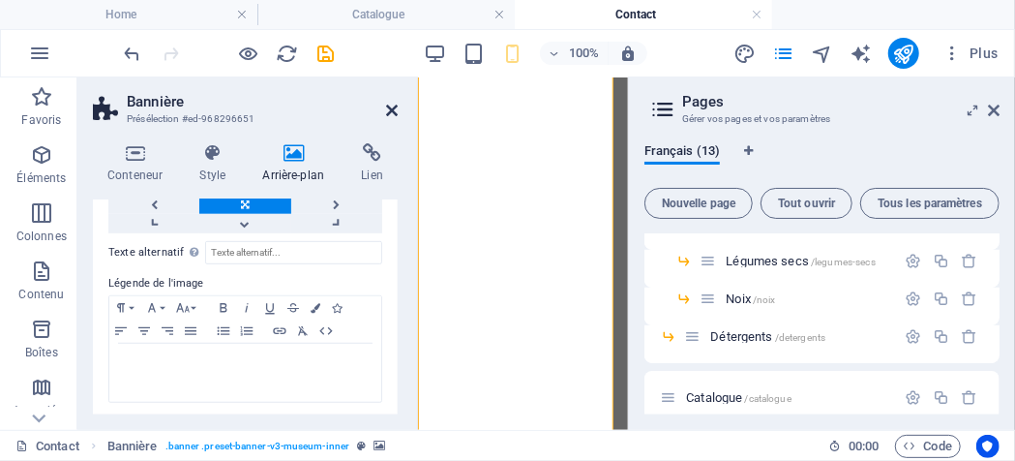
click at [395, 108] on icon at bounding box center [392, 110] width 12 height 15
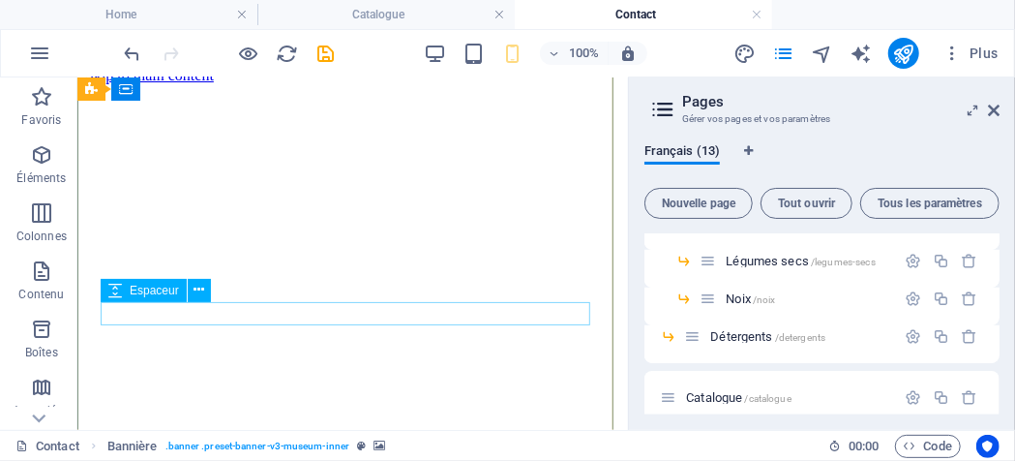
scroll to position [0, 0]
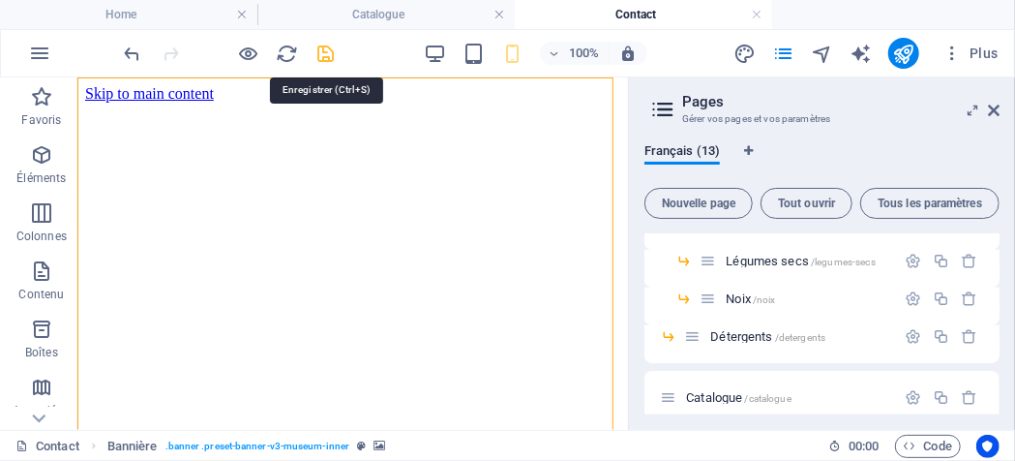
click at [324, 53] on icon "save" at bounding box center [327, 54] width 22 height 22
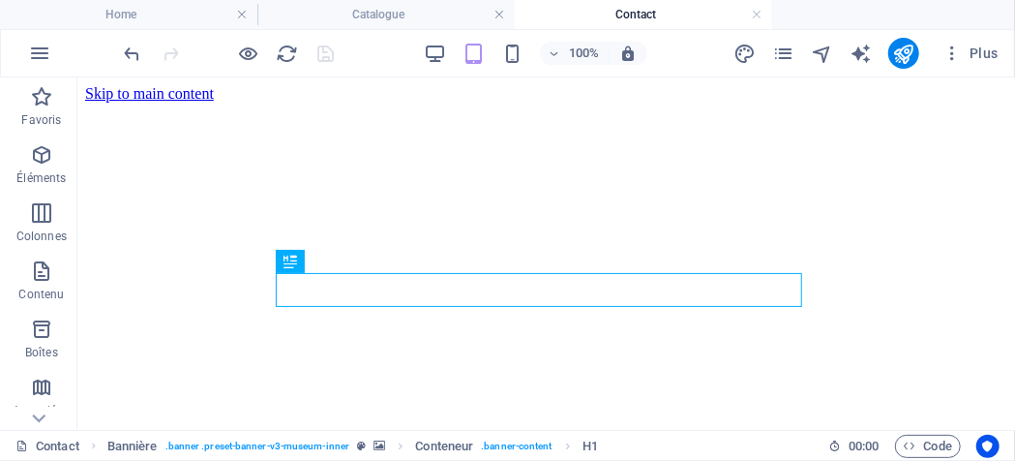
click at [294, 269] on icon at bounding box center [291, 261] width 14 height 23
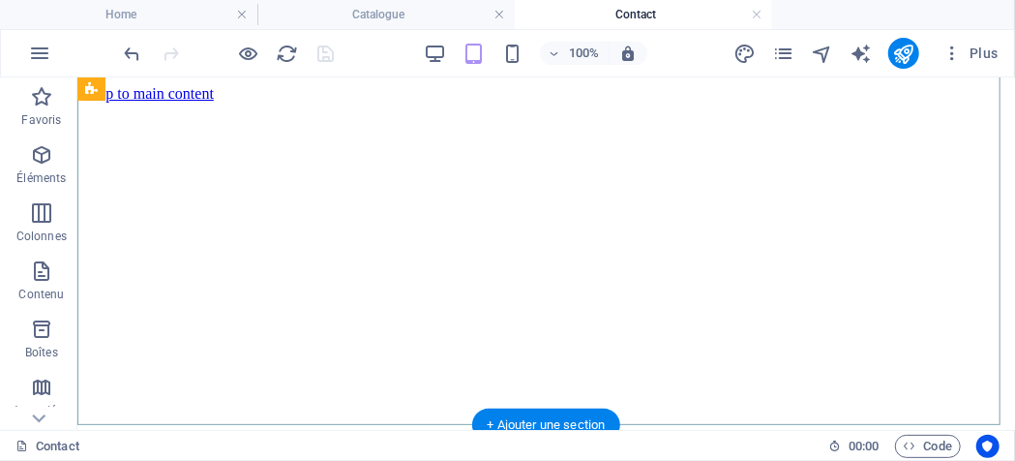
scroll to position [387, 0]
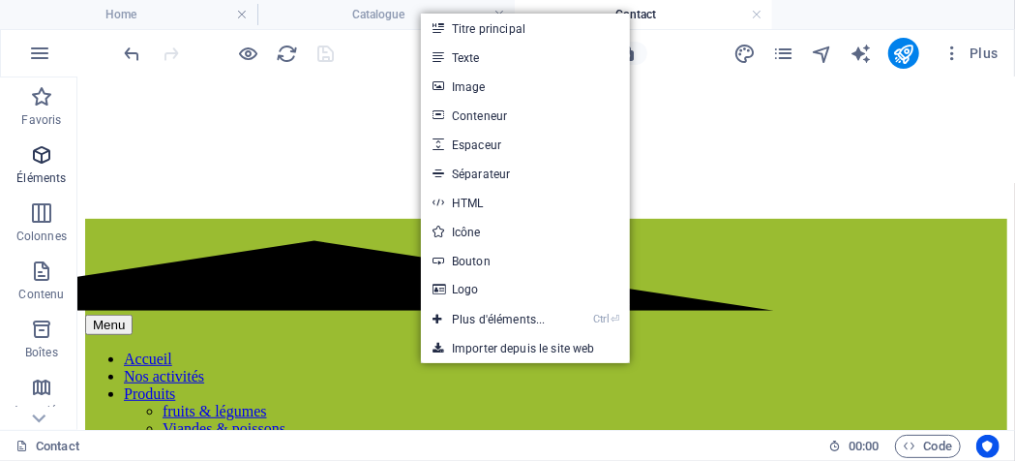
click at [50, 152] on icon "button" at bounding box center [41, 154] width 23 height 23
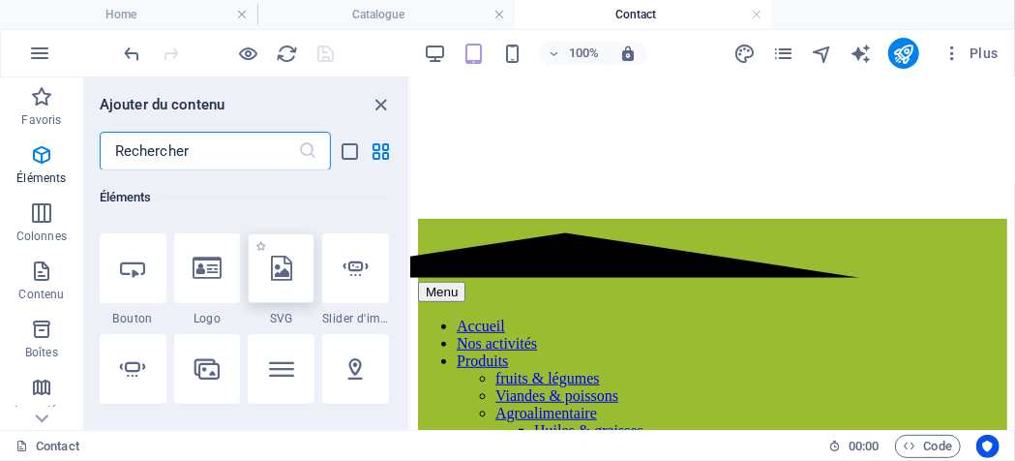
scroll to position [497, 0]
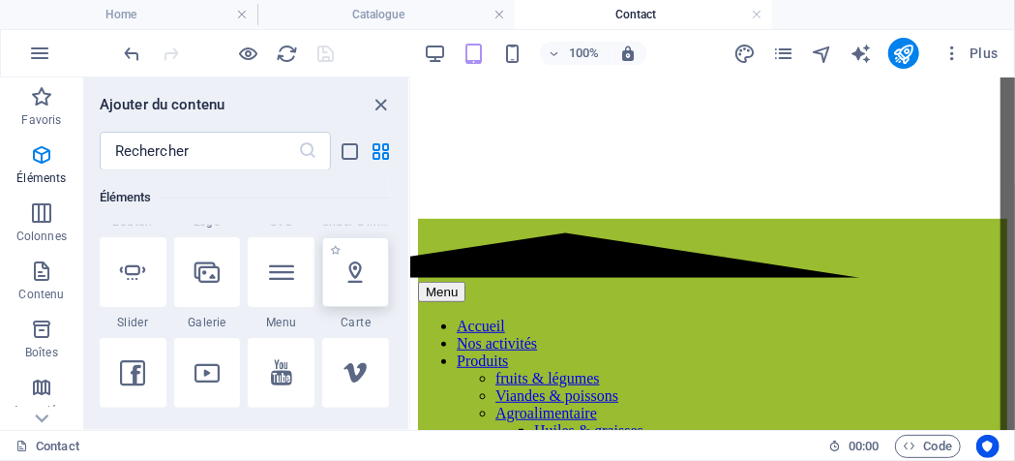
select select "1"
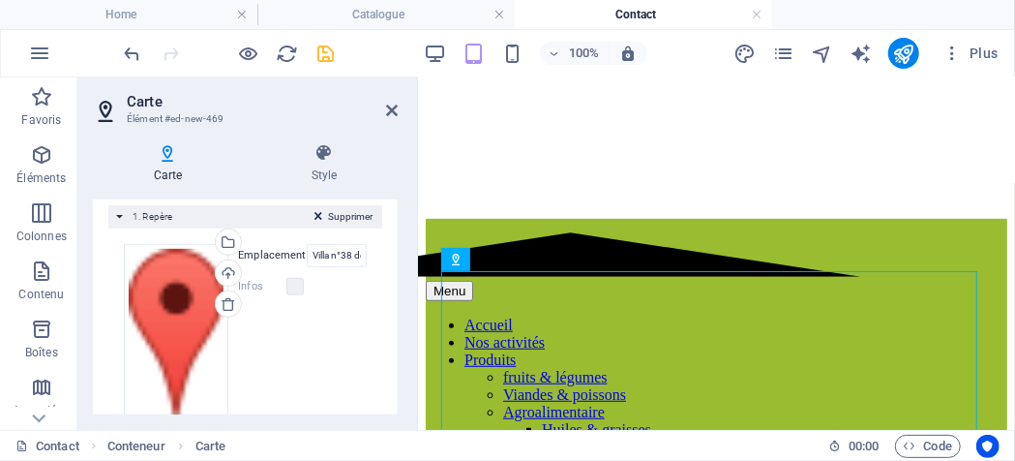
scroll to position [484, 0]
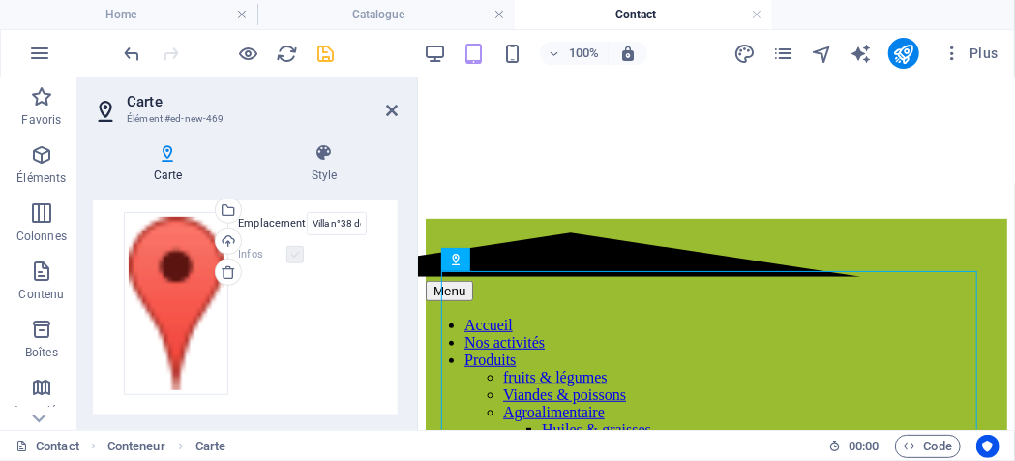
click at [291, 255] on label at bounding box center [295, 254] width 17 height 17
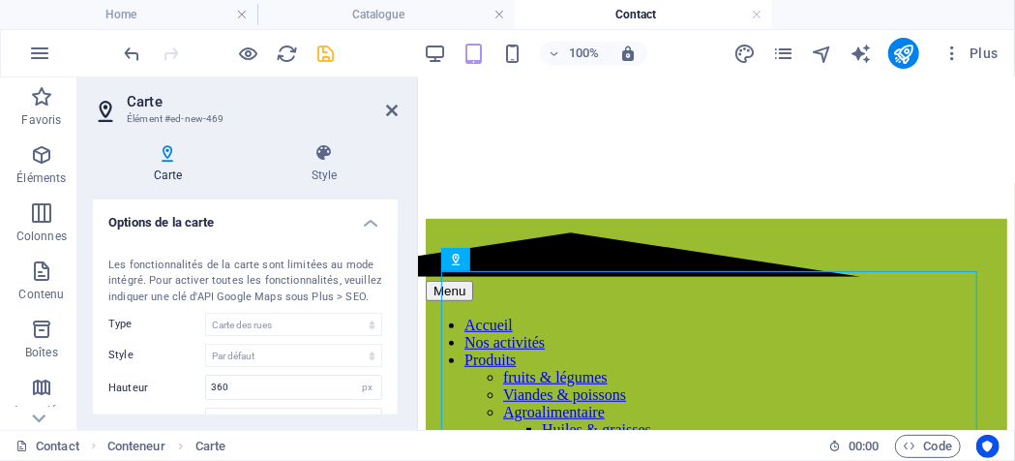
scroll to position [0, 0]
click at [319, 152] on icon at bounding box center [324, 152] width 147 height 19
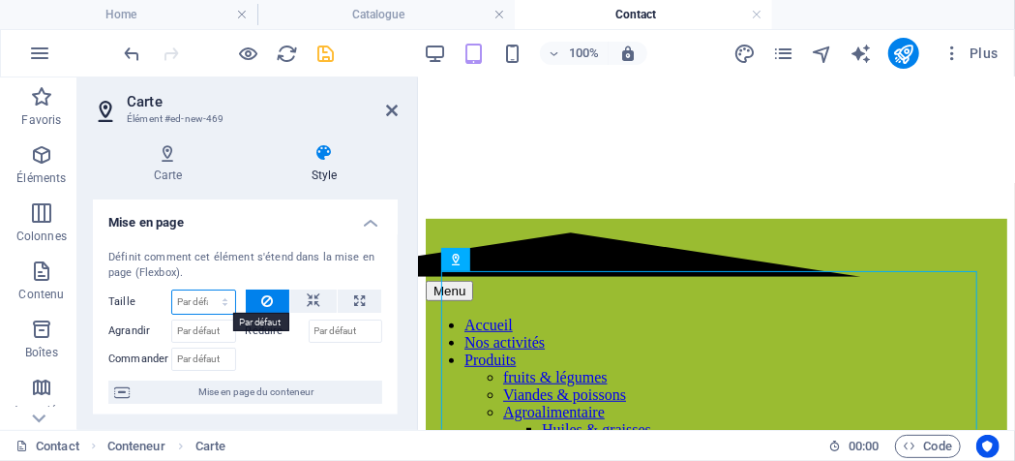
click at [180, 296] on select "Par défaut auto px % 1/1 1/2 1/3 1/4 1/5 1/6 1/7 1/8 1/9 1/10" at bounding box center [203, 301] width 63 height 23
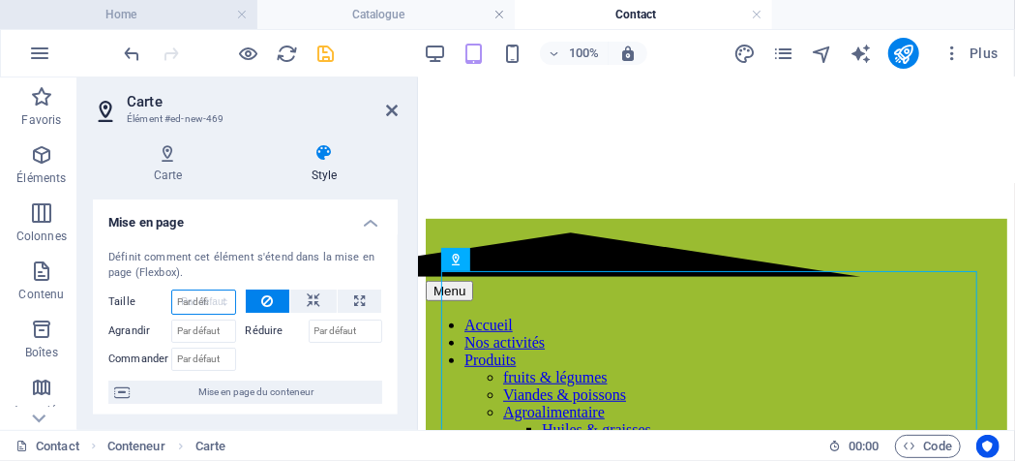
click at [172, 290] on select "Par défaut auto px % 1/1 1/2 1/3 1/4 1/5 1/6 1/7 1/8 1/9 1/10" at bounding box center [203, 301] width 63 height 23
select select "DISABLED_OPTION_VALUE"
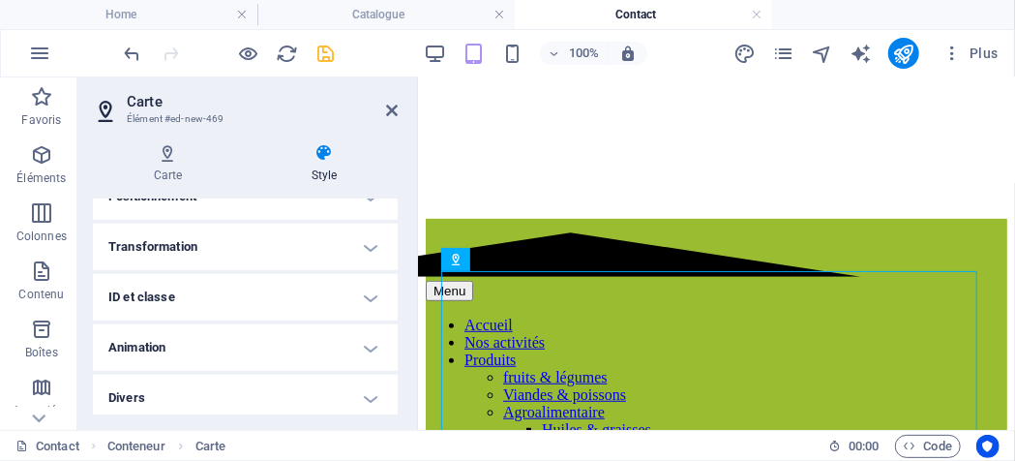
scroll to position [618, 0]
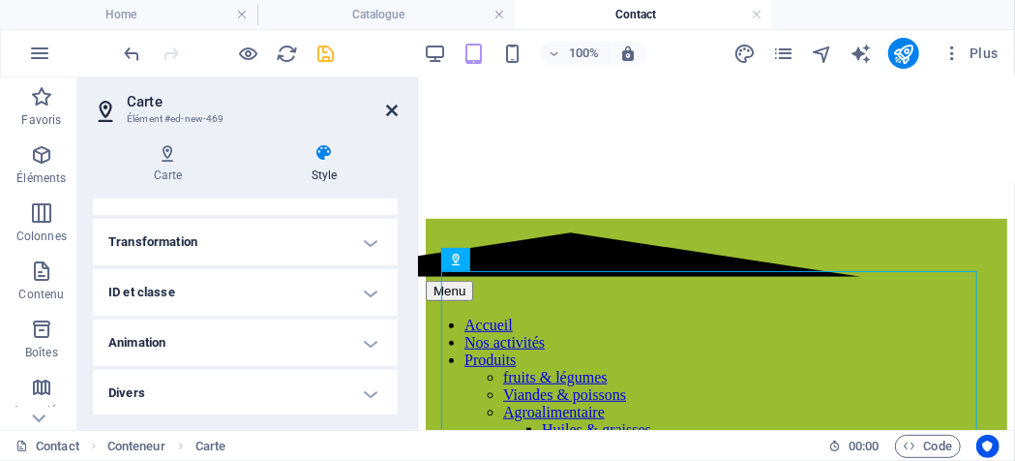
click at [389, 106] on icon at bounding box center [392, 110] width 12 height 15
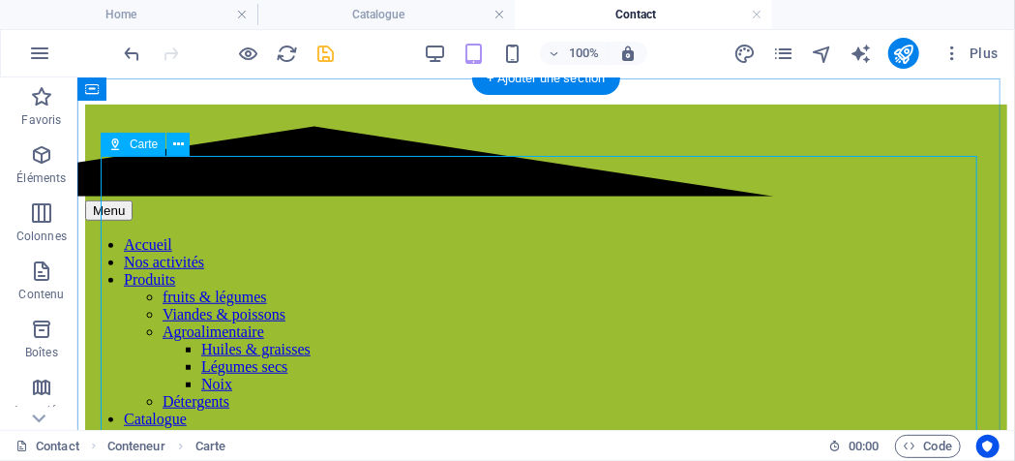
scroll to position [387, 0]
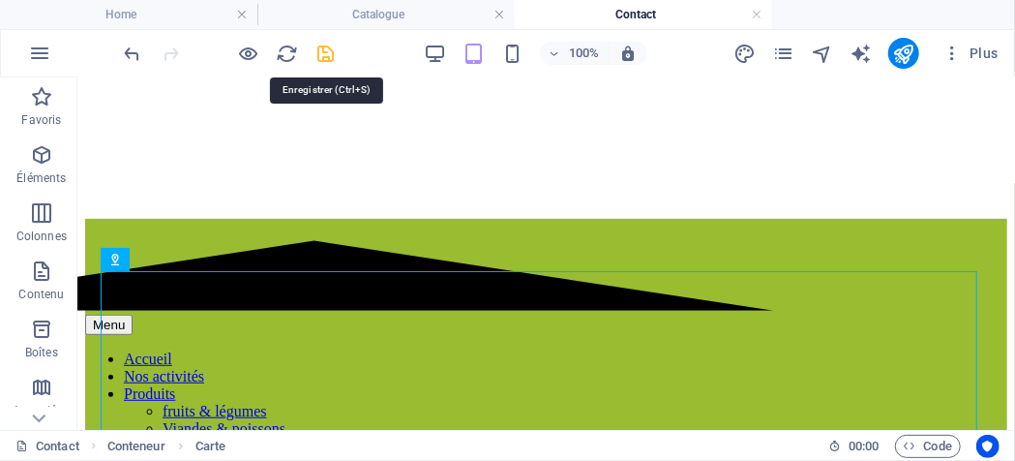
click at [330, 55] on icon "save" at bounding box center [327, 54] width 22 height 22
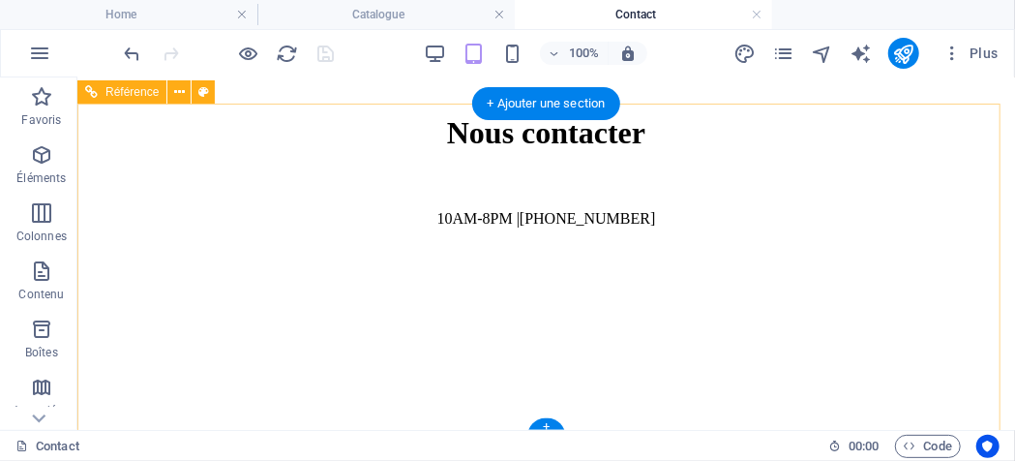
scroll to position [987, 0]
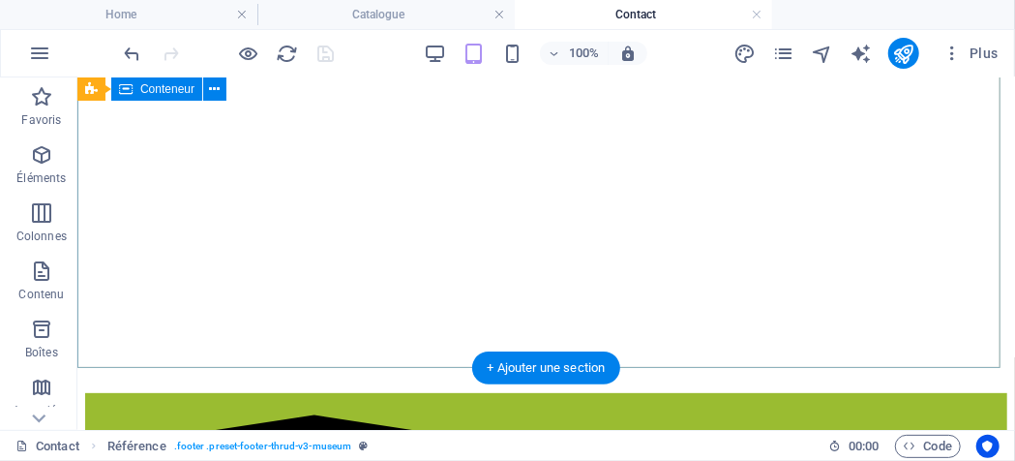
scroll to position [0, 0]
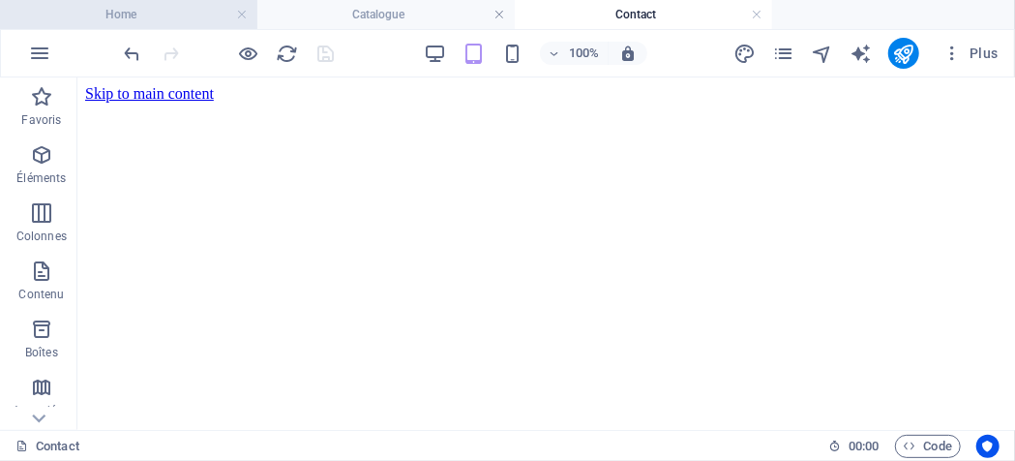
click at [201, 24] on h4 "Home" at bounding box center [128, 14] width 257 height 21
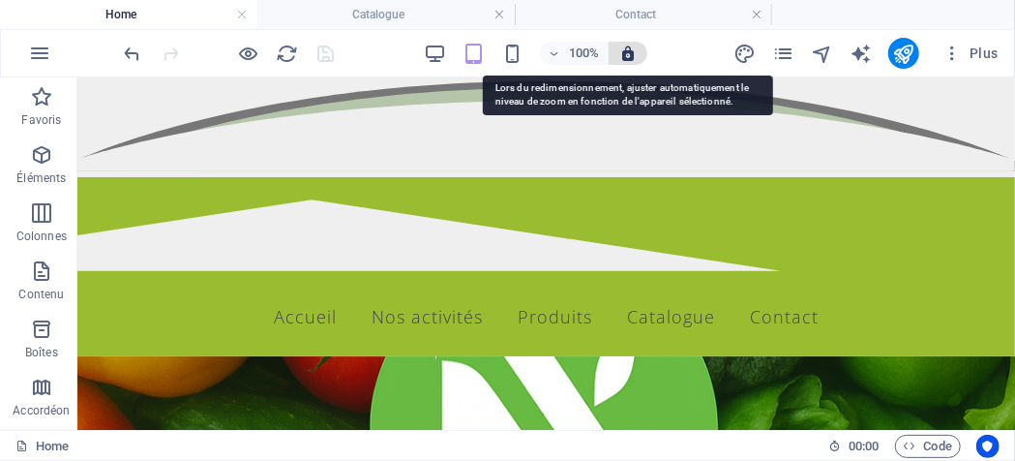
click at [636, 55] on icon "button" at bounding box center [628, 53] width 17 height 17
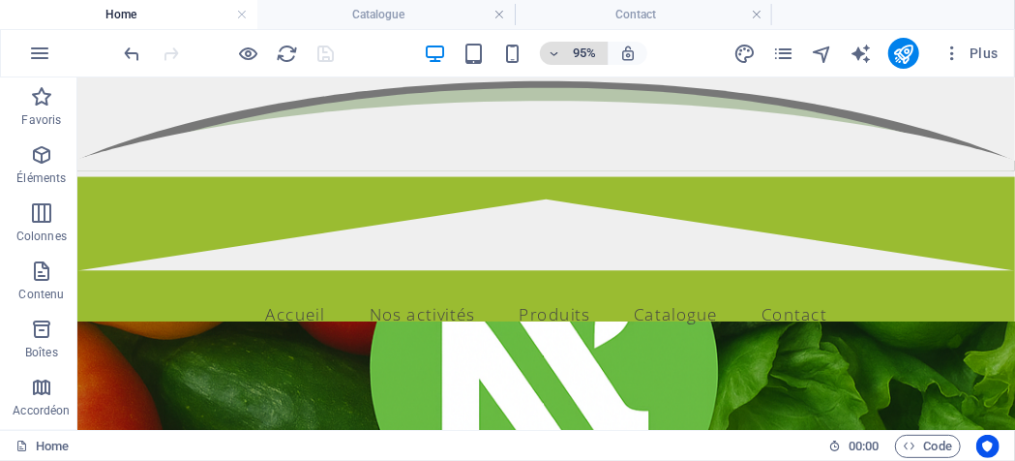
click at [549, 51] on icon "button" at bounding box center [555, 53] width 14 height 13
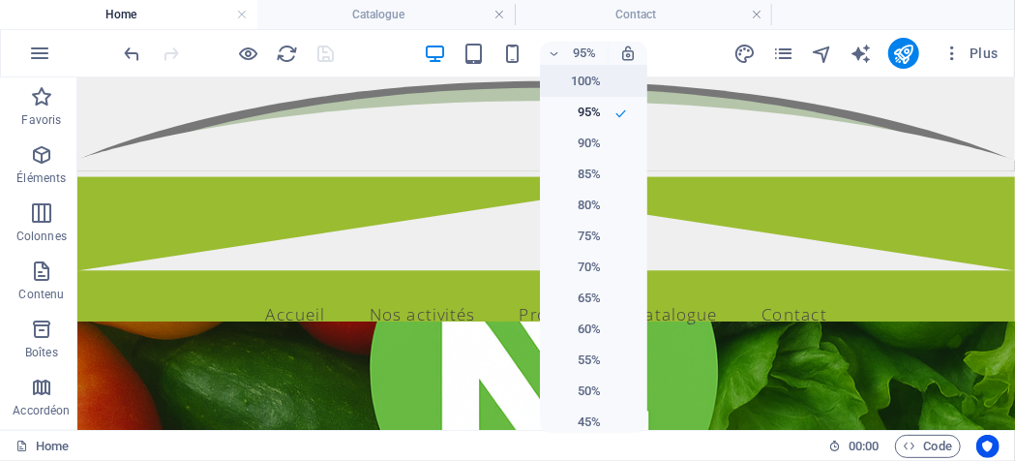
click at [554, 90] on h6 "100%" at bounding box center [576, 81] width 49 height 23
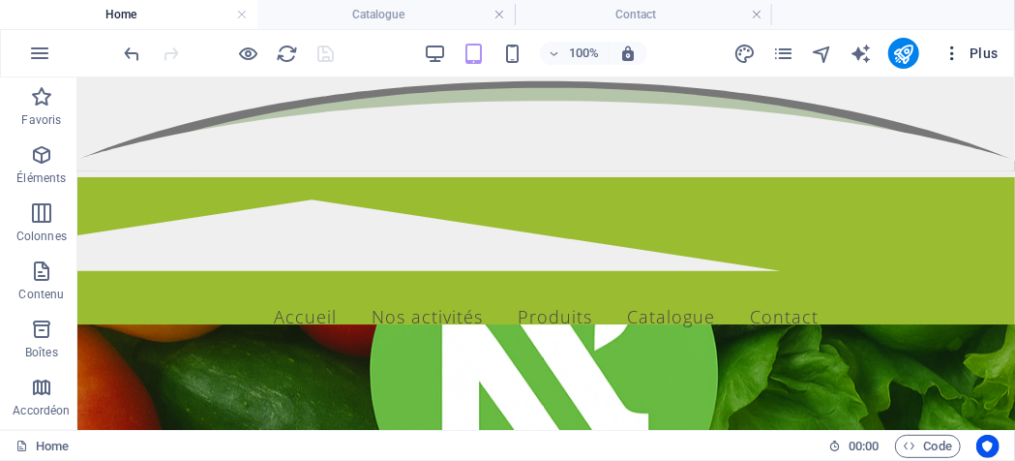
click at [928, 59] on icon "button" at bounding box center [952, 53] width 19 height 19
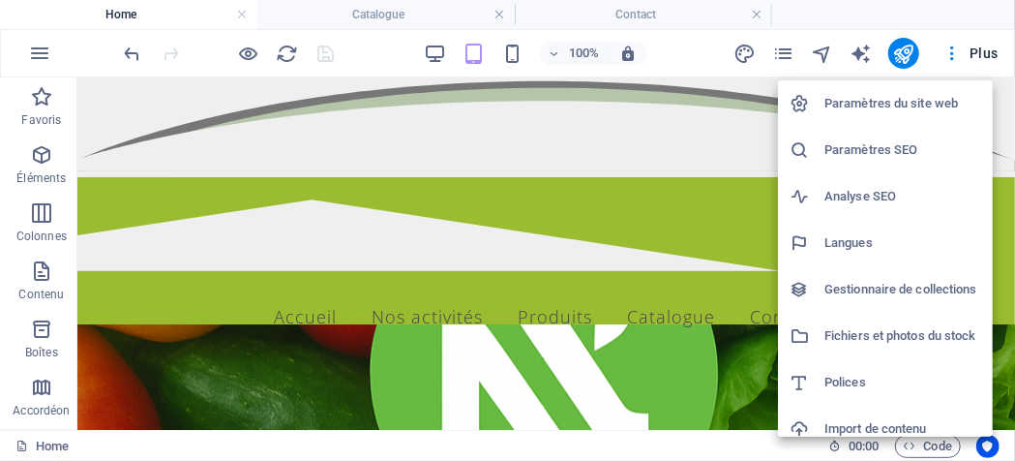
click at [842, 150] on h6 "Paramètres SEO" at bounding box center [903, 149] width 157 height 23
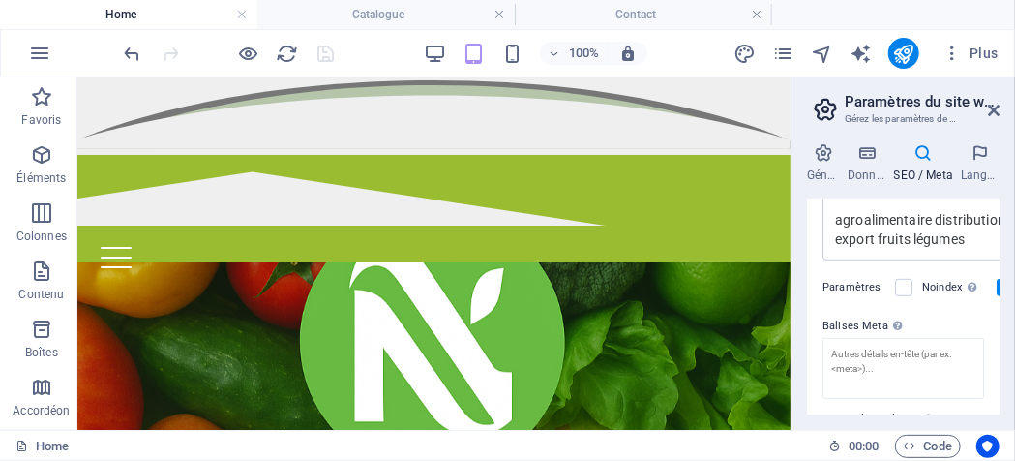
scroll to position [484, 0]
